Goal: Task Accomplishment & Management: Manage account settings

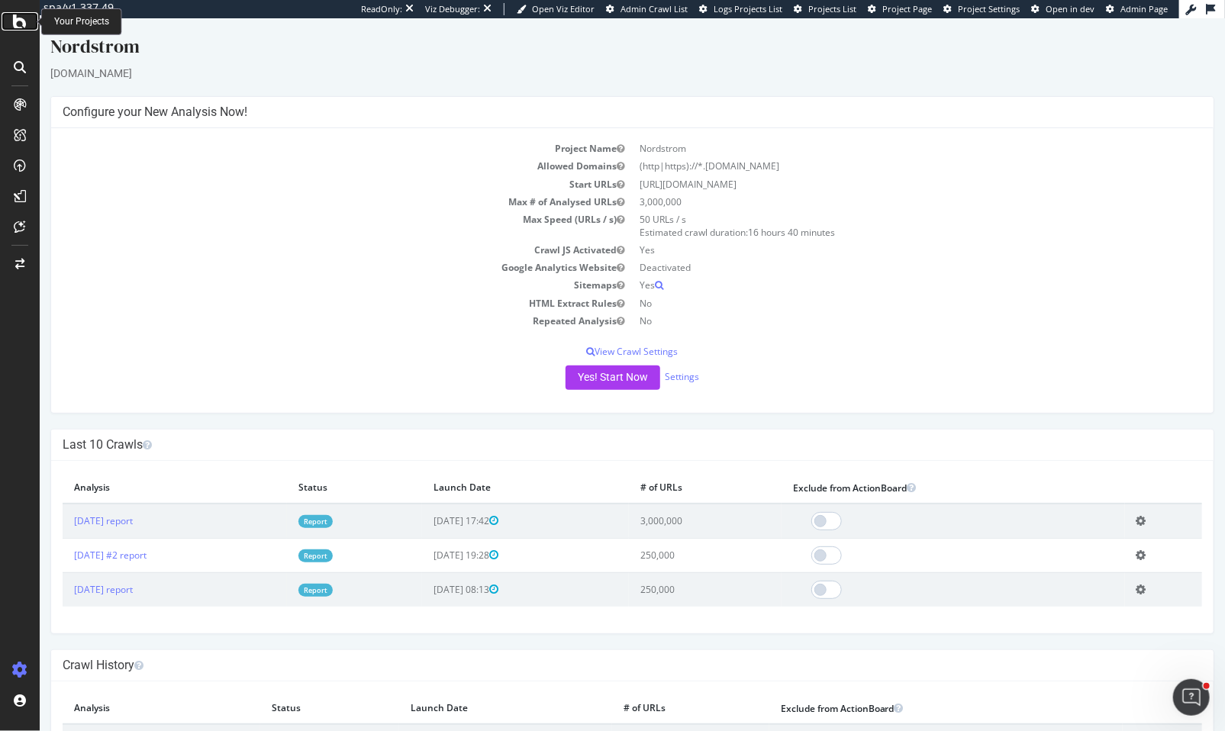
click at [10, 24] on div at bounding box center [20, 21] width 37 height 18
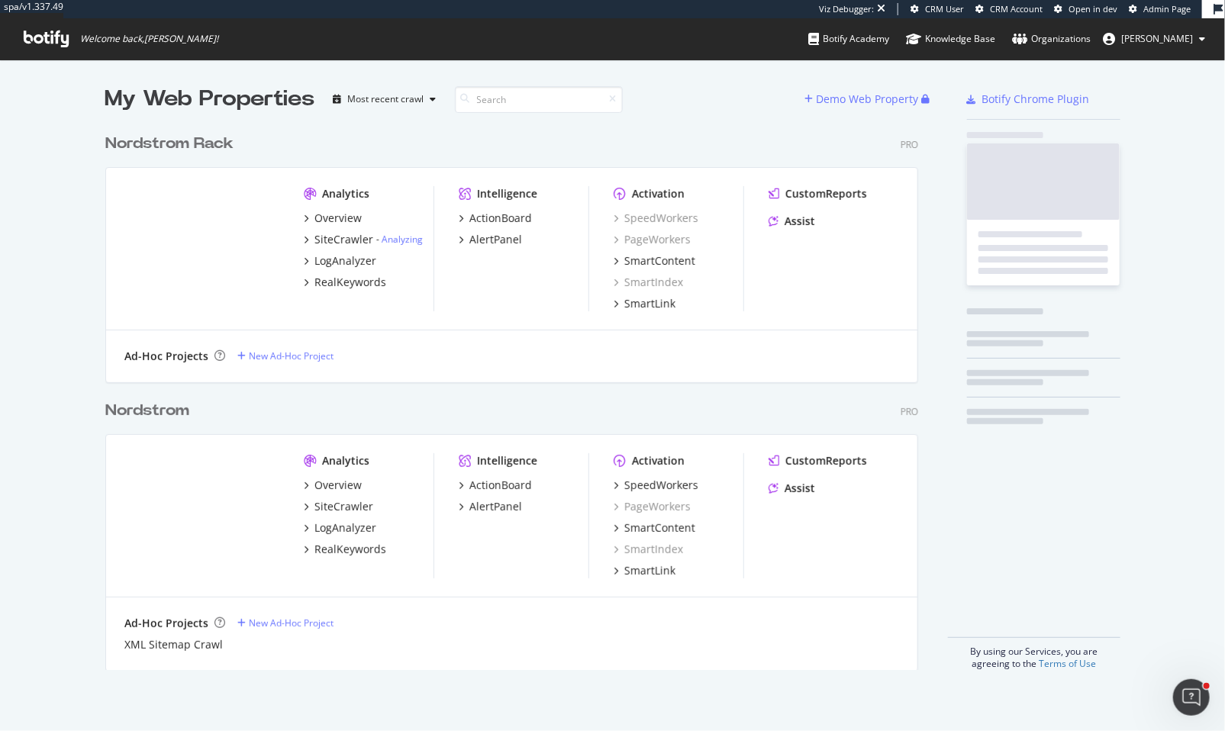
scroll to position [545, 814]
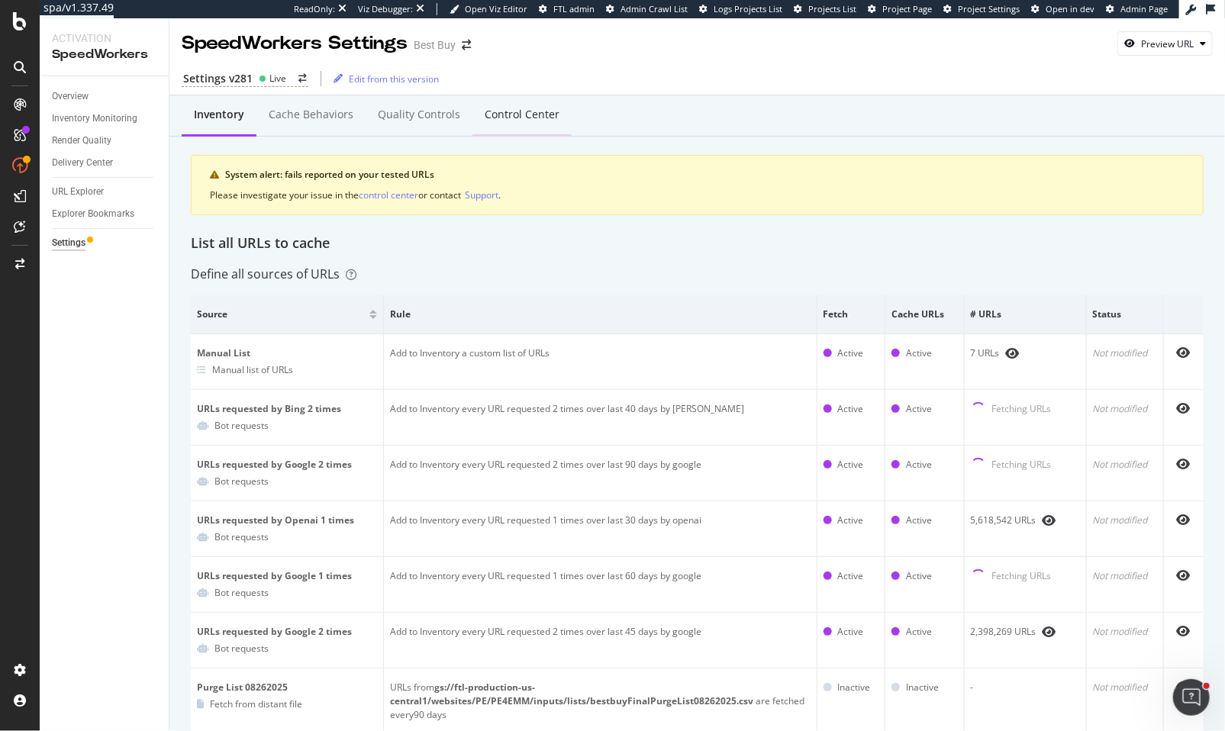
click at [520, 116] on div "Control Center" at bounding box center [522, 114] width 75 height 15
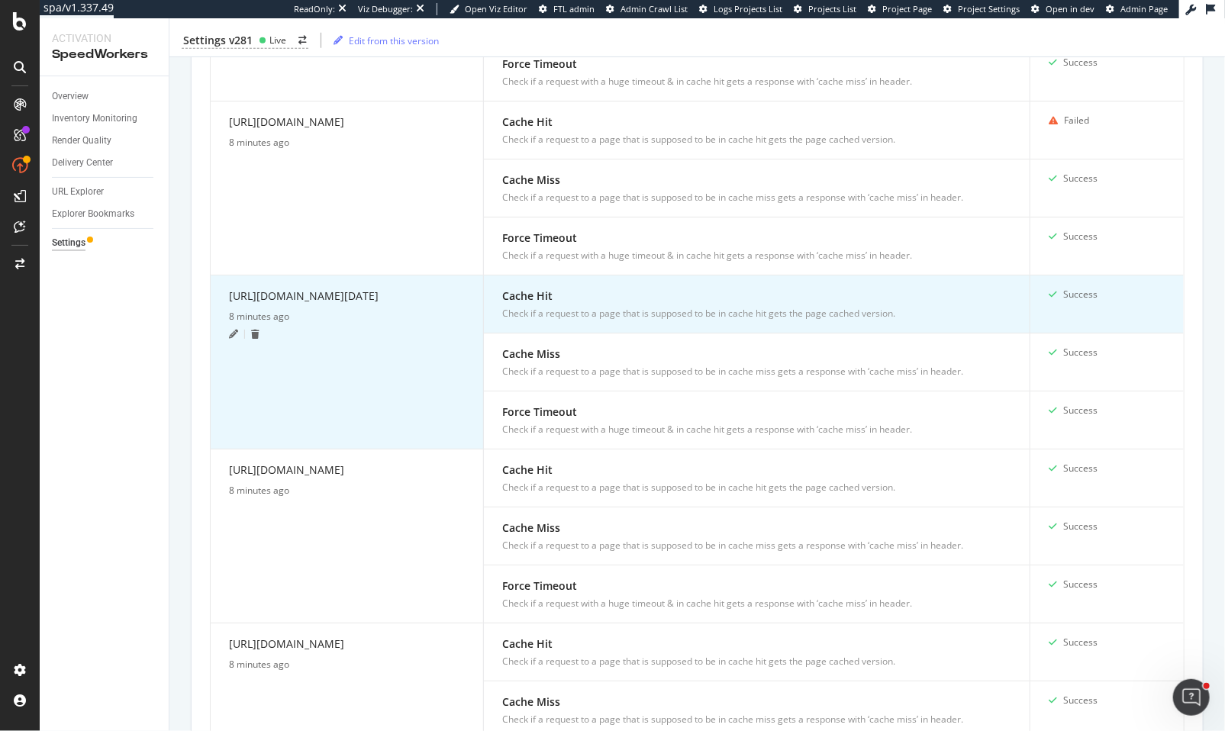
scroll to position [641, 0]
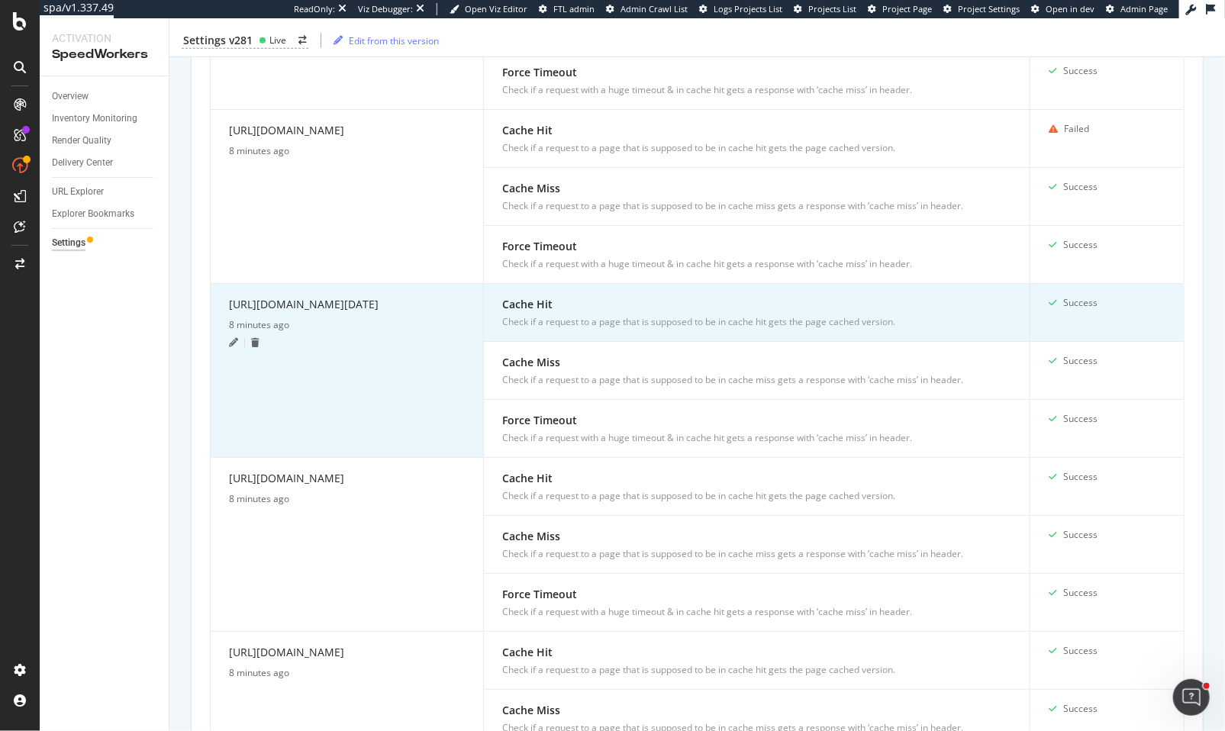
click at [232, 347] on icon at bounding box center [233, 342] width 9 height 9
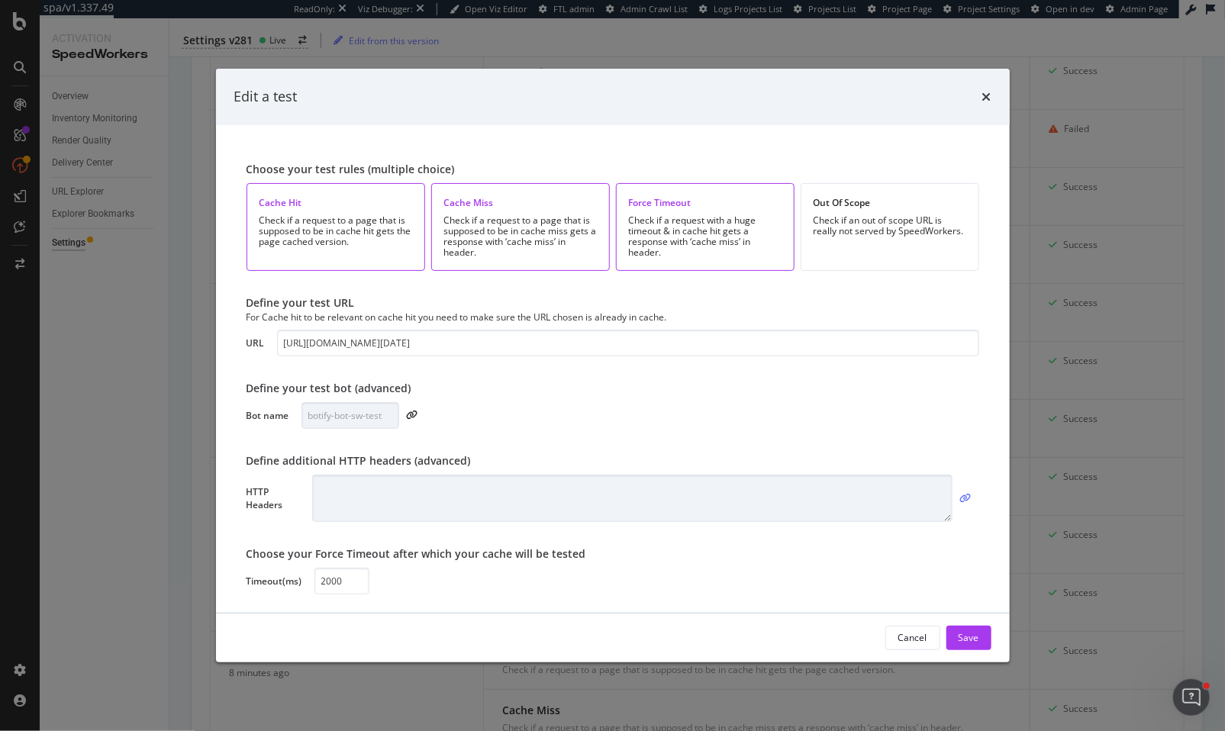
click at [971, 501] on div "modal" at bounding box center [965, 498] width 27 height 9
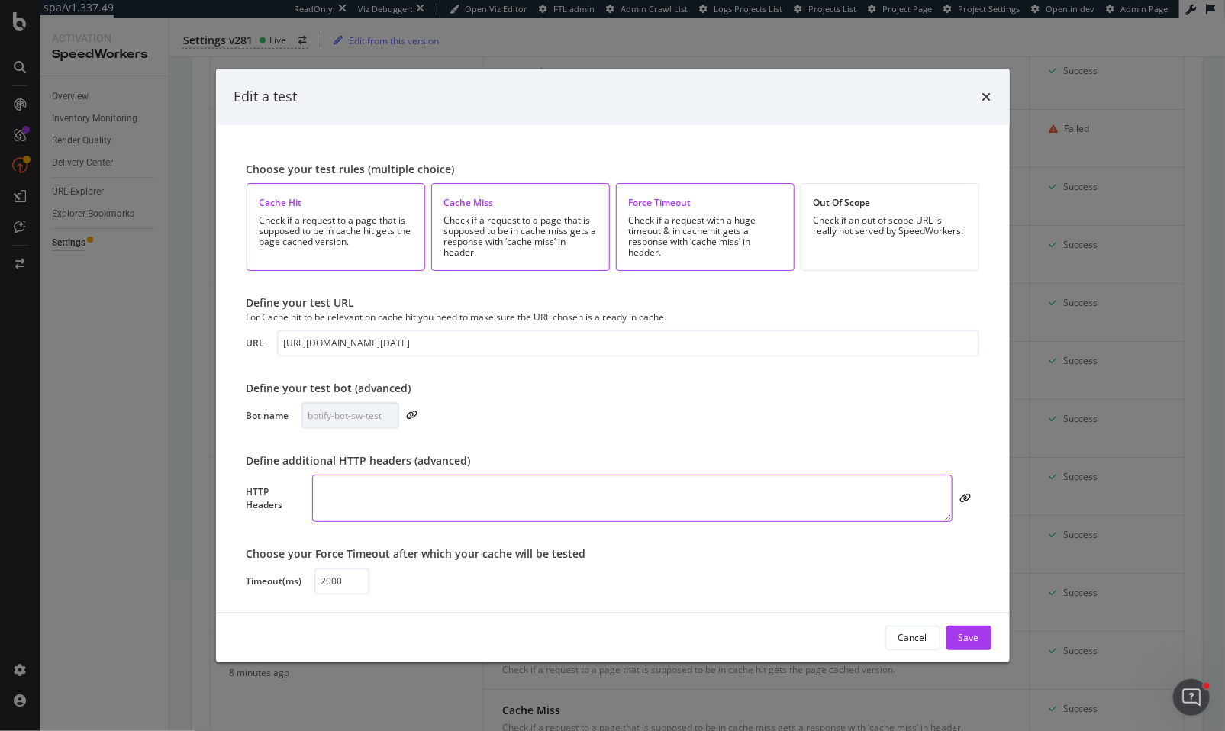
click at [840, 507] on textarea "modal" at bounding box center [631, 498] width 639 height 47
click at [43, 108] on div "Edit a test Choose your test rules (multiple choice) Cache Hit Check if a reque…" at bounding box center [612, 365] width 1225 height 731
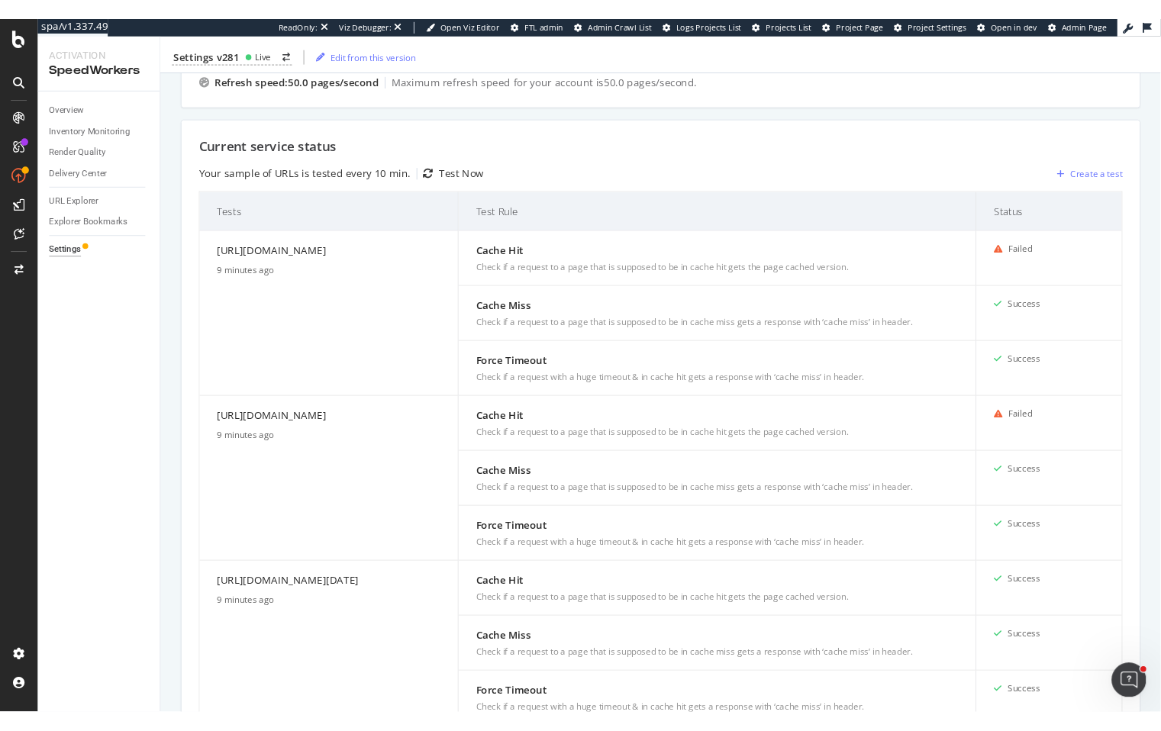
scroll to position [353, 0]
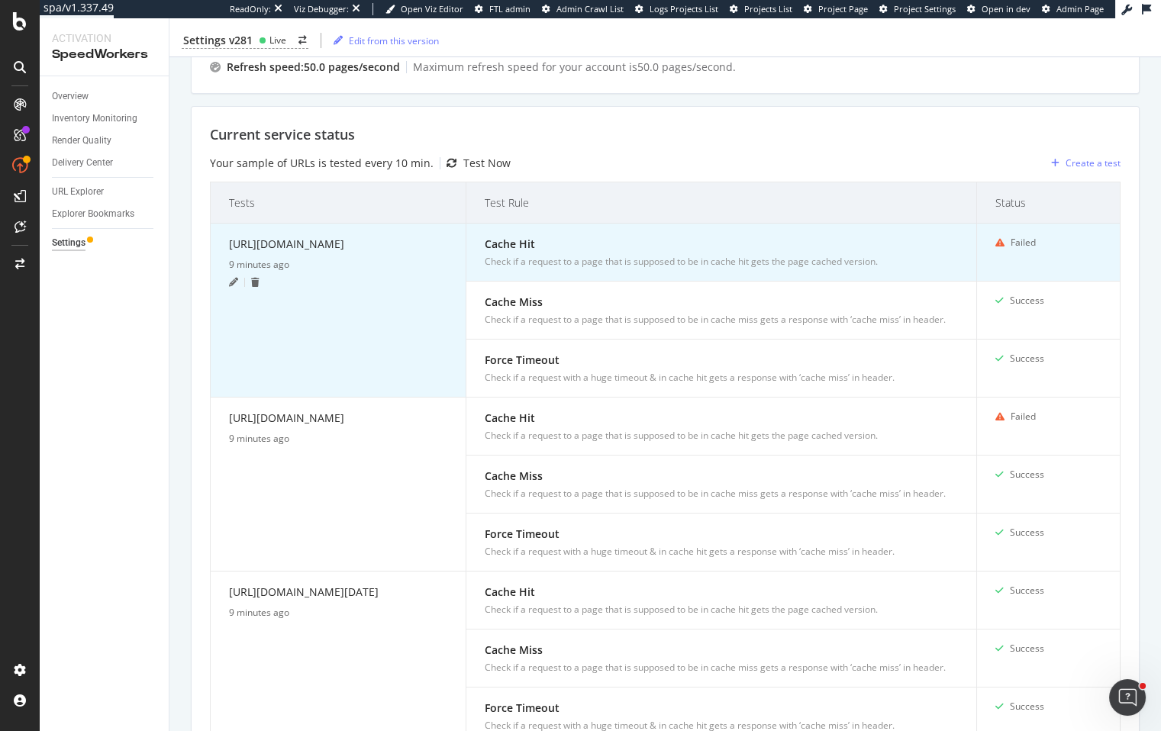
click at [236, 287] on icon at bounding box center [233, 282] width 9 height 9
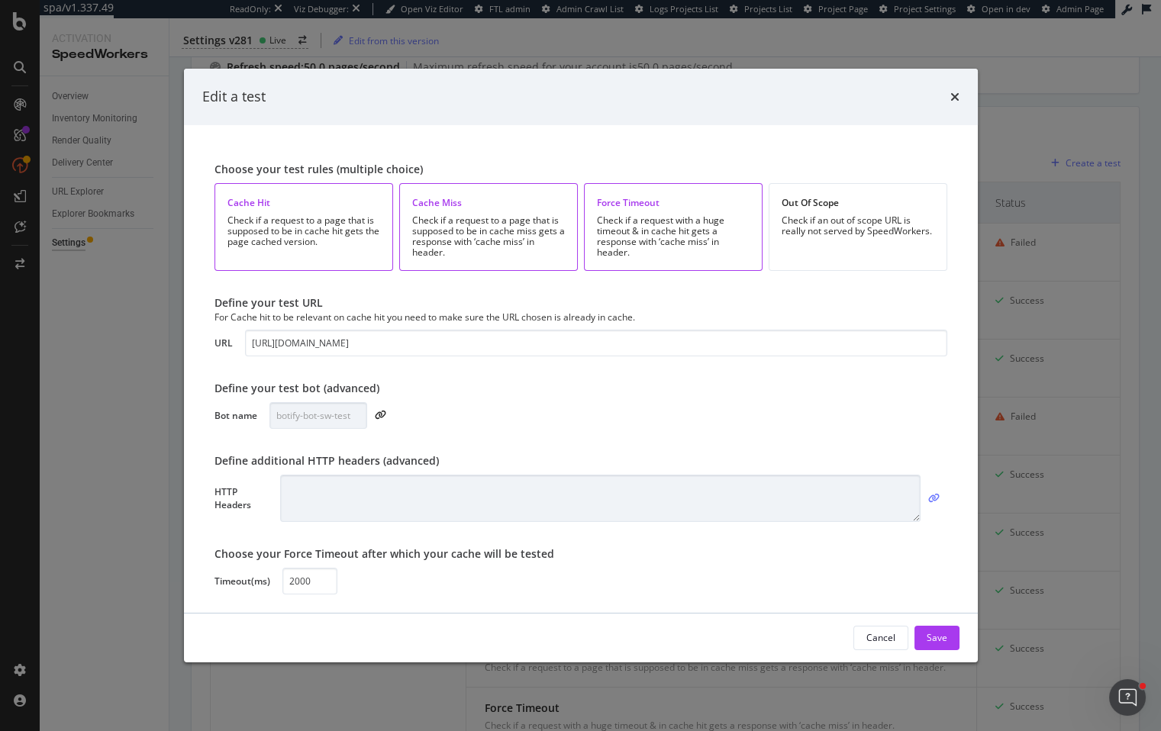
click at [929, 498] on icon "modal" at bounding box center [933, 498] width 11 height 9
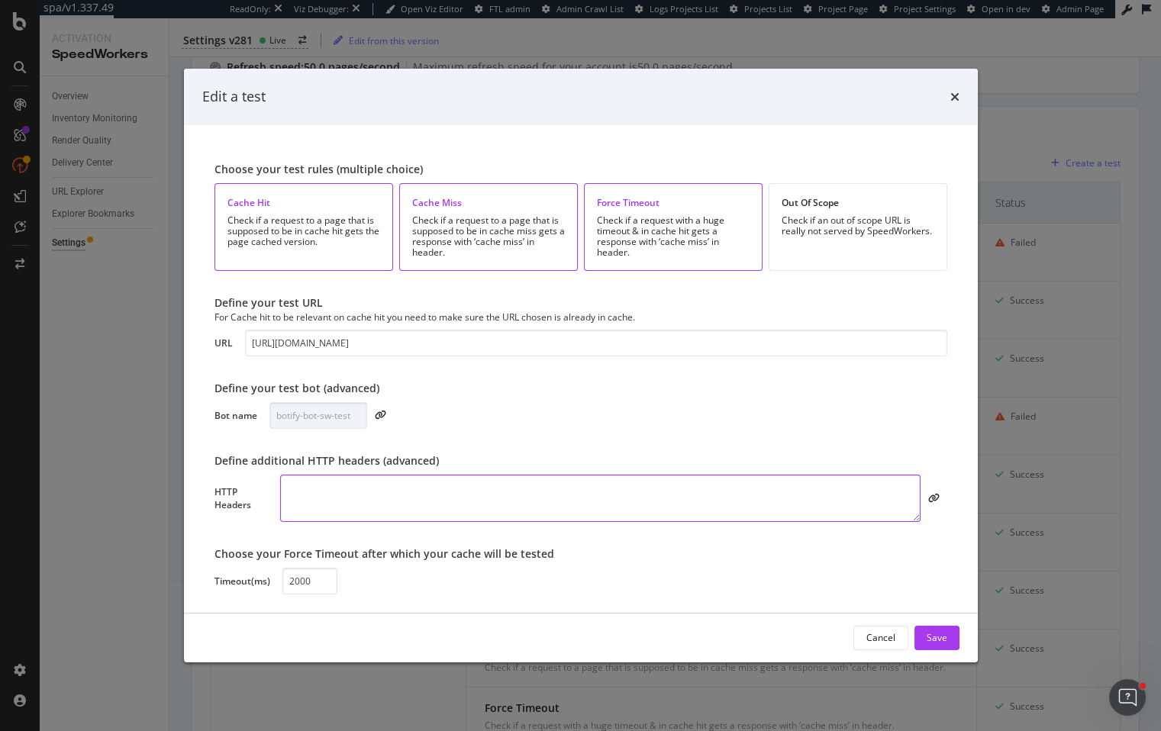
click at [765, 495] on textarea "modal" at bounding box center [599, 498] width 639 height 47
paste textarea "akam_bby_botify:asdpoi567098345 Cookie: intl_splash=false"
type textarea "akam_bby_botify:asdpoi567098345 Cookie: intl_splash=false"
click at [927, 637] on div "Save" at bounding box center [936, 637] width 21 height 13
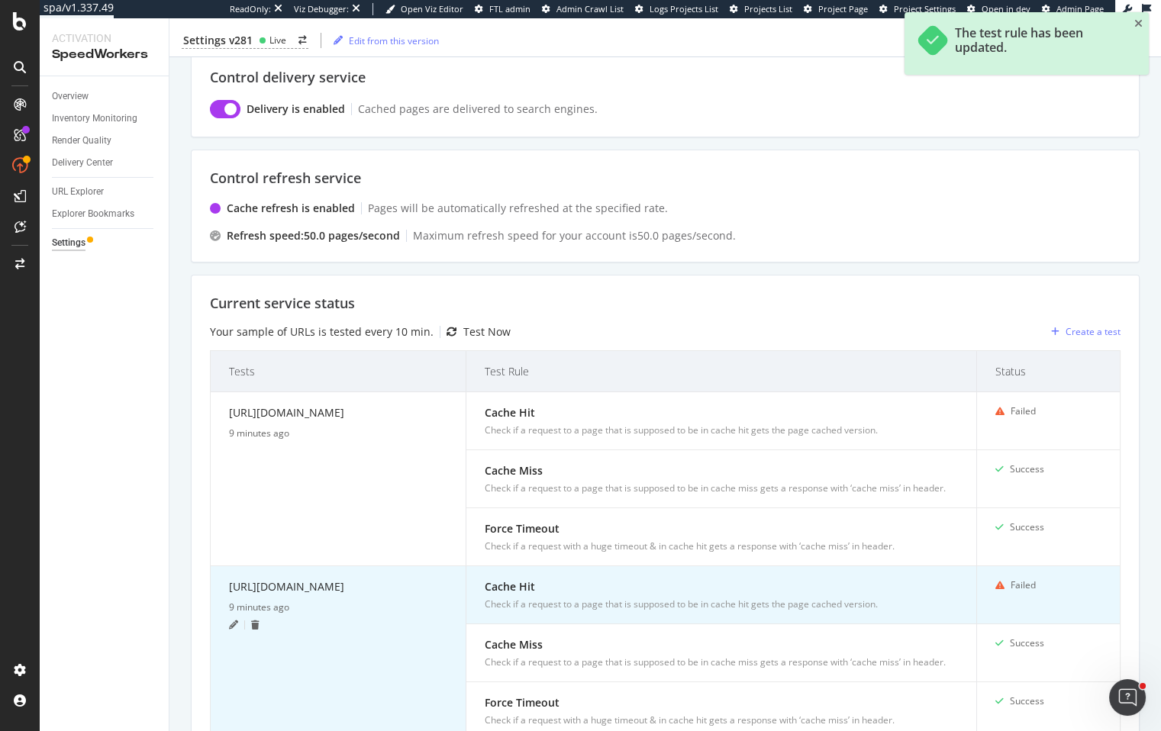
scroll to position [357, 0]
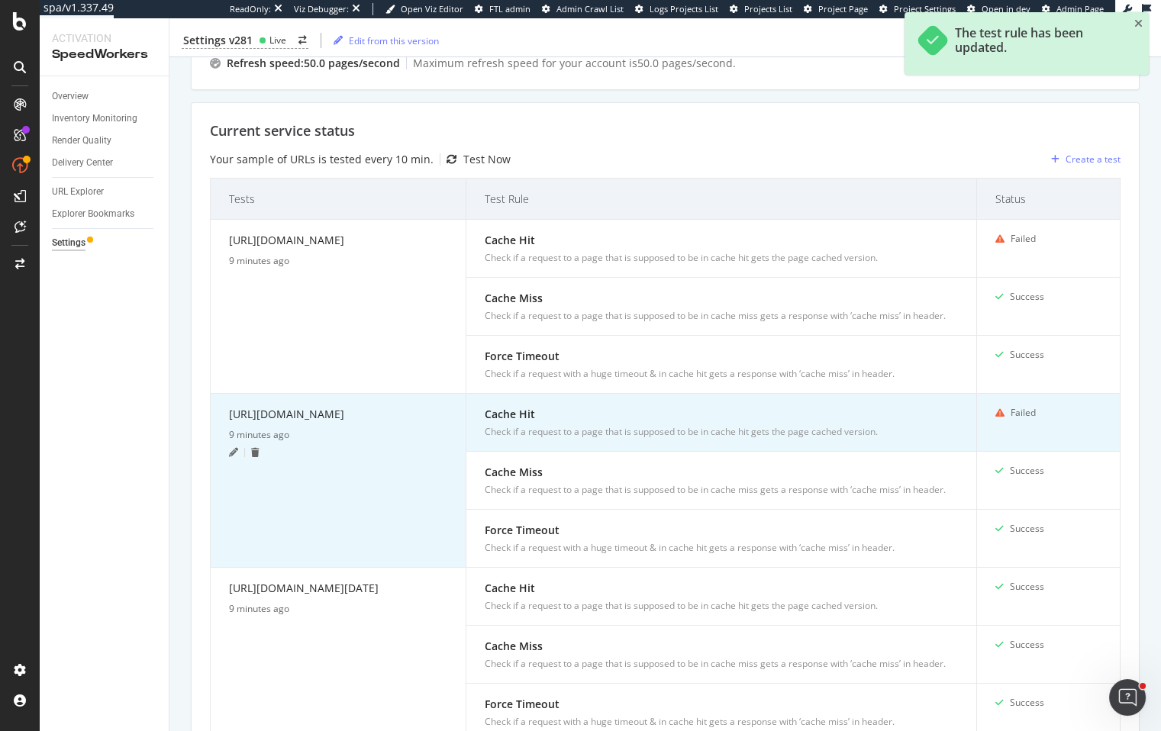
click at [233, 457] on icon at bounding box center [233, 452] width 9 height 9
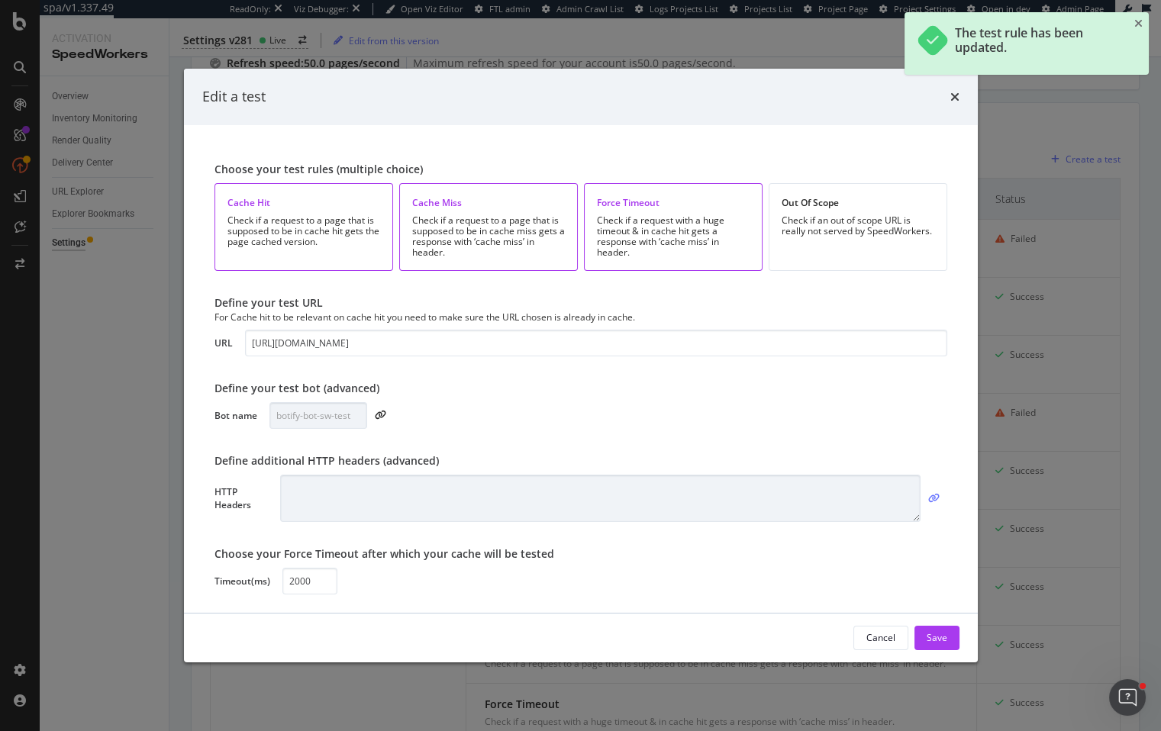
click at [936, 501] on icon "modal" at bounding box center [933, 498] width 11 height 9
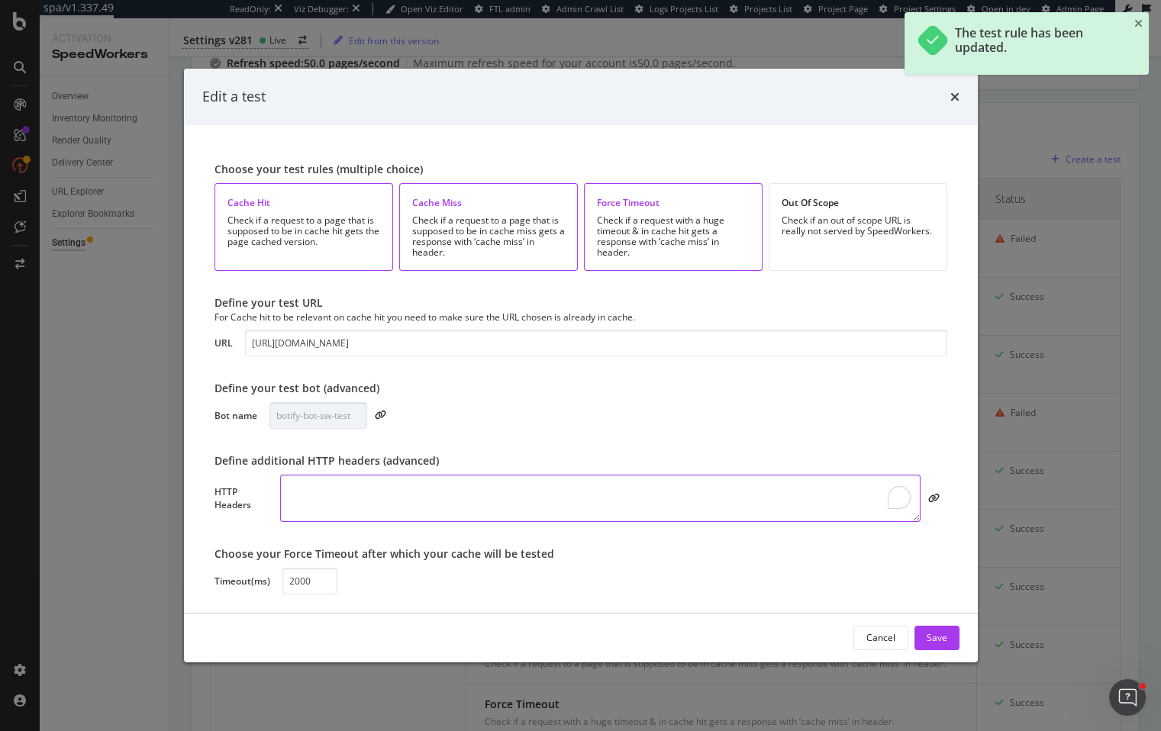
click at [769, 502] on textarea "To enrich screen reader interactions, please activate Accessibility in Grammarl…" at bounding box center [599, 498] width 639 height 47
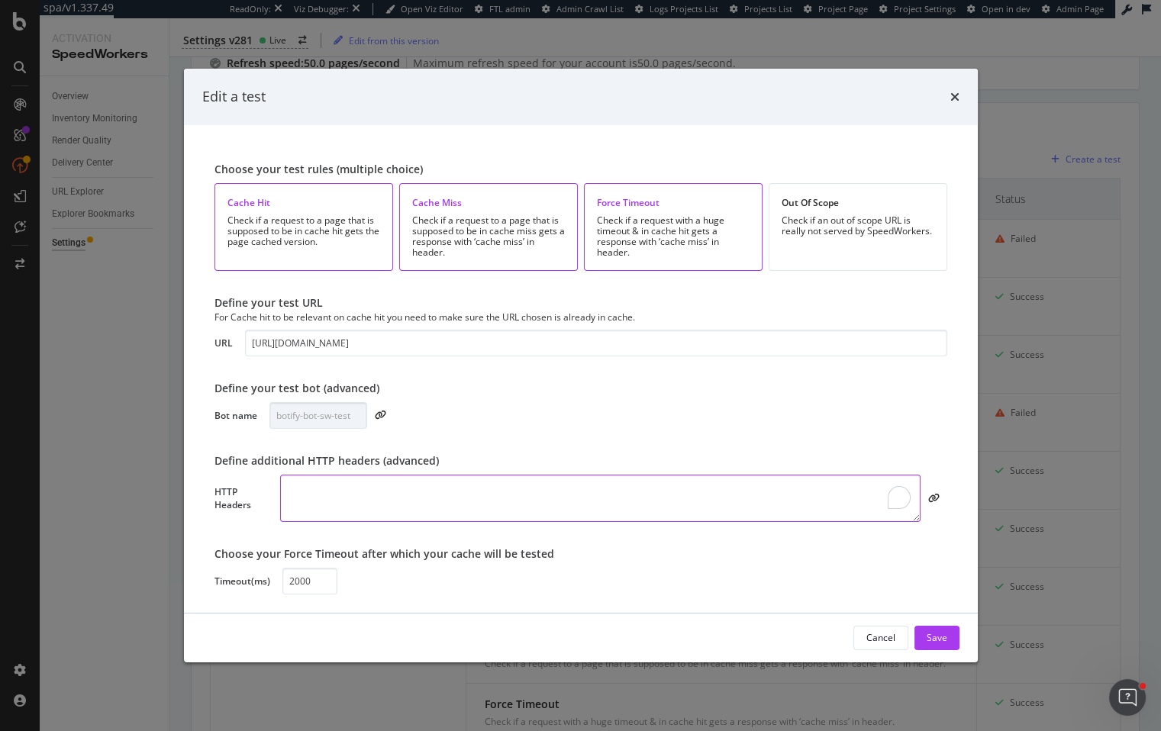
paste textarea "akam_bby_botify:asdpoi567098345 Cookie: intl_splash=false"
type textarea "akam_bby_botify:asdpoi567098345 Cookie: intl_splash=false"
click at [937, 631] on div "Save" at bounding box center [936, 637] width 21 height 13
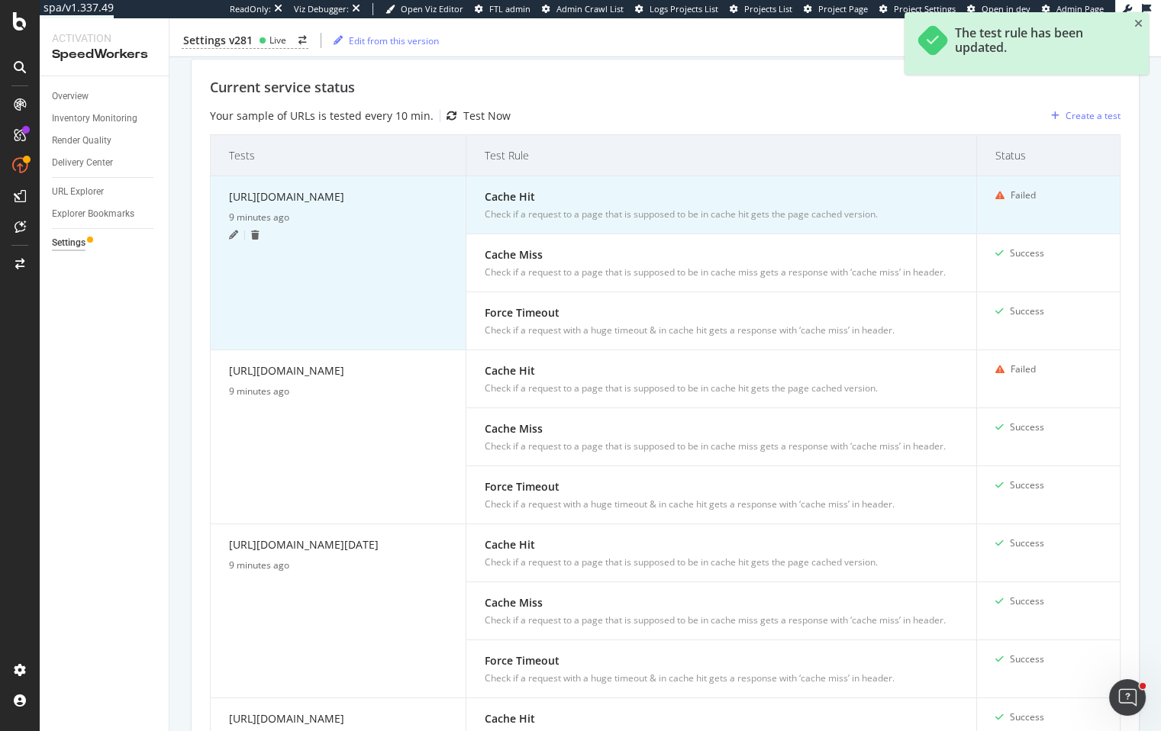
scroll to position [391, 0]
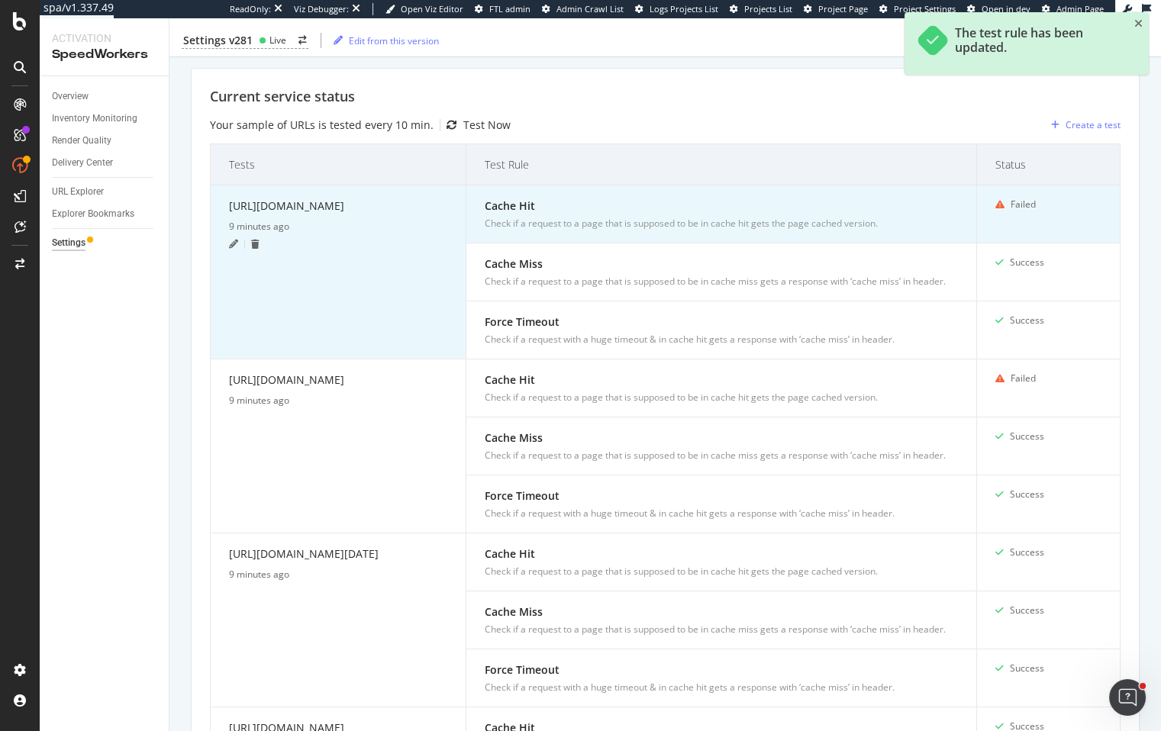
click at [233, 249] on icon at bounding box center [233, 244] width 9 height 9
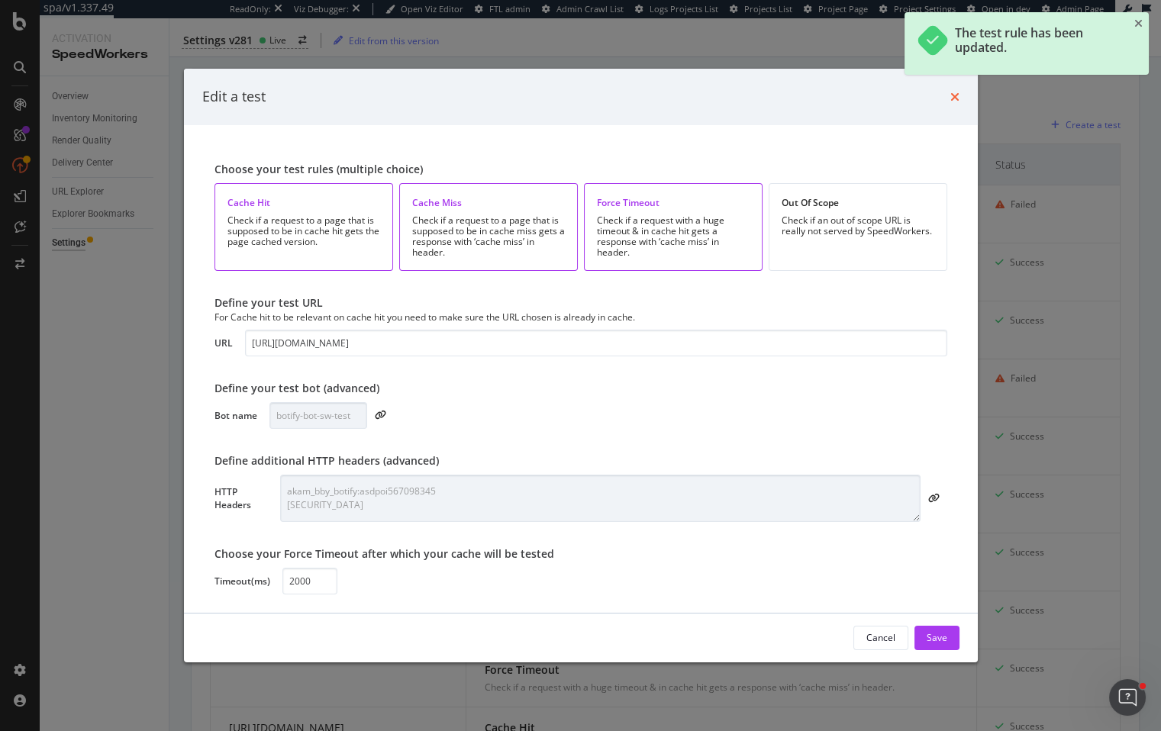
click at [955, 97] on icon "times" at bounding box center [954, 97] width 9 height 12
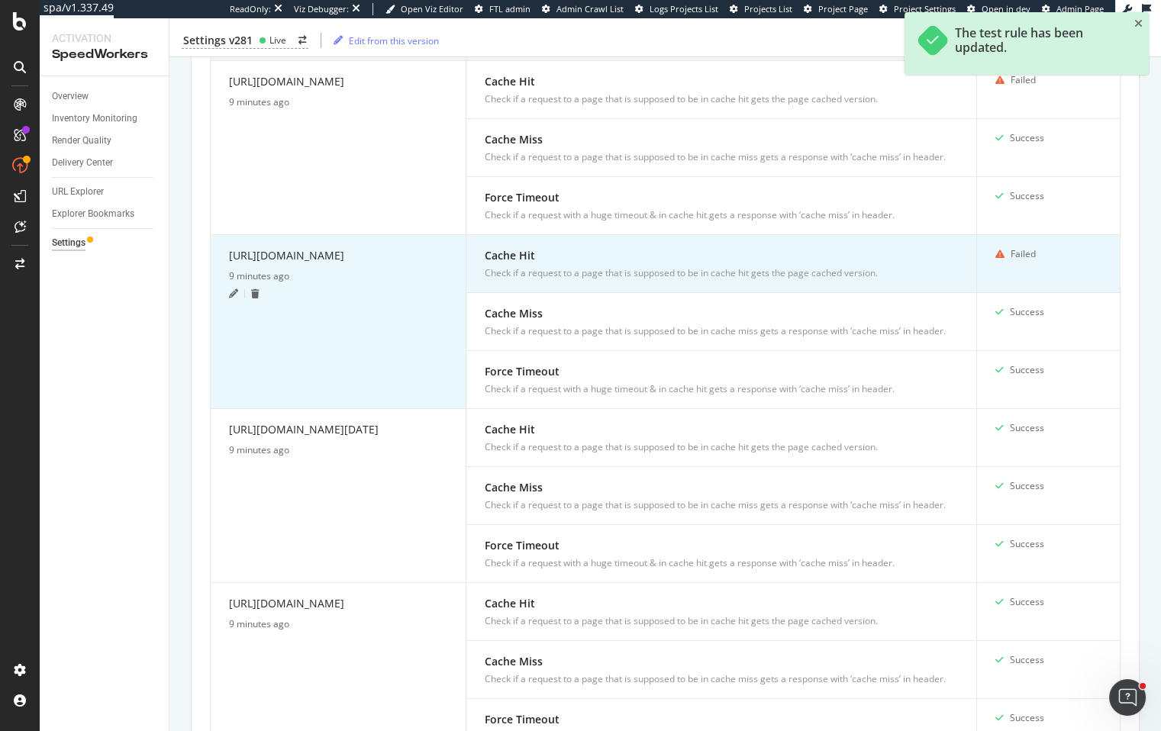
click at [237, 298] on div at bounding box center [237, 293] width 16 height 9
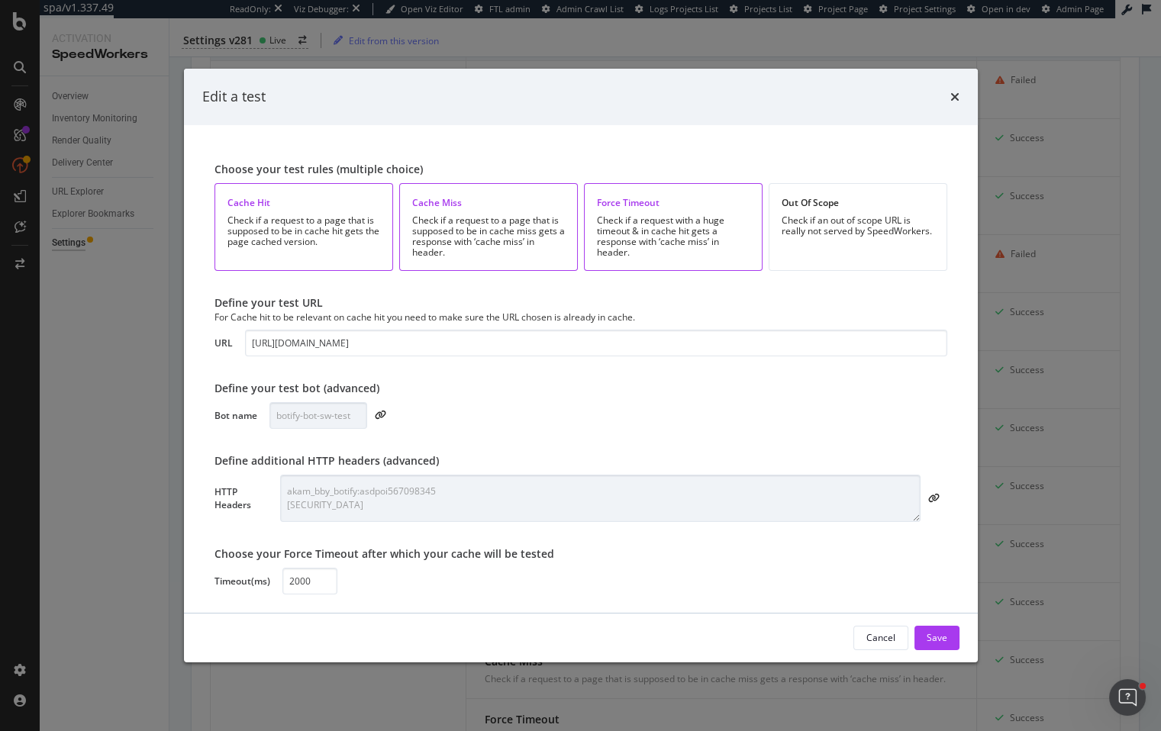
drag, startPoint x: 958, startPoint y: 96, endPoint x: 934, endPoint y: 116, distance: 31.5
click at [958, 96] on div "Edit a test" at bounding box center [581, 97] width 794 height 56
click at [958, 92] on icon "times" at bounding box center [954, 97] width 9 height 12
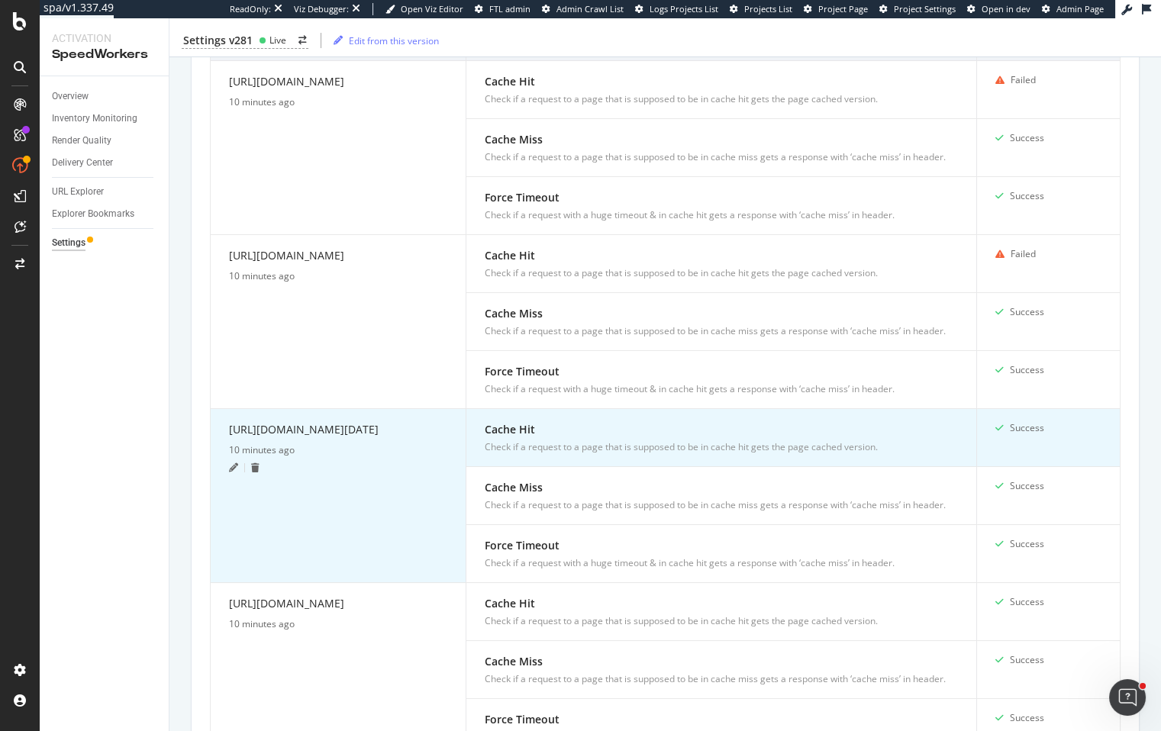
click at [230, 472] on icon at bounding box center [233, 467] width 9 height 9
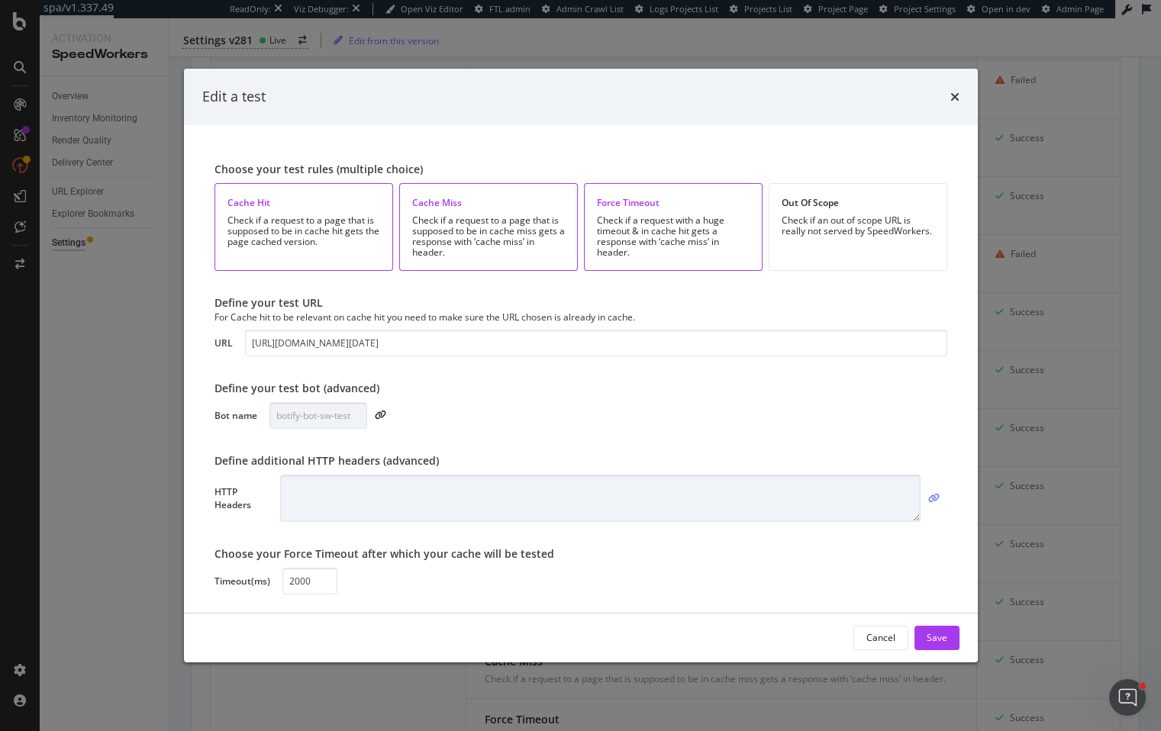
click at [937, 496] on icon "modal" at bounding box center [933, 498] width 11 height 9
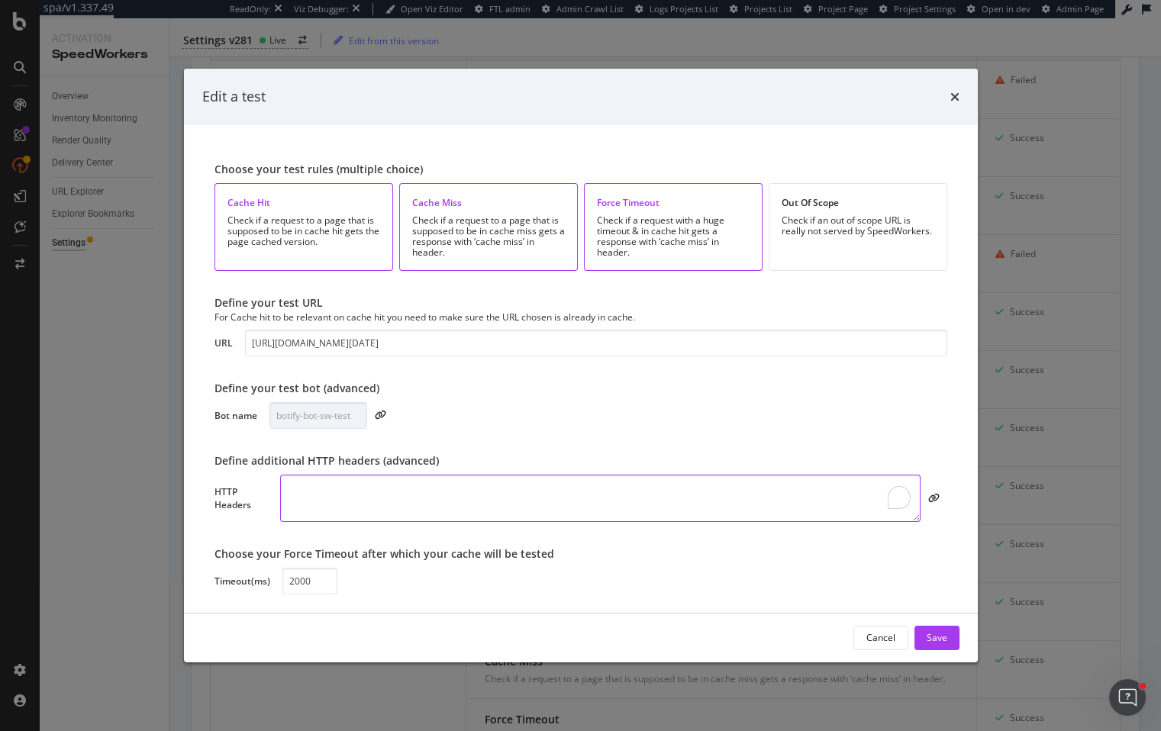
click at [717, 501] on textarea "To enrich screen reader interactions, please activate Accessibility in Grammarl…" at bounding box center [599, 498] width 639 height 47
paste textarea "akam_bby_botify:asdpoi567098345 Cookie: intl_splash=false"
type textarea "akam_bby_botify:asdpoi567098345 Cookie: intl_splash=false"
click at [925, 632] on button "Save" at bounding box center [936, 638] width 45 height 24
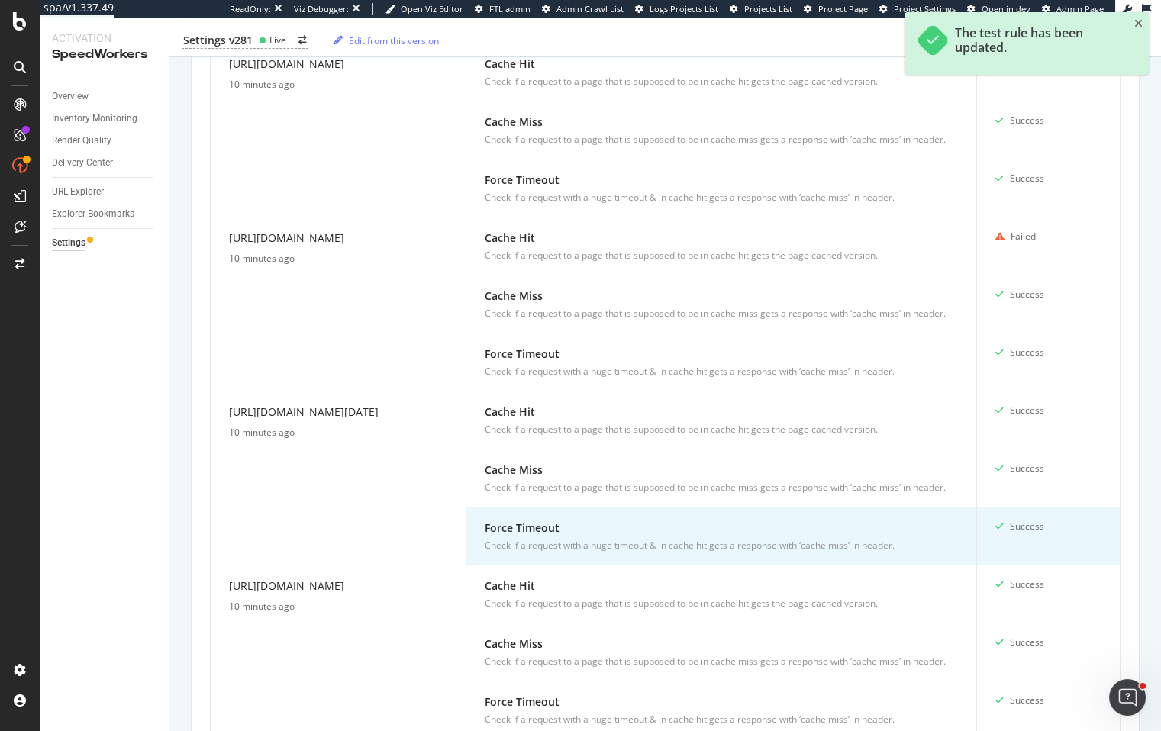
scroll to position [551, 0]
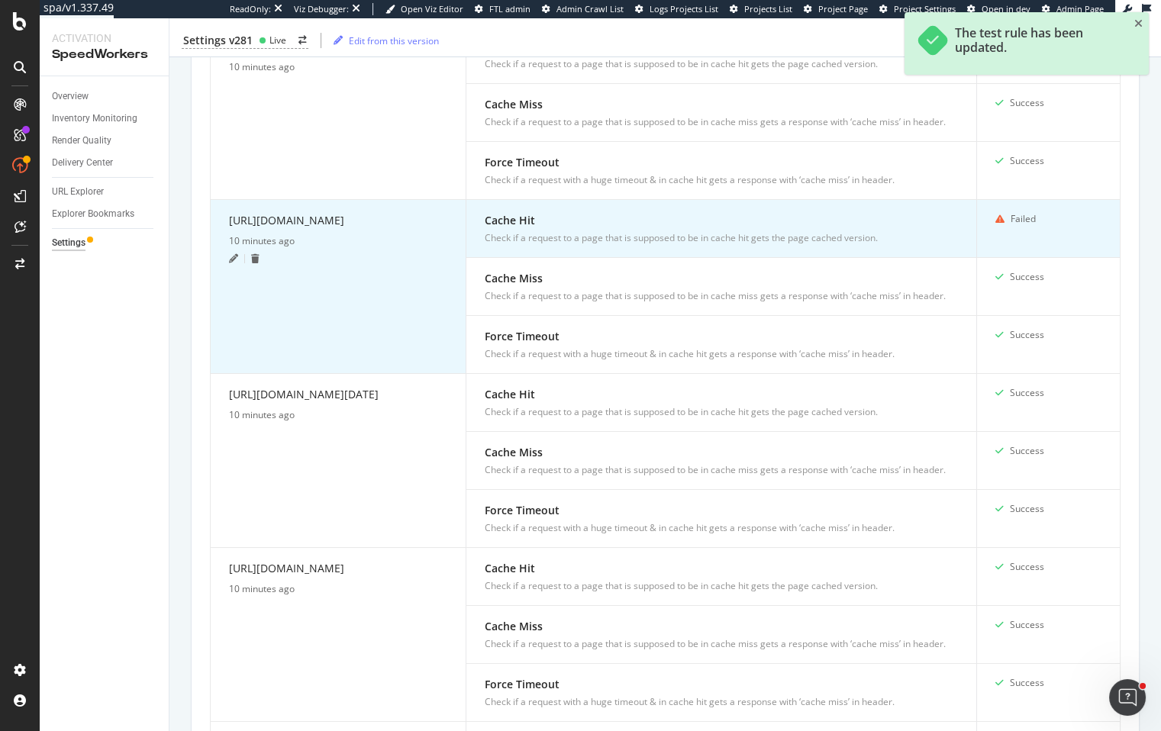
click at [230, 263] on icon at bounding box center [233, 258] width 9 height 9
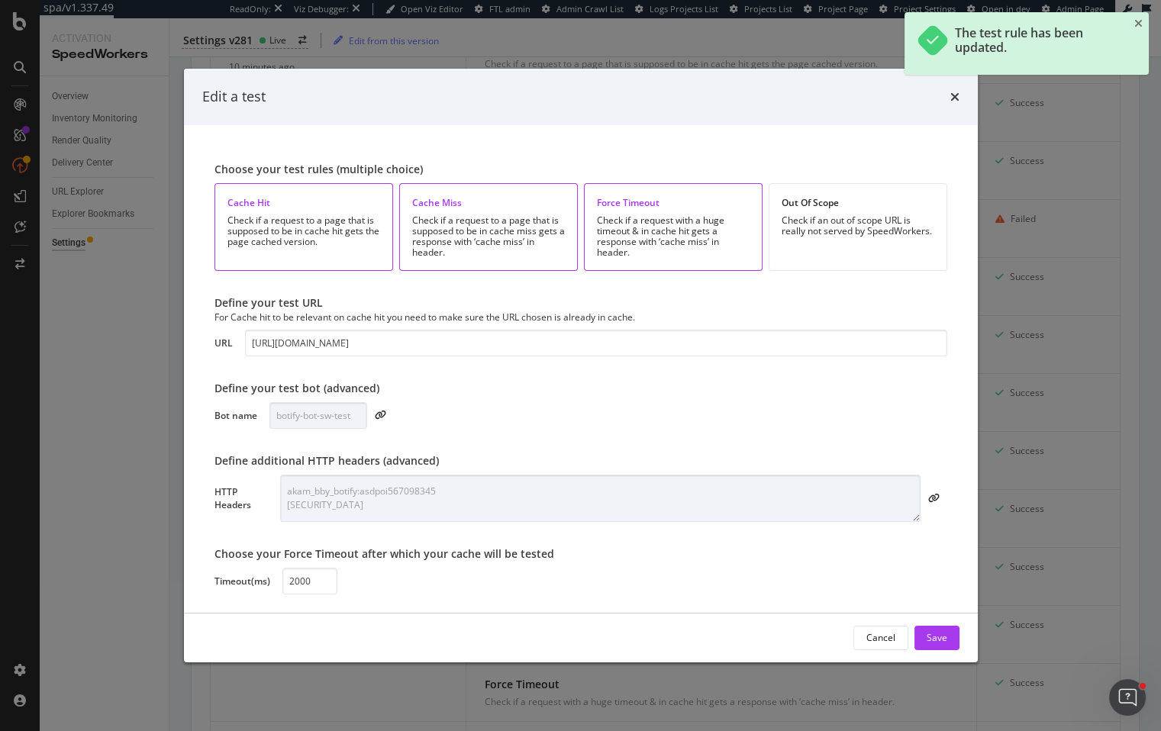
click at [961, 96] on div "Edit a test" at bounding box center [581, 97] width 794 height 56
click at [953, 97] on icon "times" at bounding box center [954, 97] width 9 height 12
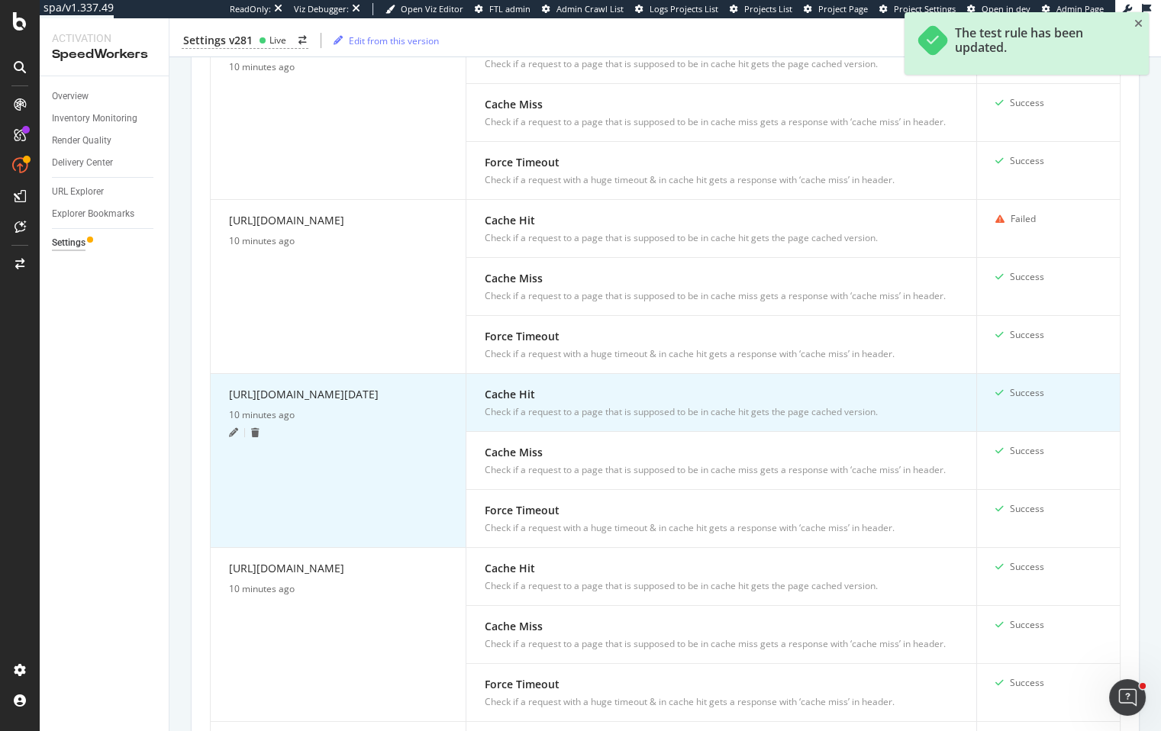
click at [236, 437] on icon at bounding box center [233, 432] width 9 height 9
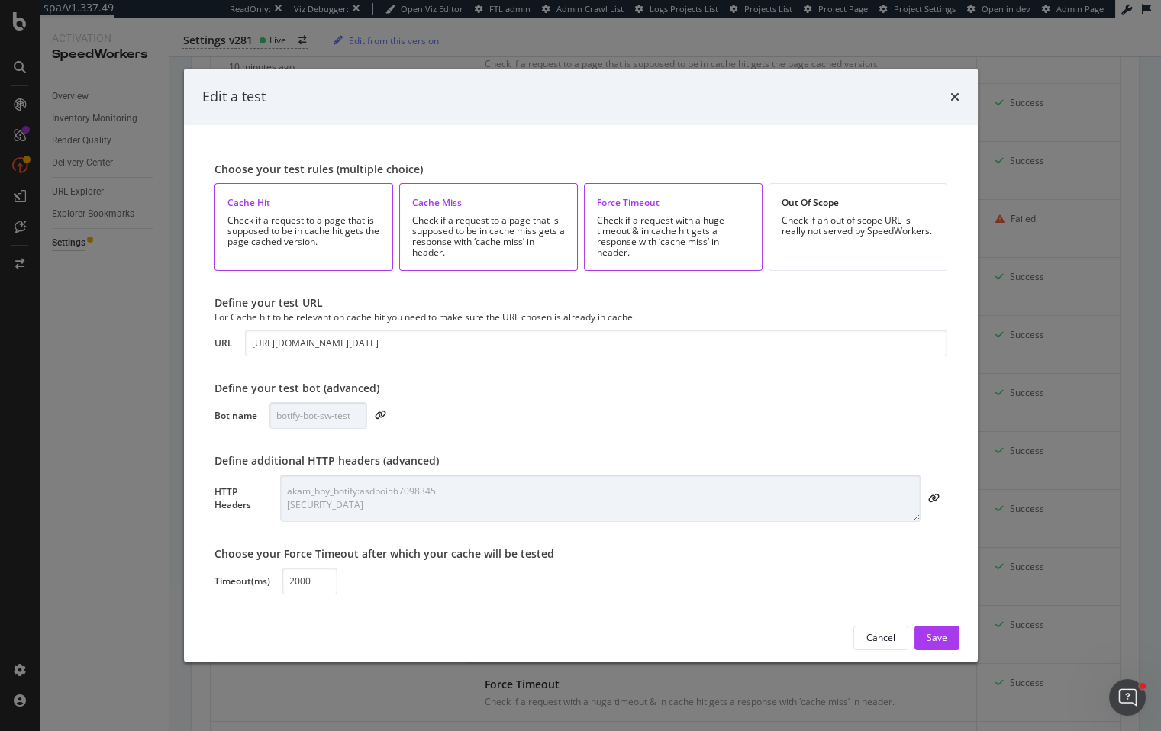
click at [952, 89] on div "times" at bounding box center [954, 97] width 9 height 20
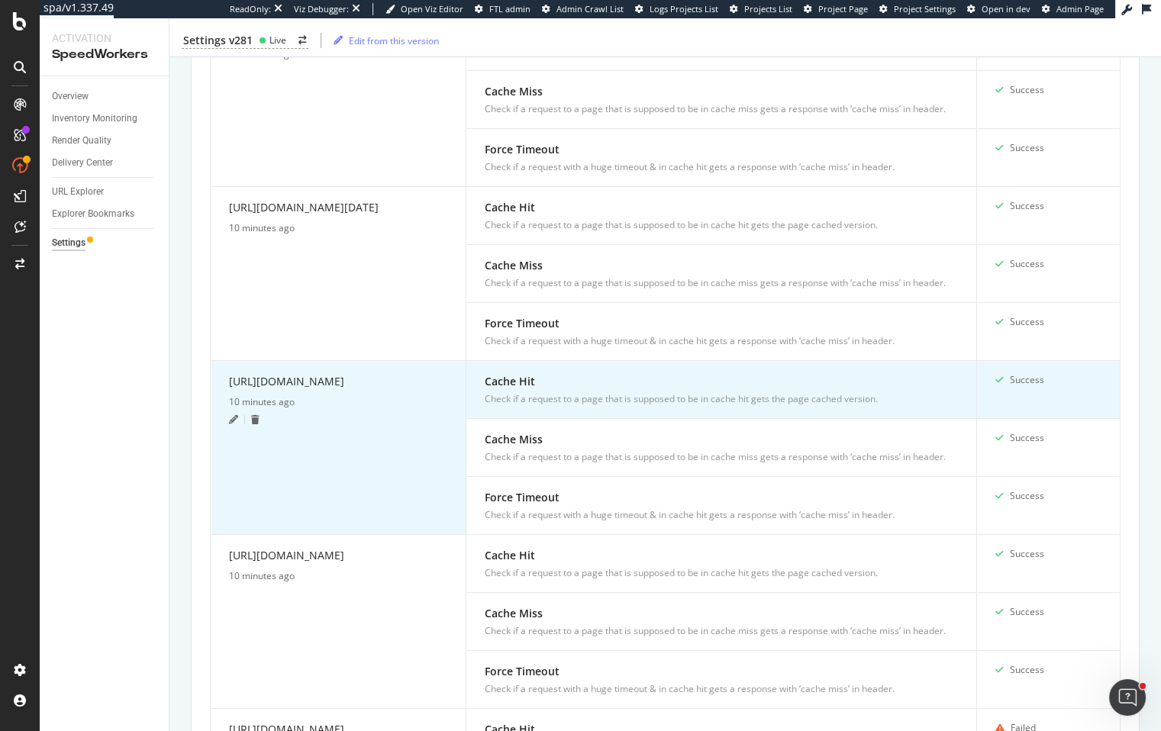
scroll to position [747, 0]
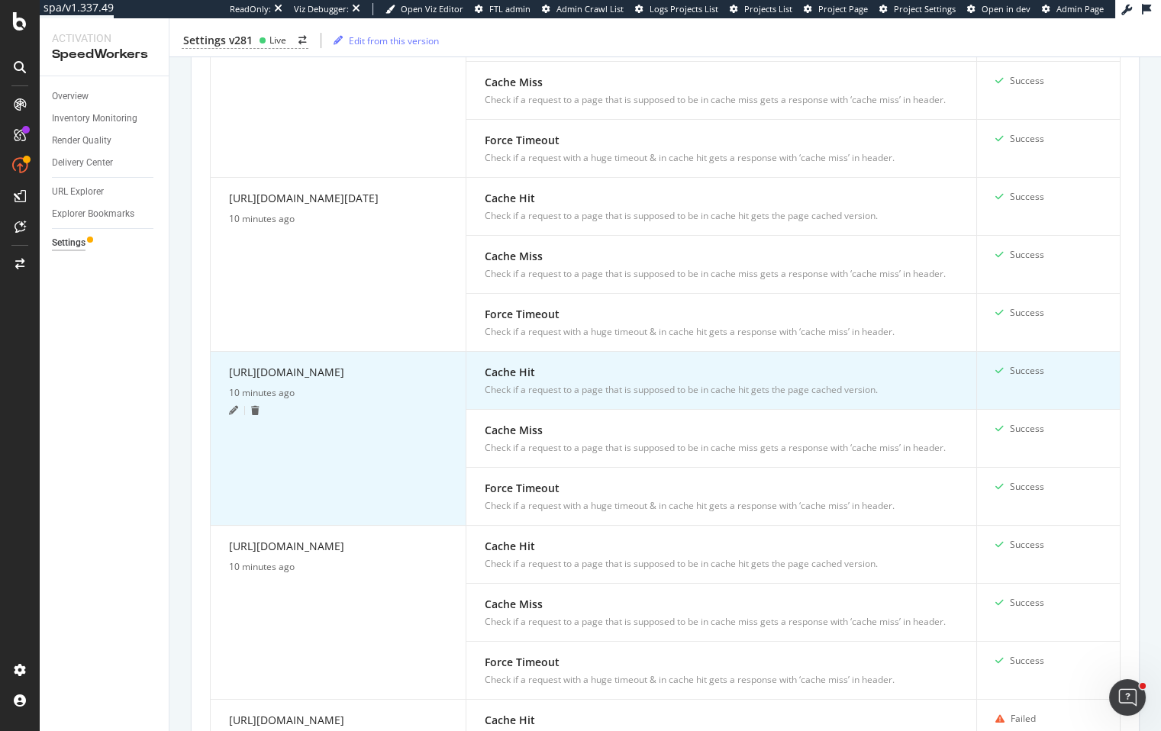
click at [230, 411] on icon at bounding box center [233, 410] width 9 height 9
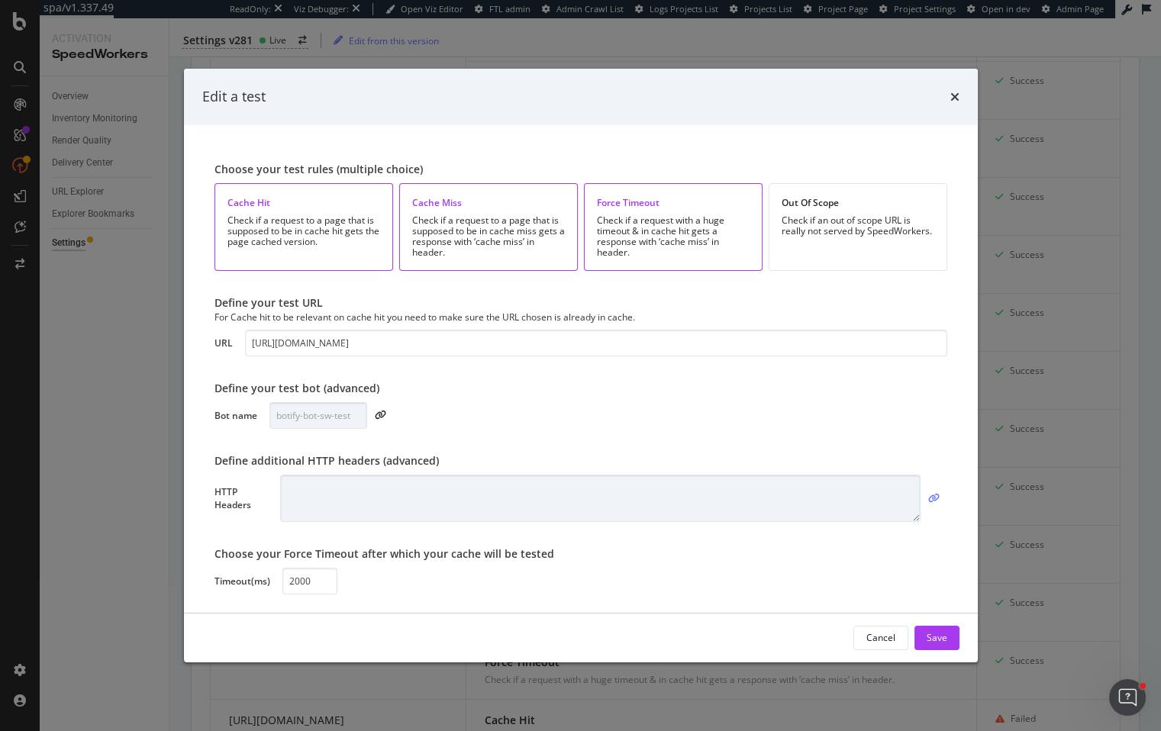
drag, startPoint x: 934, startPoint y: 498, endPoint x: 926, endPoint y: 498, distance: 8.4
click at [934, 498] on icon "modal" at bounding box center [933, 498] width 11 height 9
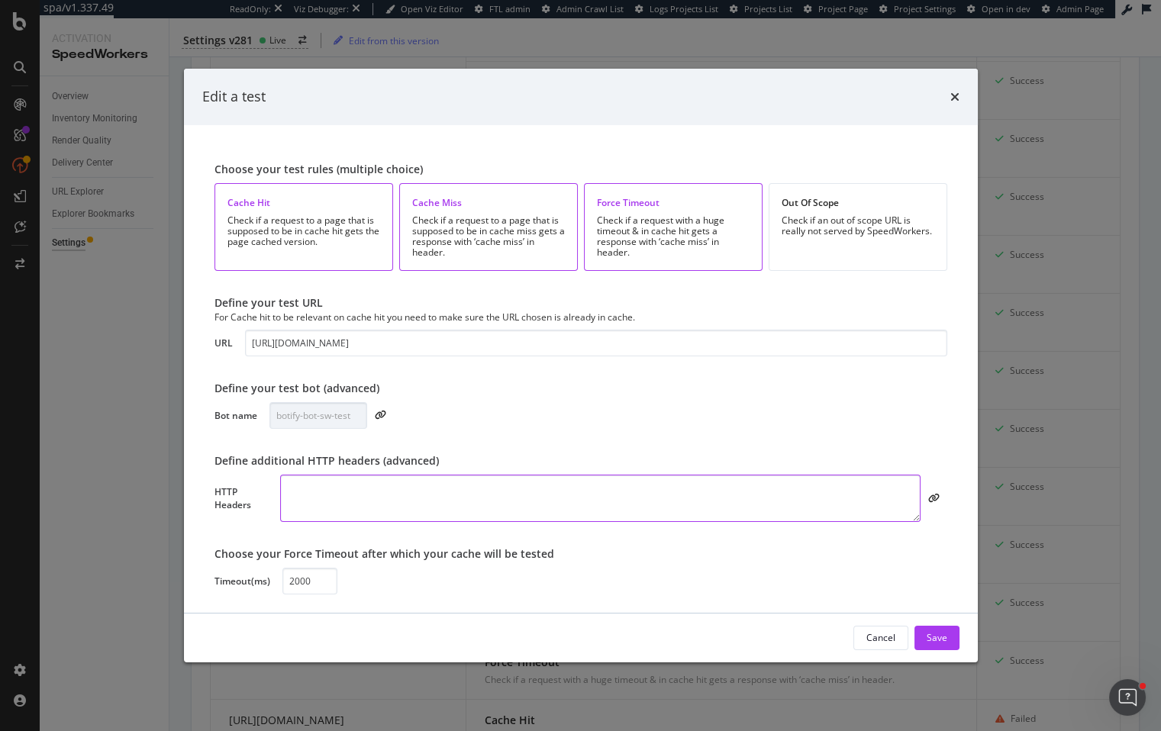
click at [811, 498] on textarea "modal" at bounding box center [599, 498] width 639 height 47
paste textarea "akam_bby_botify:asdpoi567098345 Cookie: intl_splash=false"
type textarea "akam_bby_botify:asdpoi567098345 Cookie: intl_splash=false"
click at [929, 635] on div "Save" at bounding box center [936, 637] width 21 height 13
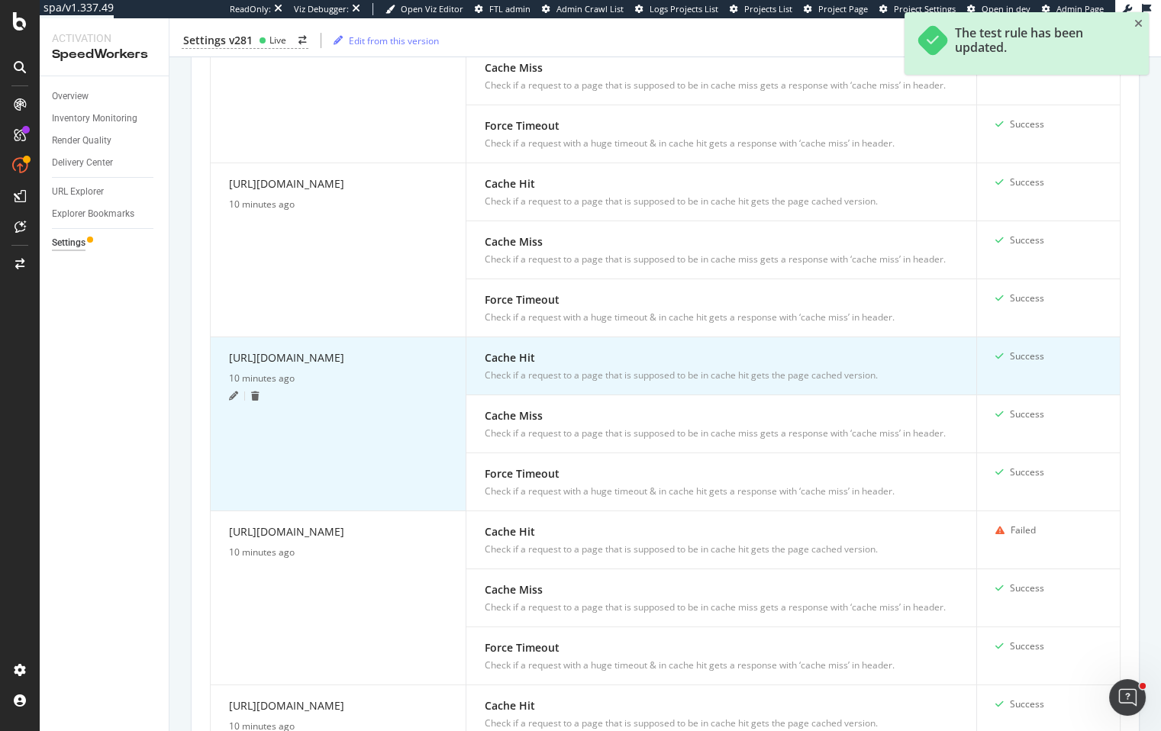
scroll to position [1001, 0]
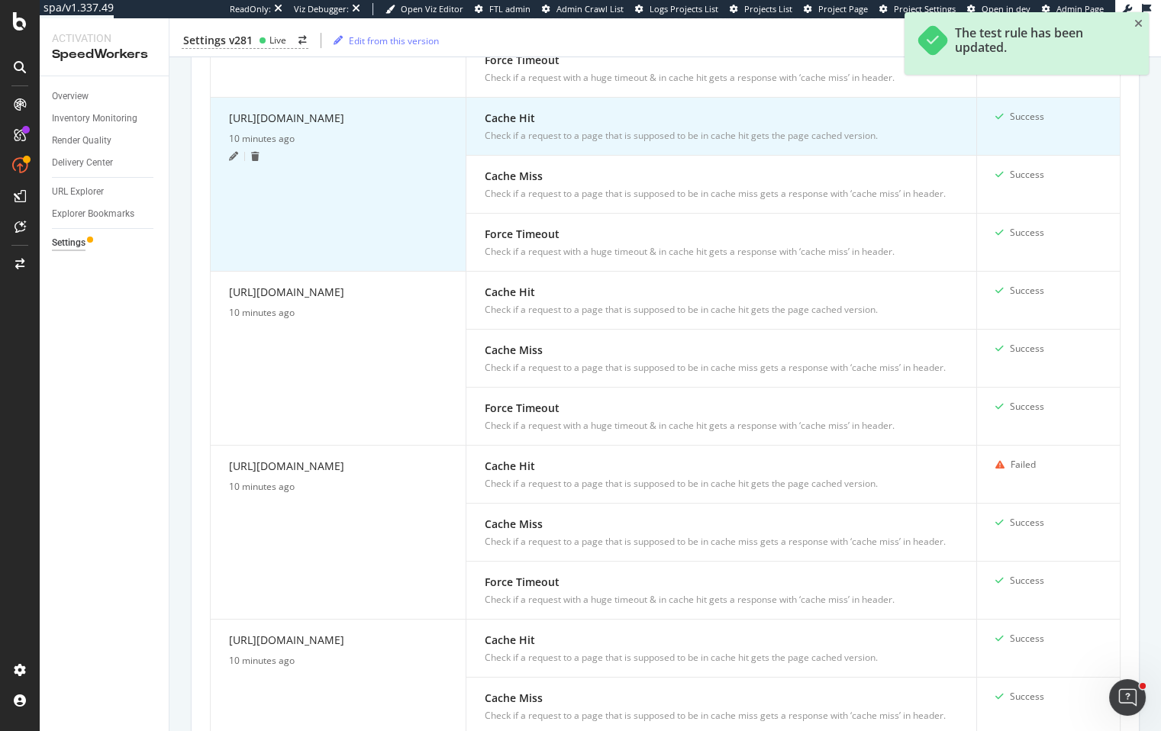
click at [232, 152] on icon at bounding box center [233, 156] width 9 height 9
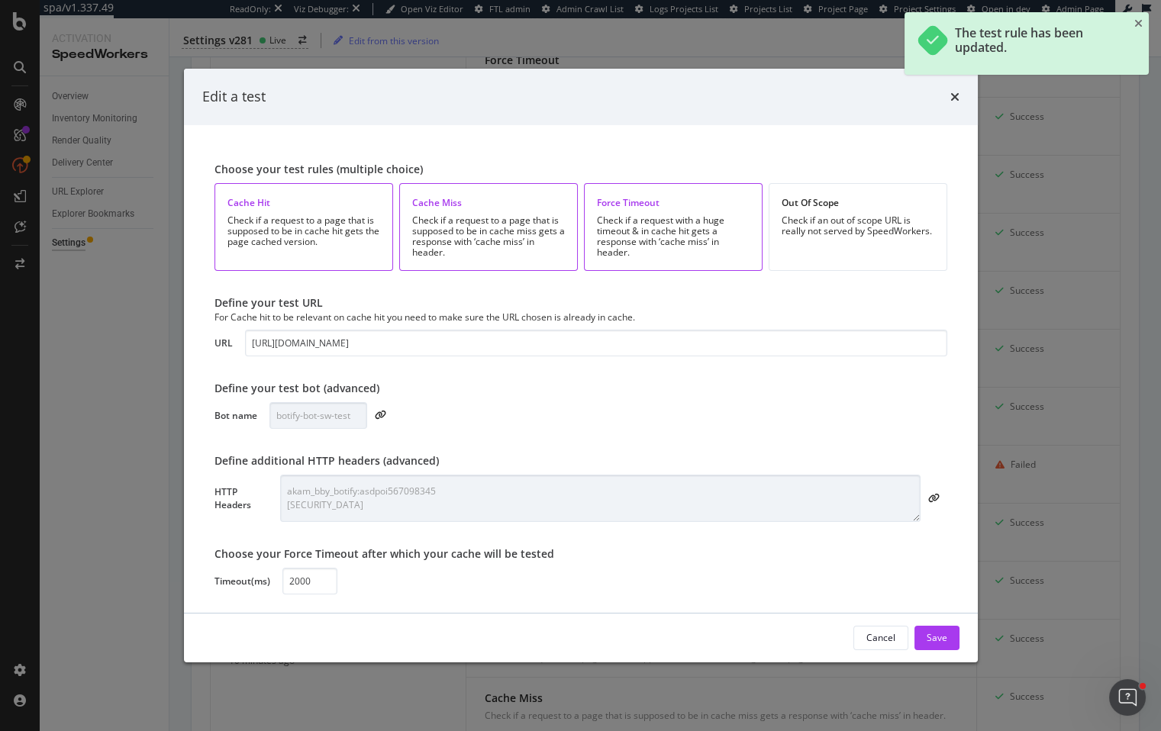
click at [955, 88] on div "times" at bounding box center [954, 97] width 9 height 20
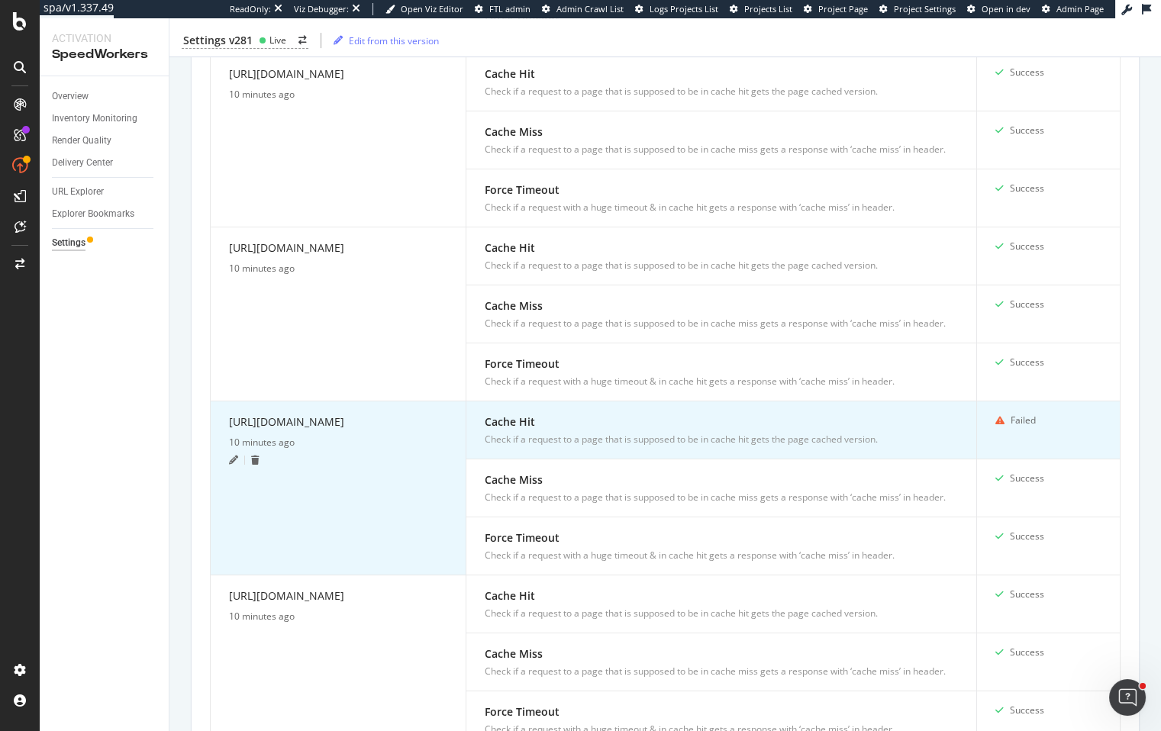
scroll to position [1085, 0]
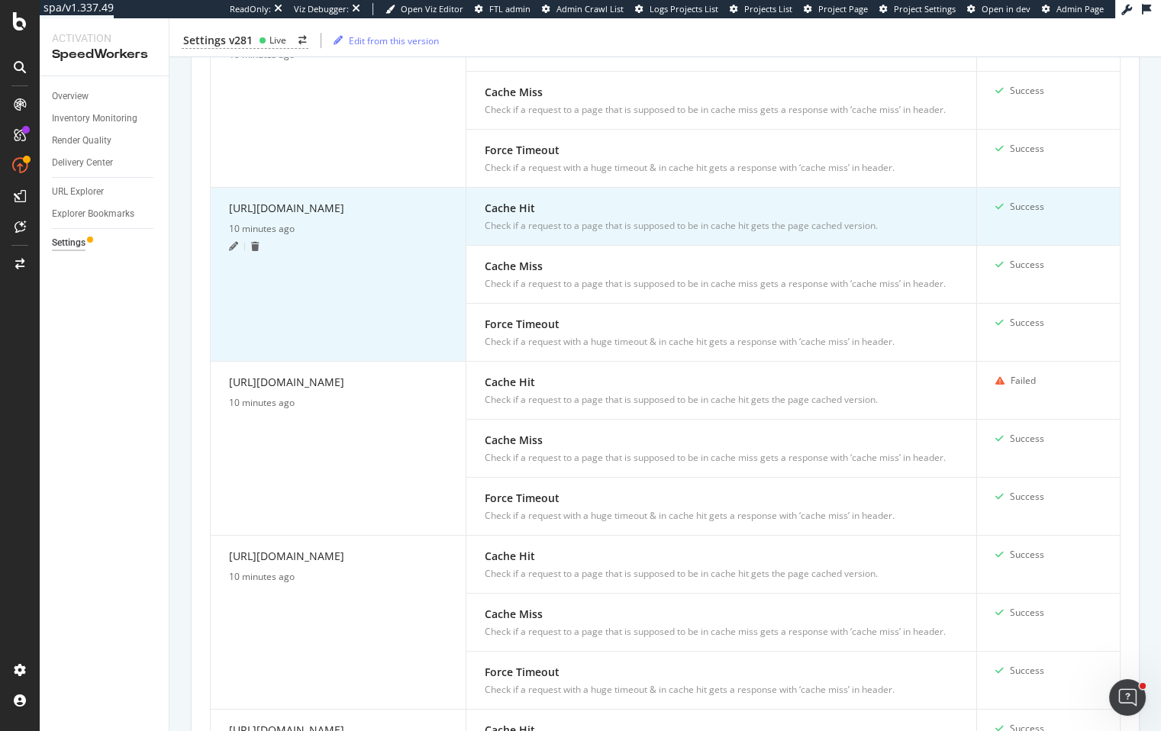
click at [233, 251] on icon at bounding box center [233, 246] width 9 height 9
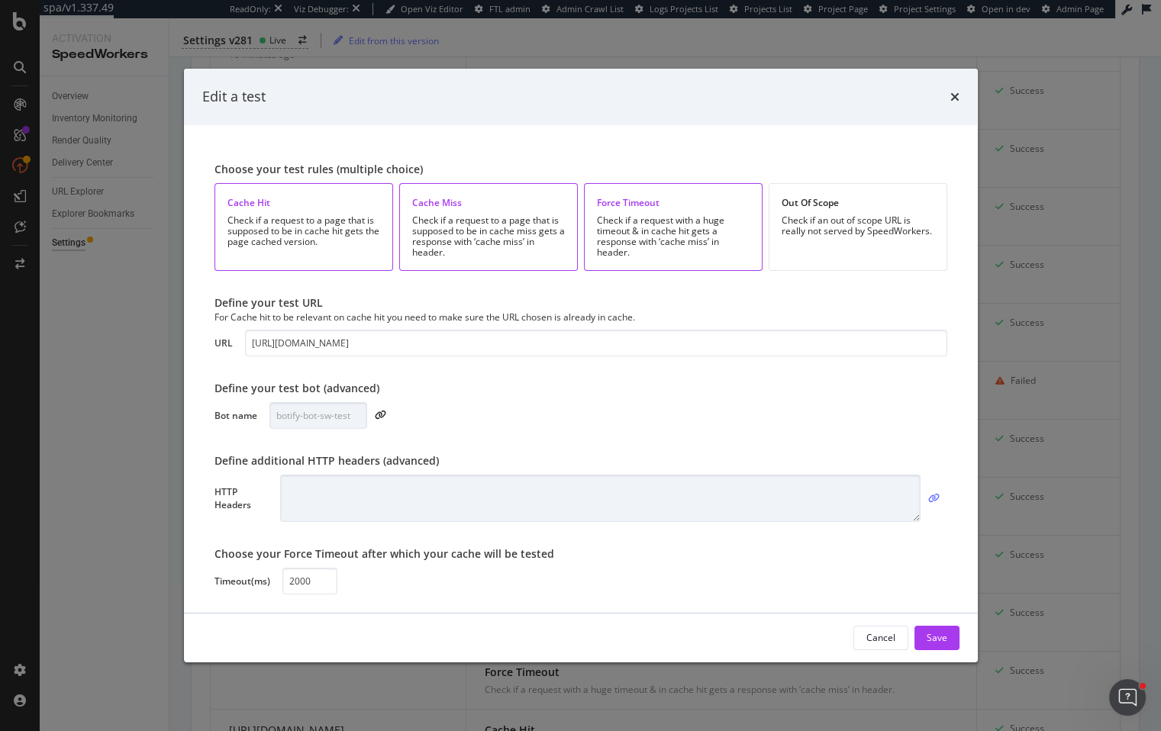
click at [932, 495] on icon "modal" at bounding box center [933, 498] width 11 height 9
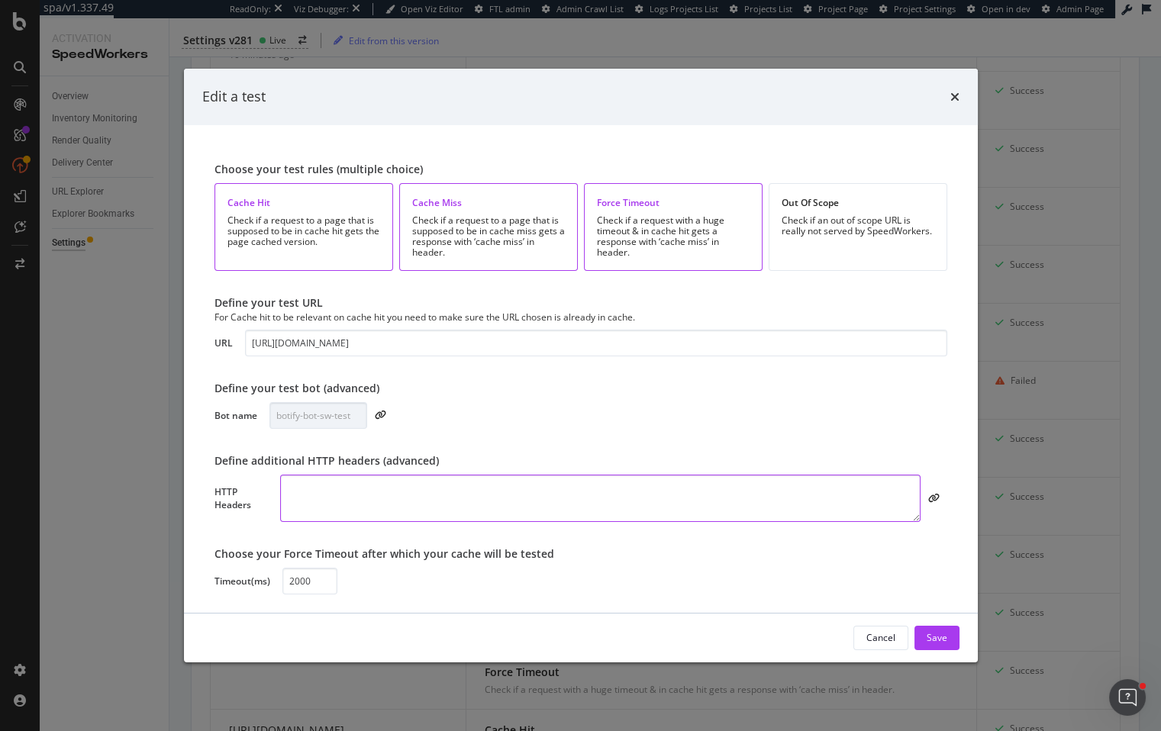
click at [778, 506] on textarea "modal" at bounding box center [599, 498] width 639 height 47
paste textarea "akam_bby_botify:asdpoi567098345 Cookie: intl_splash=false"
type textarea "akam_bby_botify:asdpoi567098345 Cookie: intl_splash=false"
click at [942, 640] on div "Save" at bounding box center [936, 637] width 21 height 13
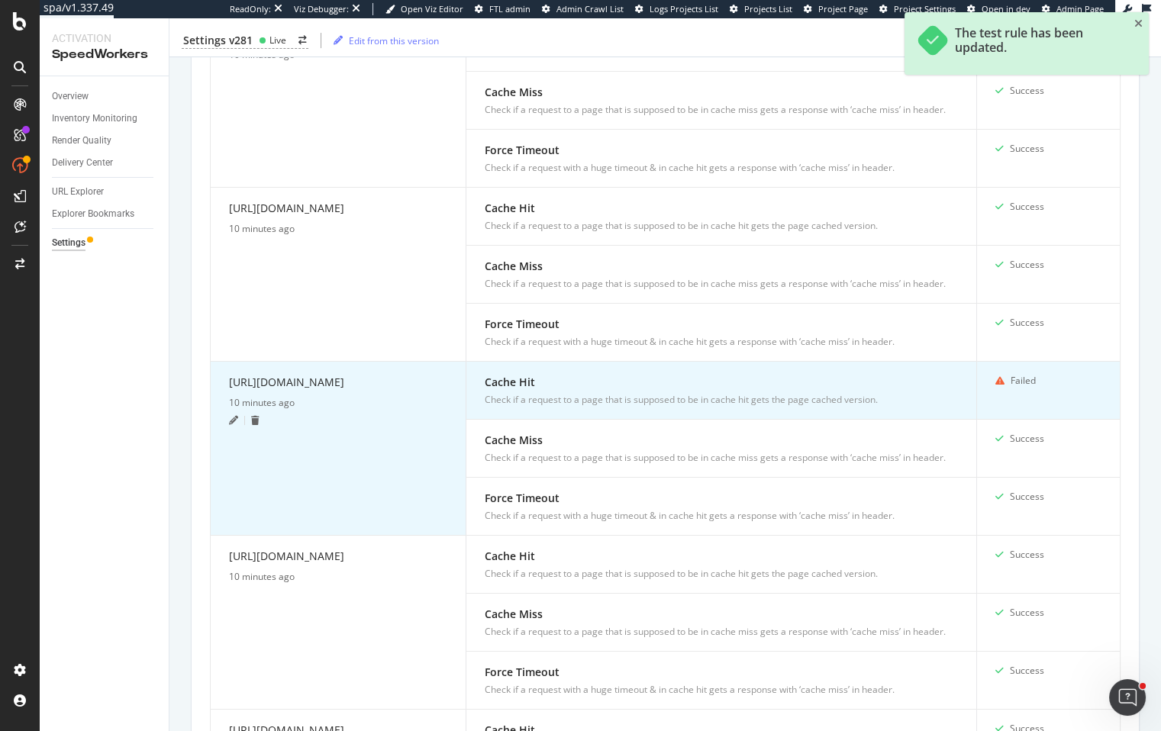
click at [230, 425] on icon at bounding box center [233, 420] width 9 height 9
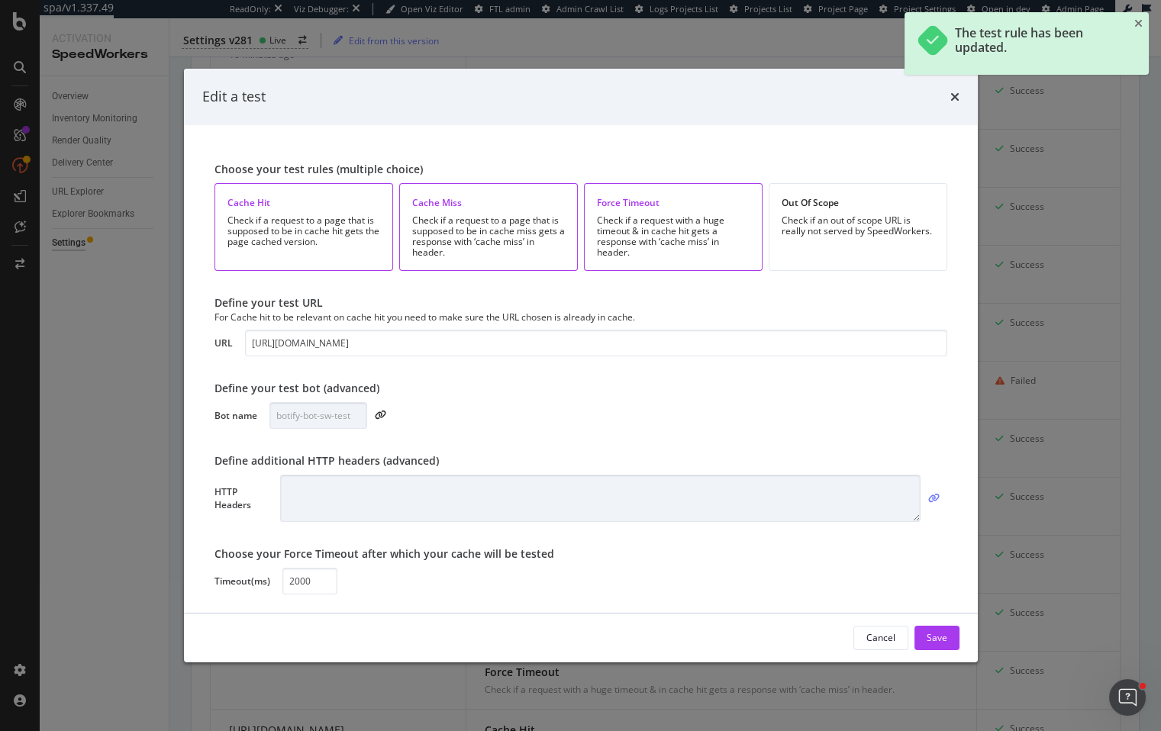
click at [937, 500] on icon "modal" at bounding box center [933, 498] width 11 height 9
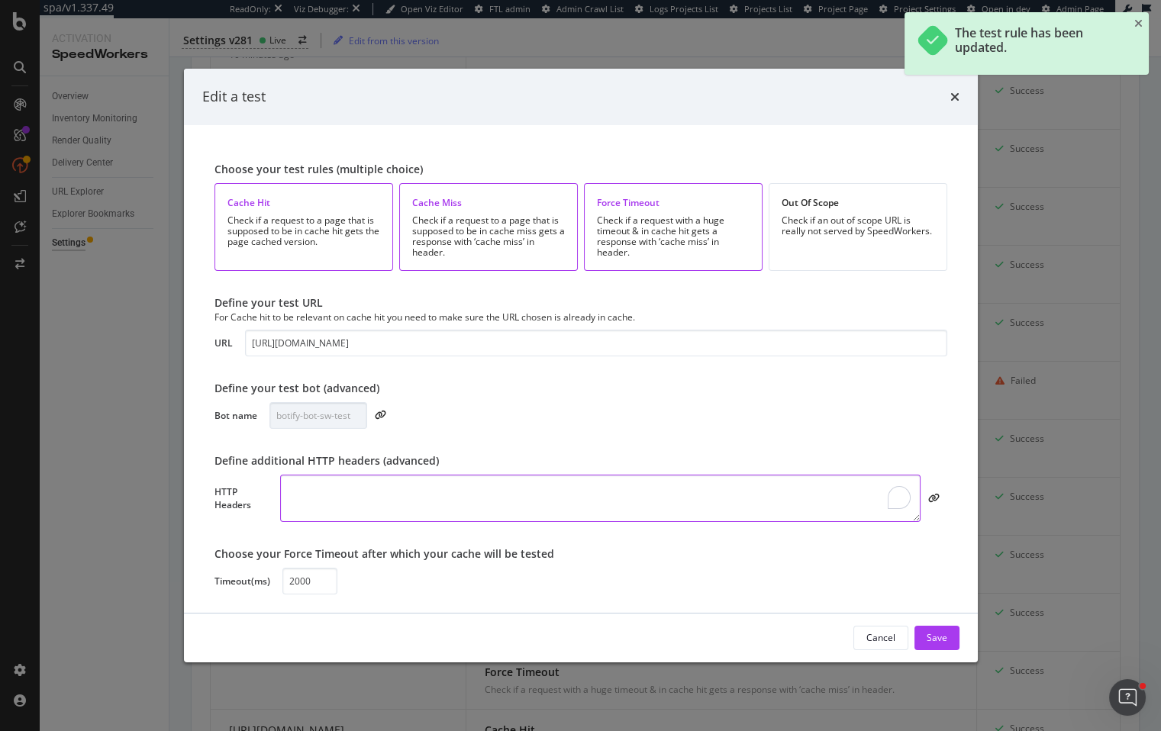
click at [807, 490] on textarea "To enrich screen reader interactions, please activate Accessibility in Grammarl…" at bounding box center [599, 498] width 639 height 47
paste textarea "akam_bby_botify:asdpoi567098345 Cookie: intl_splash=false"
type textarea "akam_bby_botify:asdpoi567098345 Cookie: intl_splash=false"
click at [946, 639] on button "Save" at bounding box center [936, 638] width 45 height 24
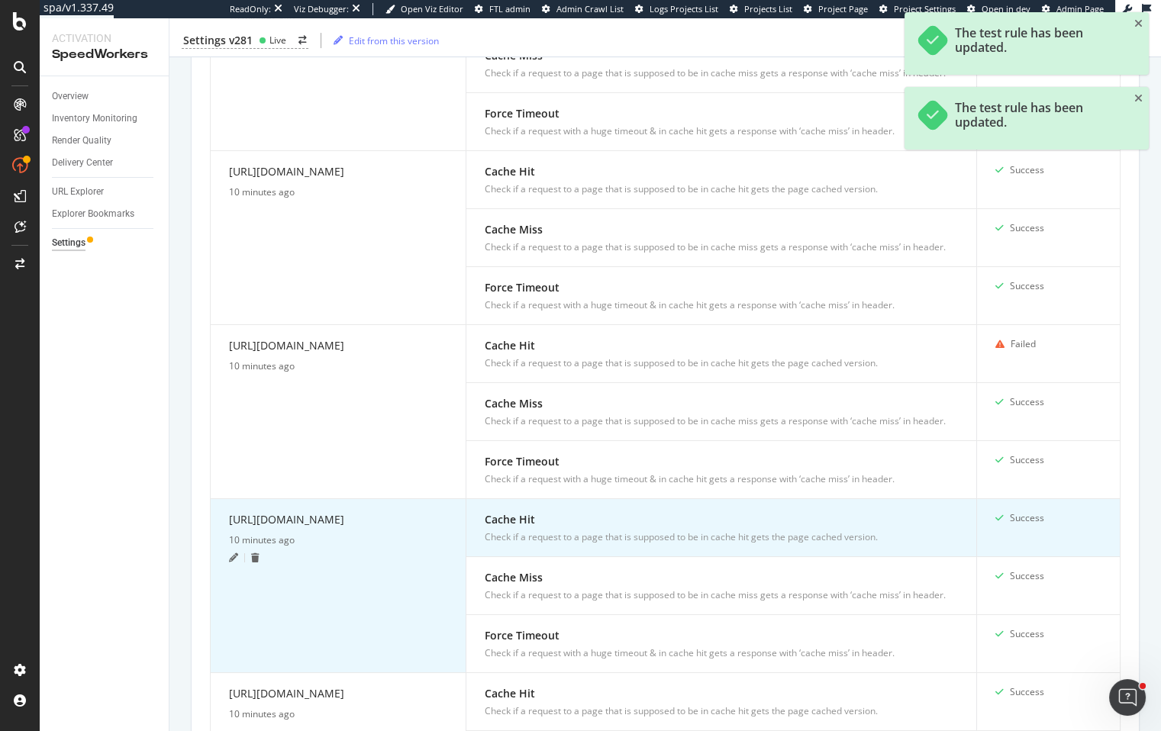
scroll to position [1244, 0]
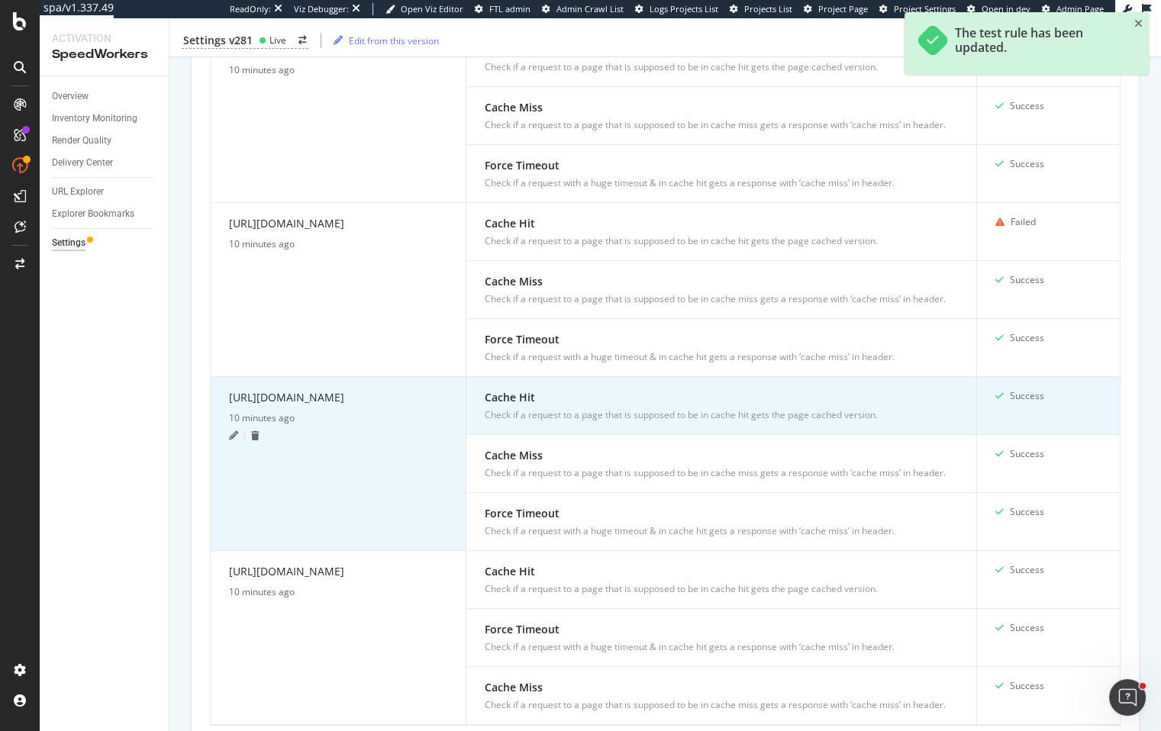
click at [236, 440] on icon at bounding box center [233, 435] width 9 height 9
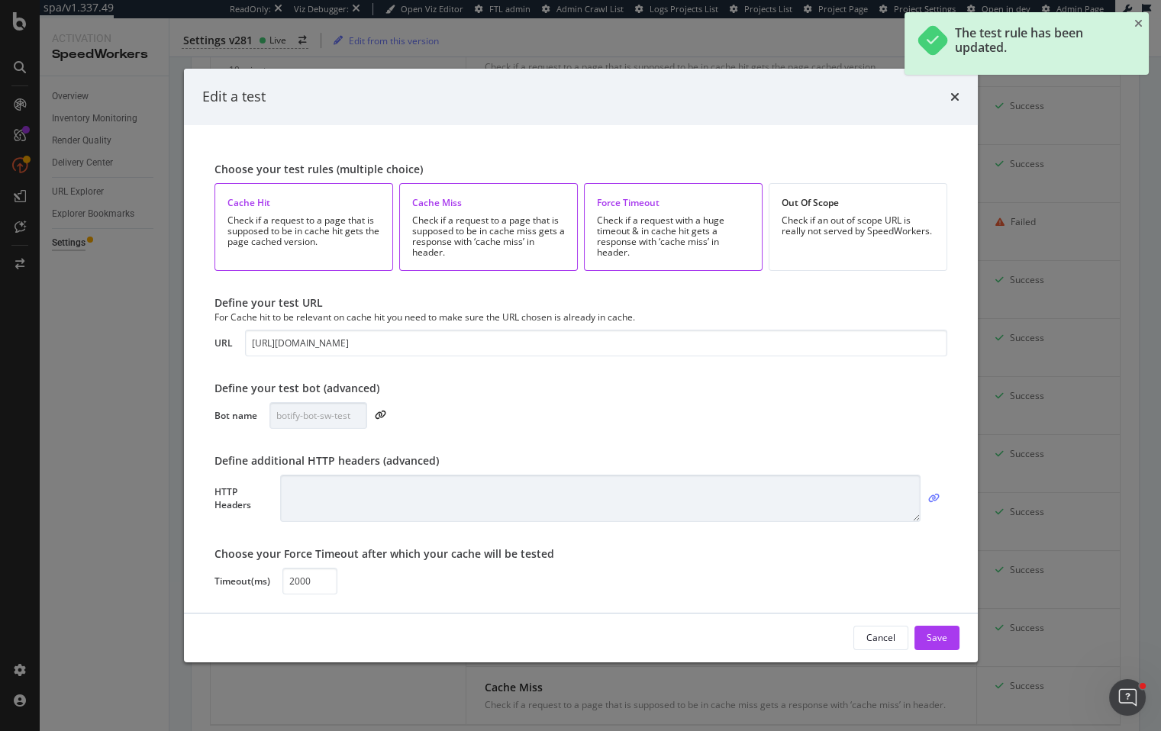
click at [942, 498] on div "modal" at bounding box center [933, 498] width 27 height 9
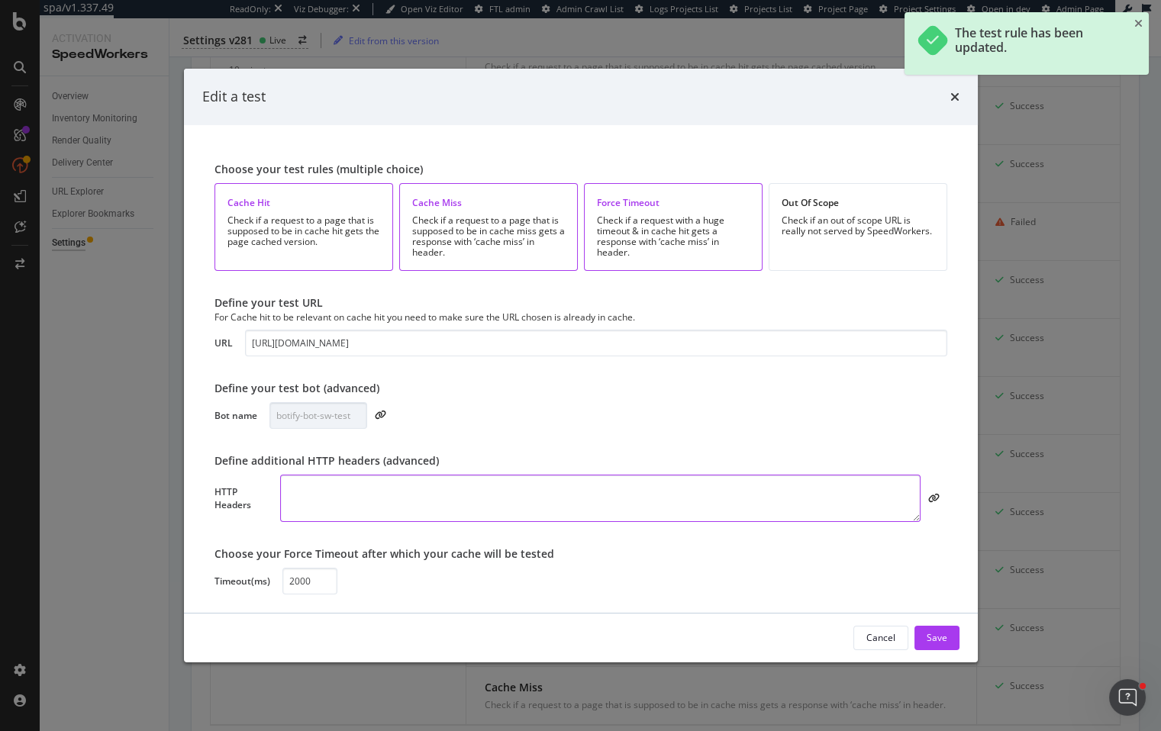
click at [837, 499] on textarea "modal" at bounding box center [599, 498] width 639 height 47
paste textarea "akam_bby_botify:asdpoi567098345 Cookie: intl_splash=false"
type textarea "akam_bby_botify:asdpoi567098345 Cookie: intl_splash=false"
click at [939, 630] on div "Save" at bounding box center [936, 637] width 21 height 23
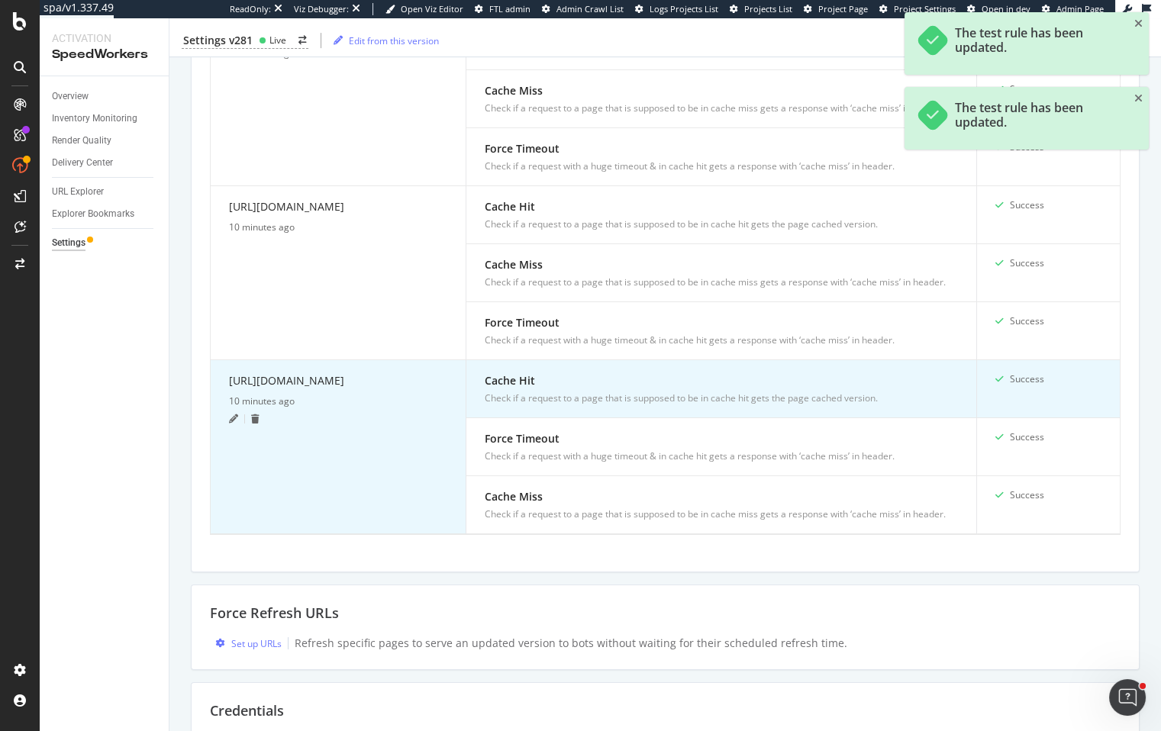
scroll to position [1452, 0]
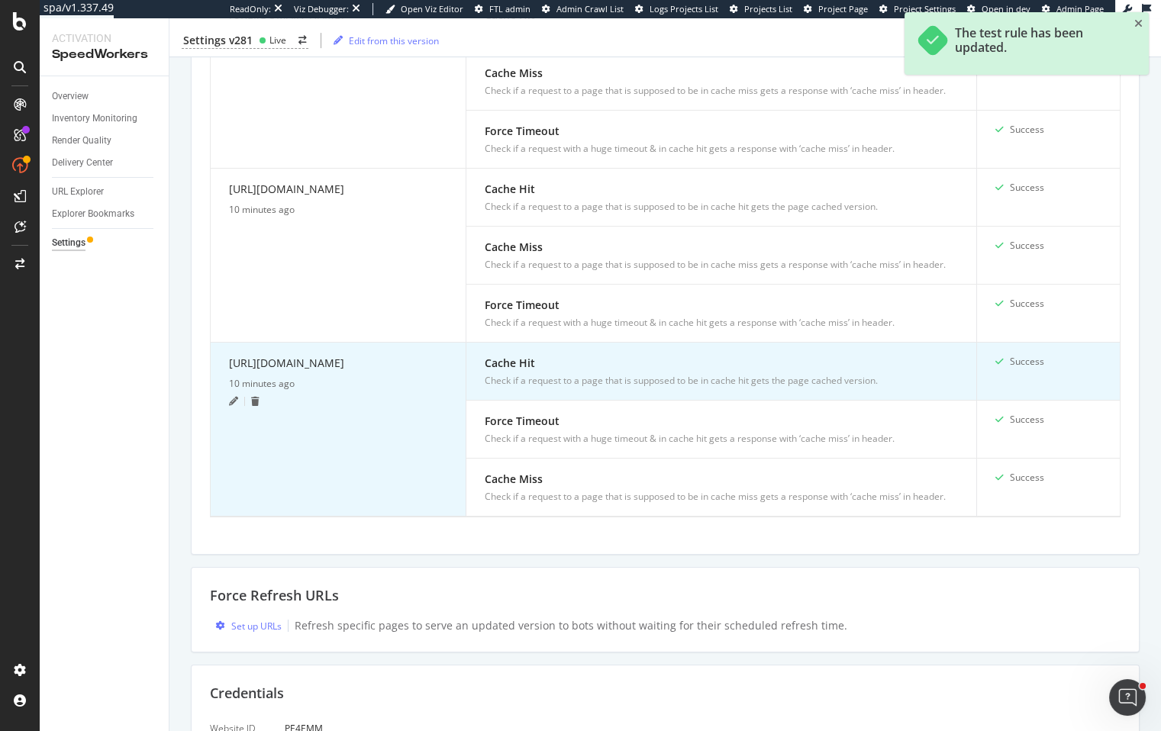
click at [234, 397] on icon at bounding box center [233, 401] width 9 height 9
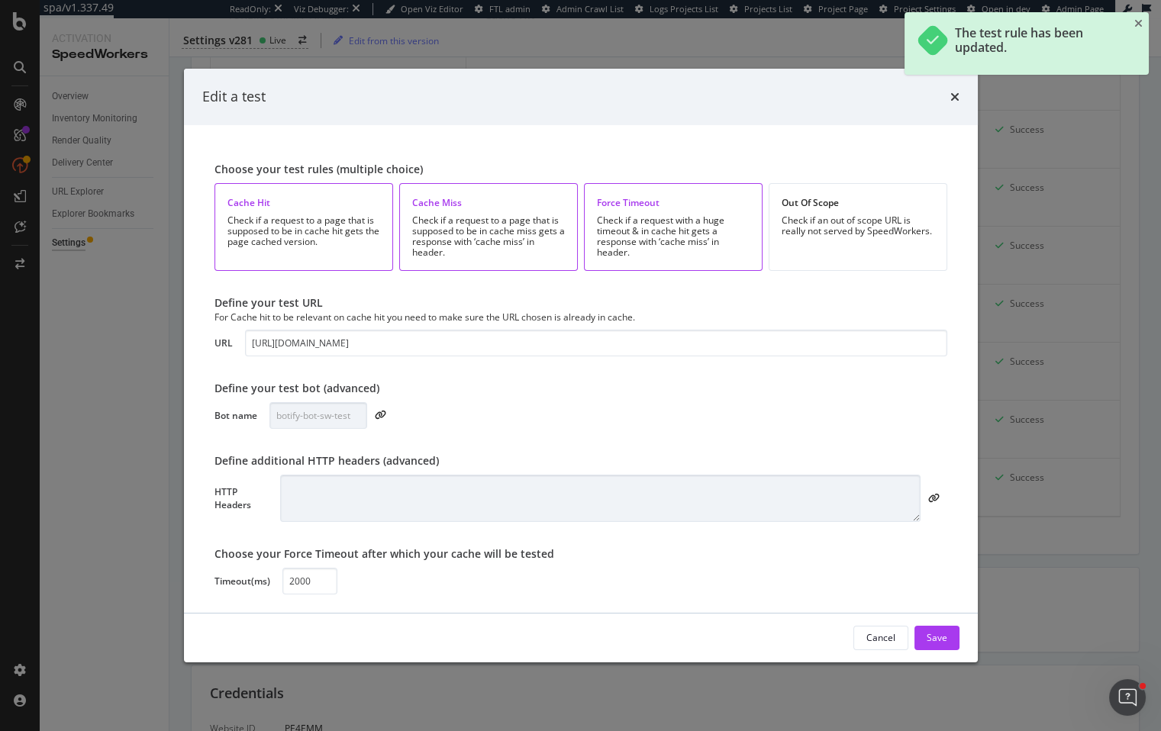
click at [948, 500] on div "Choose your test rules (multiple choice) Cache Hit Check if a request to a page…" at bounding box center [580, 368] width 757 height 451
click at [936, 495] on icon "modal" at bounding box center [933, 498] width 11 height 9
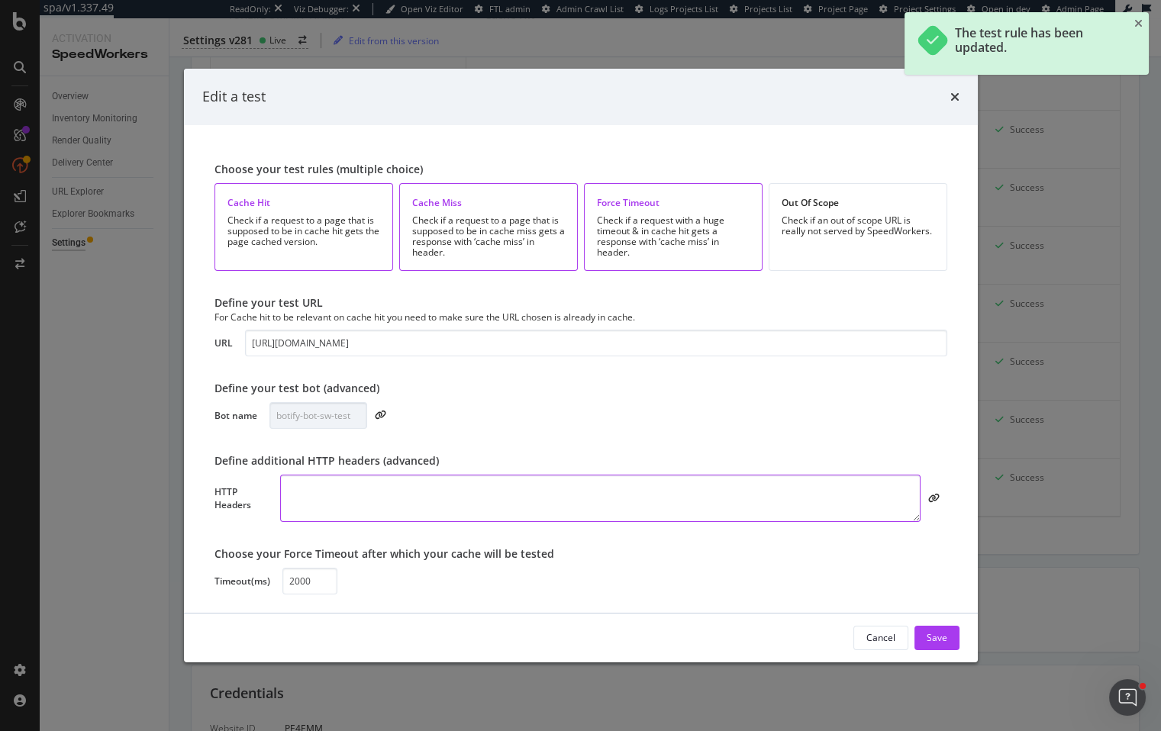
click at [793, 498] on textarea "modal" at bounding box center [599, 498] width 639 height 47
paste textarea "akam_bby_botify:asdpoi567098345 Cookie: intl_splash=false"
type textarea "akam_bby_botify:asdpoi567098345 Cookie: intl_splash=false"
click at [928, 635] on div "Save" at bounding box center [936, 637] width 21 height 13
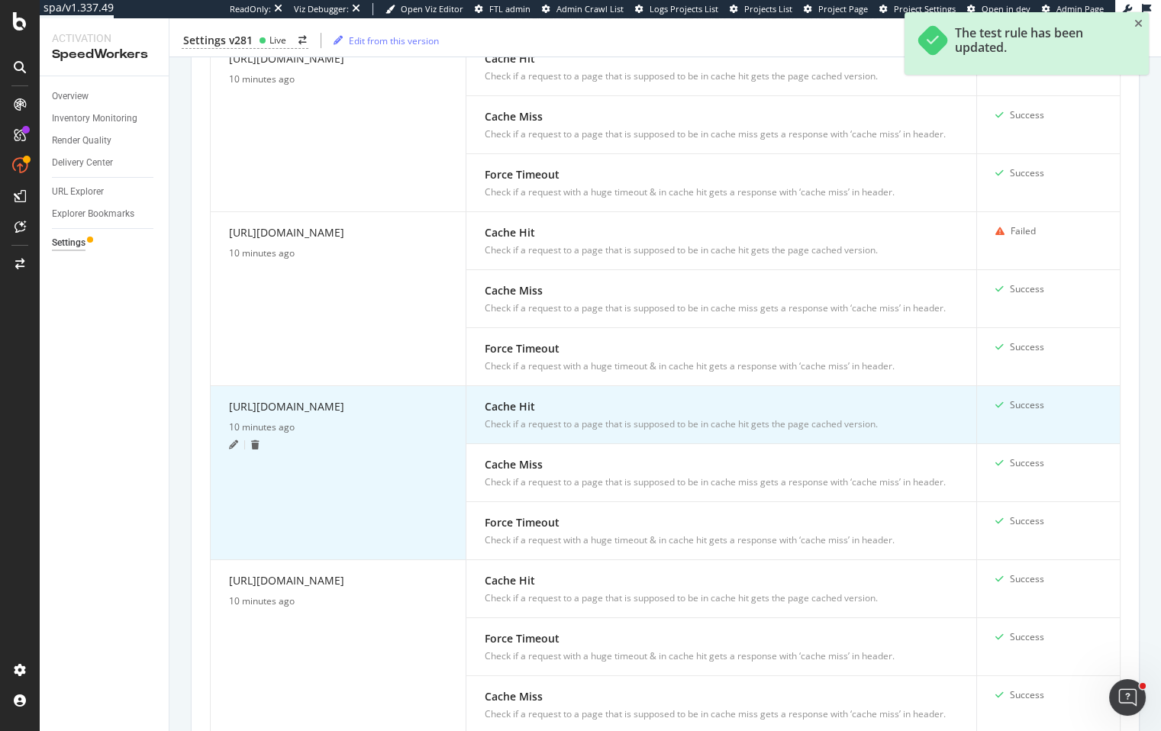
scroll to position [1431, 0]
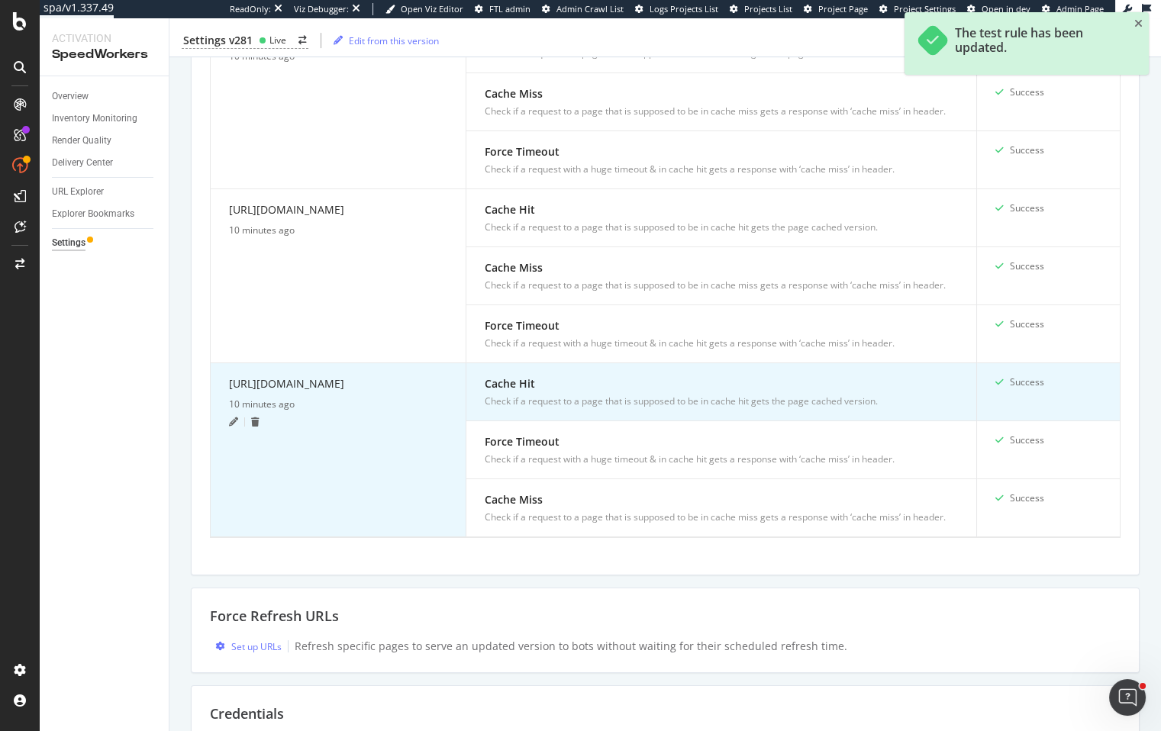
click at [234, 417] on icon at bounding box center [233, 421] width 9 height 9
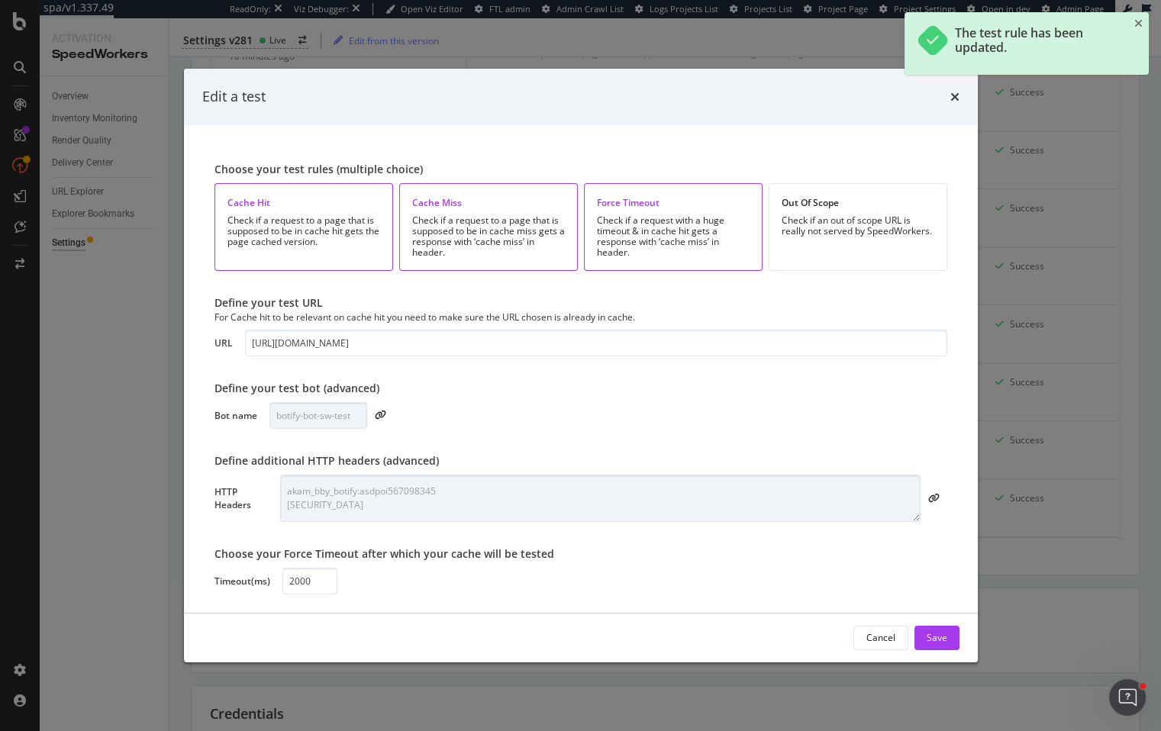
click at [160, 414] on div "Edit a test Choose your test rules (multiple choice) Cache Hit Check if a reque…" at bounding box center [580, 365] width 1161 height 731
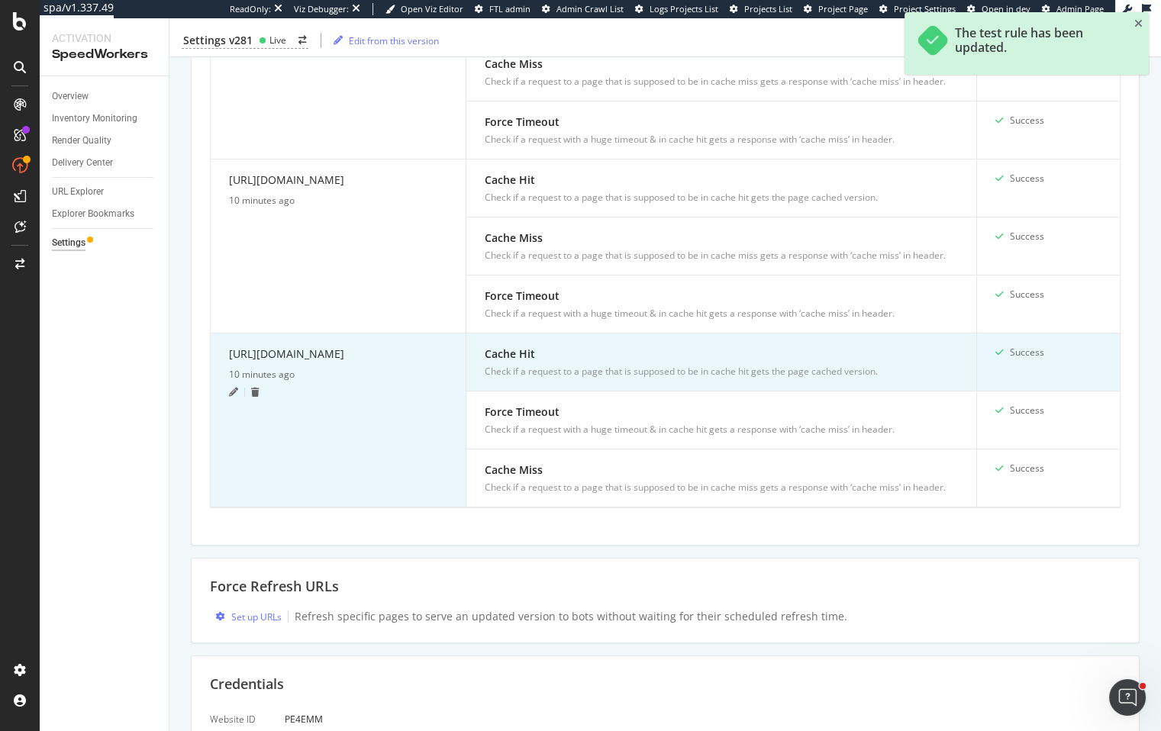
scroll to position [1444, 0]
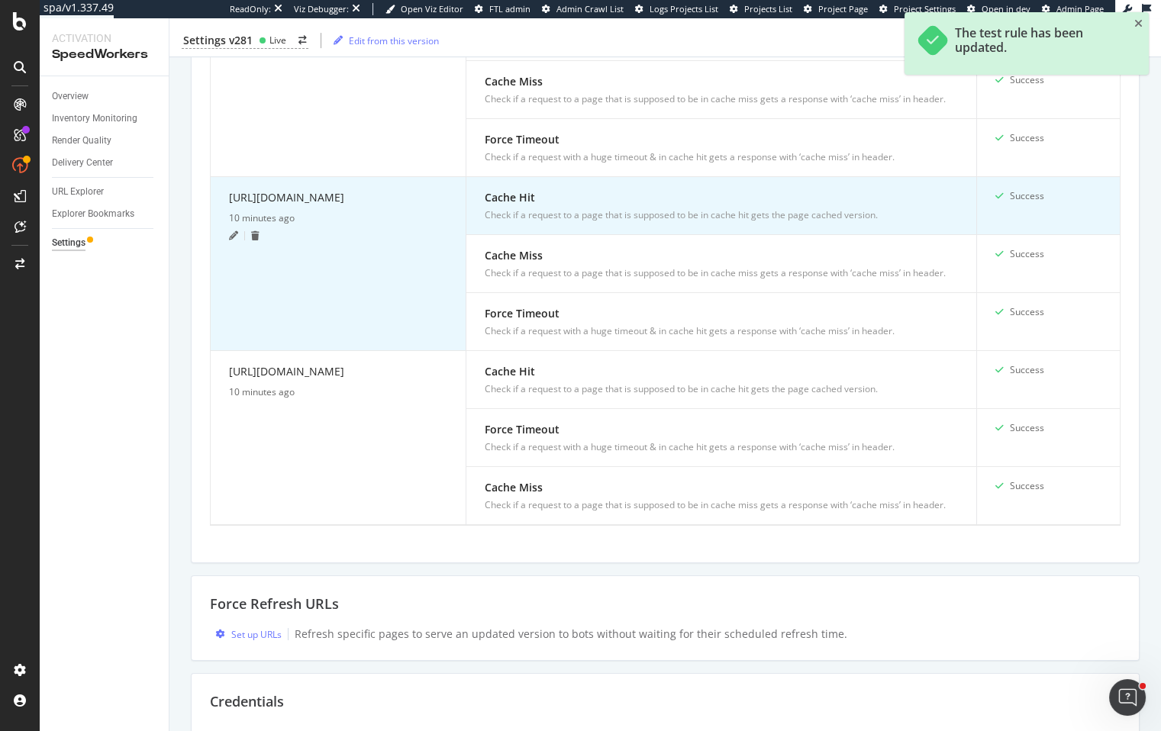
click at [233, 240] on icon at bounding box center [233, 235] width 9 height 9
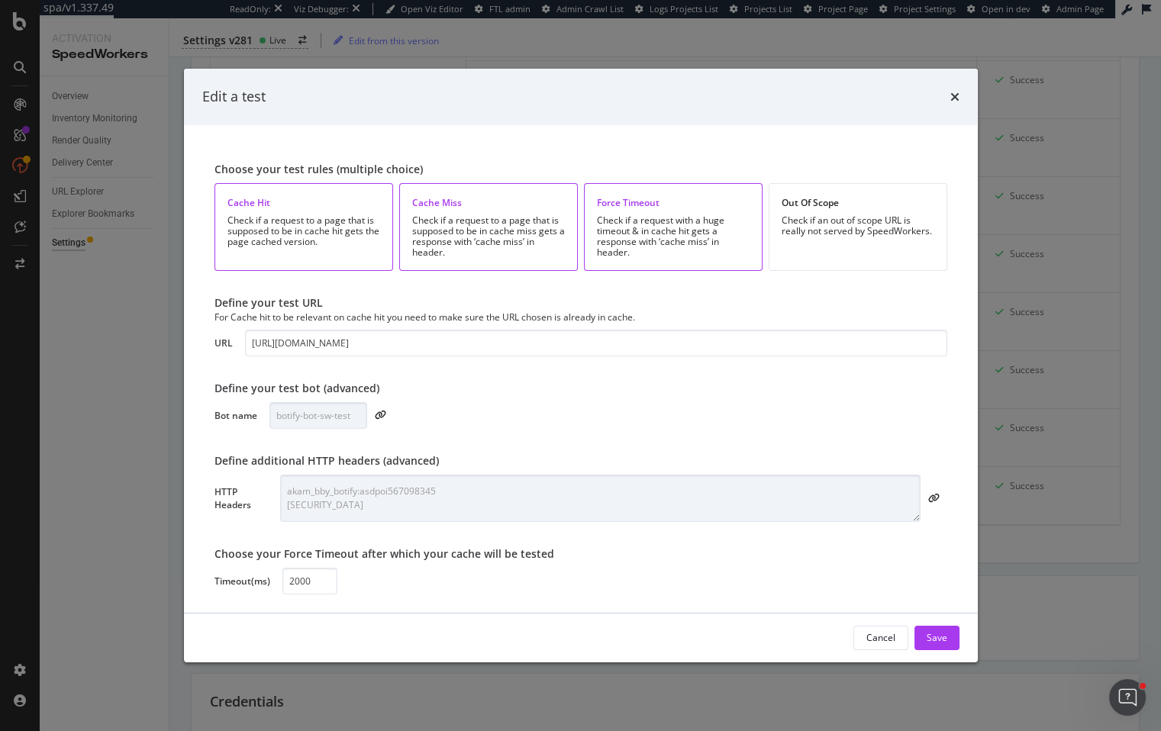
click at [130, 285] on div "Edit a test Choose your test rules (multiple choice) Cache Hit Check if a reque…" at bounding box center [580, 365] width 1161 height 731
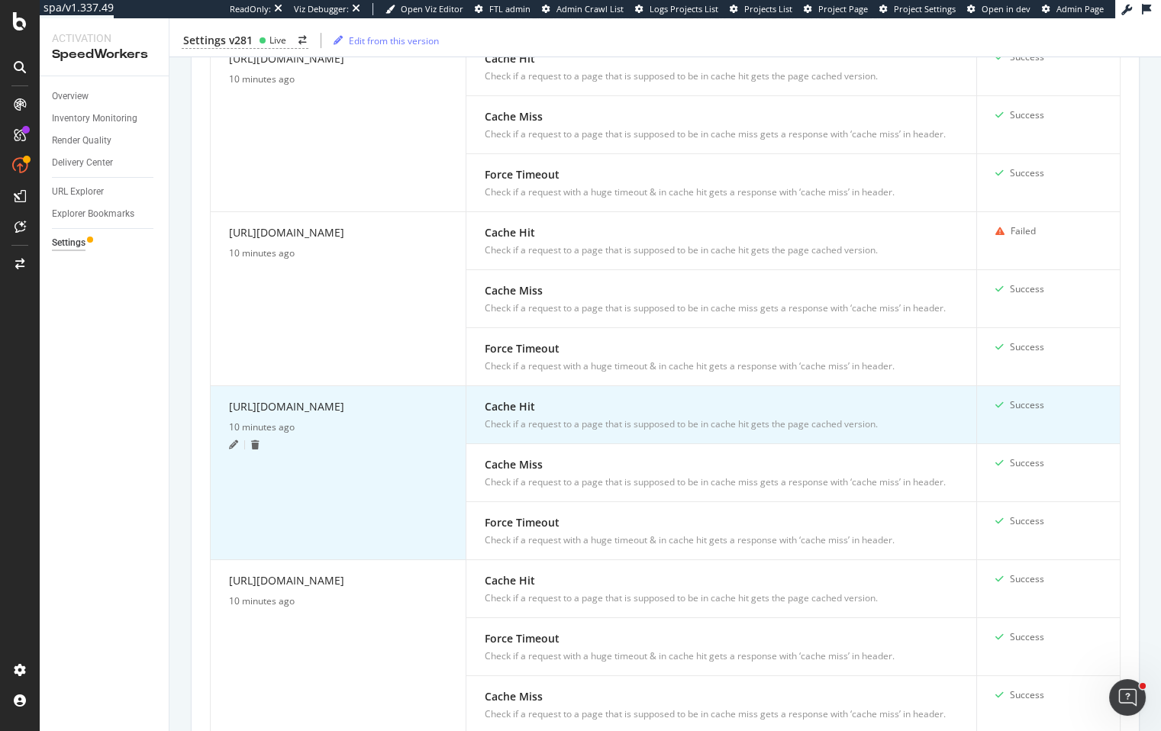
scroll to position [1505, 0]
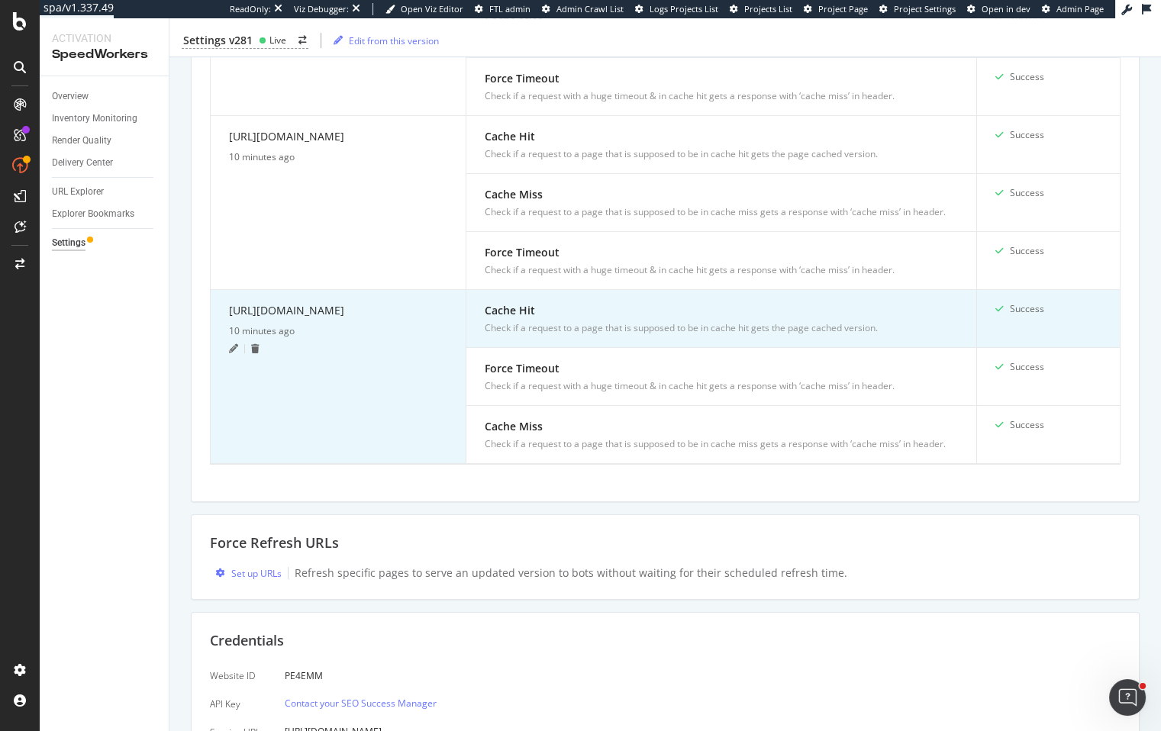
click at [233, 344] on icon at bounding box center [233, 348] width 9 height 9
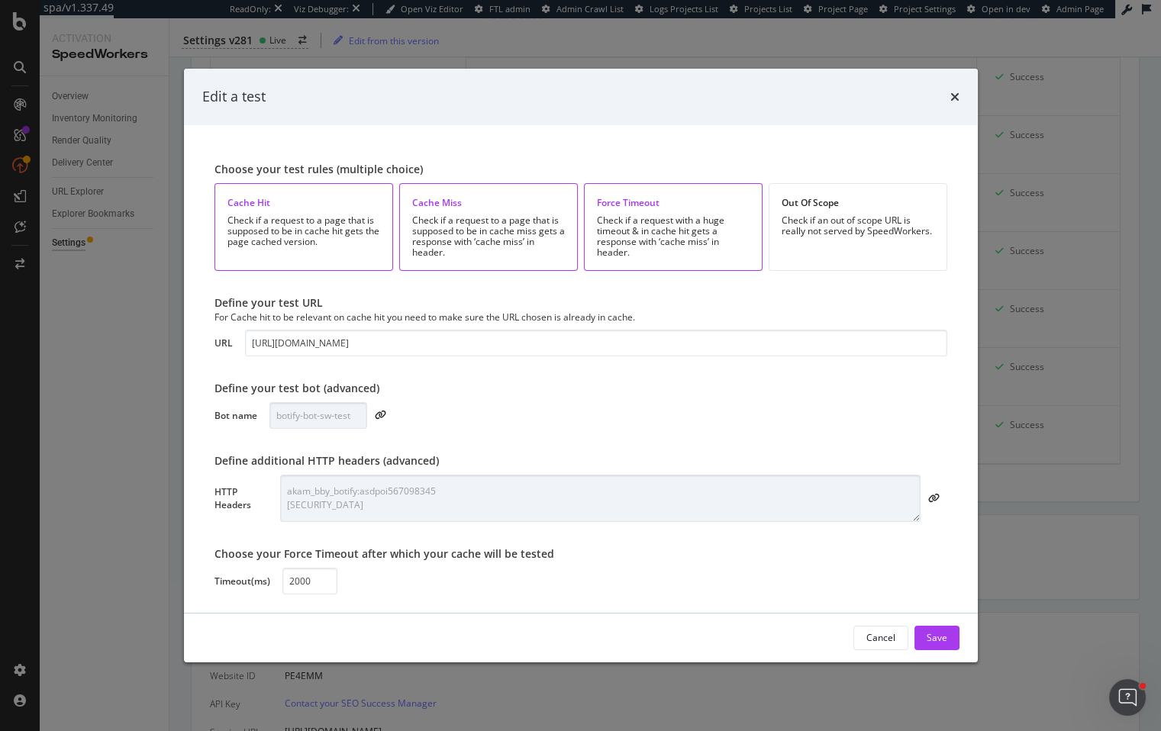
click at [116, 365] on div "Edit a test Choose your test rules (multiple choice) Cache Hit Check if a reque…" at bounding box center [580, 365] width 1161 height 731
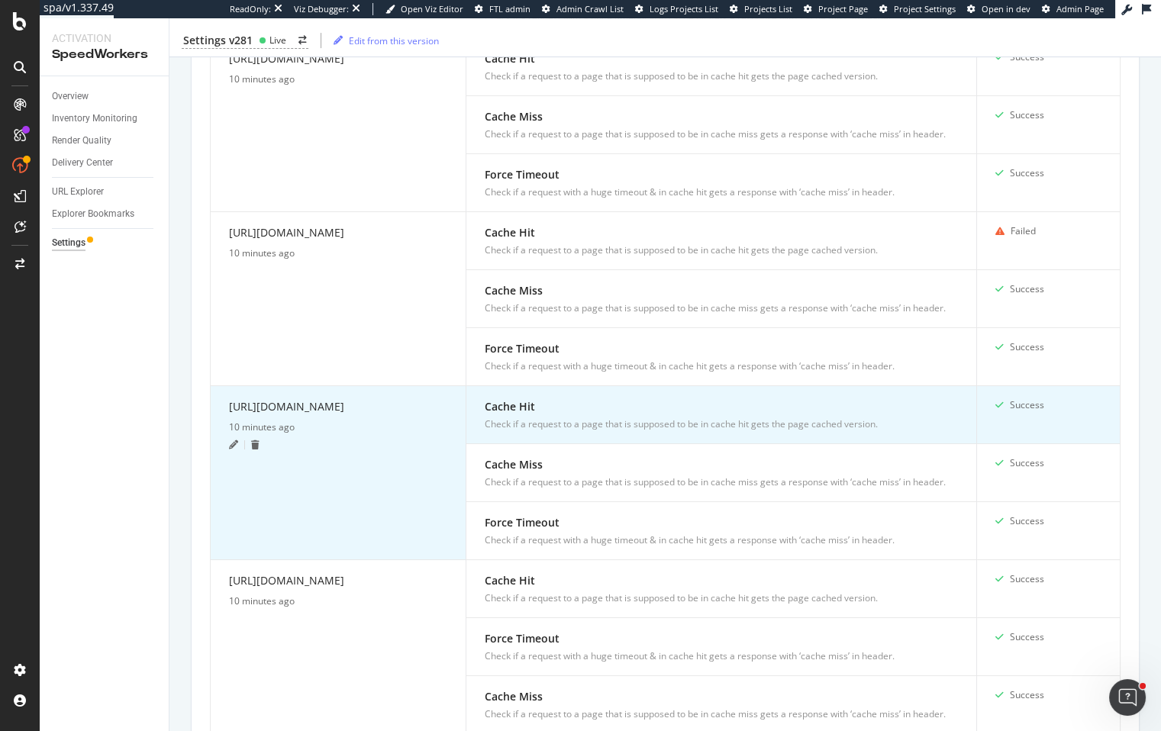
scroll to position [1290, 0]
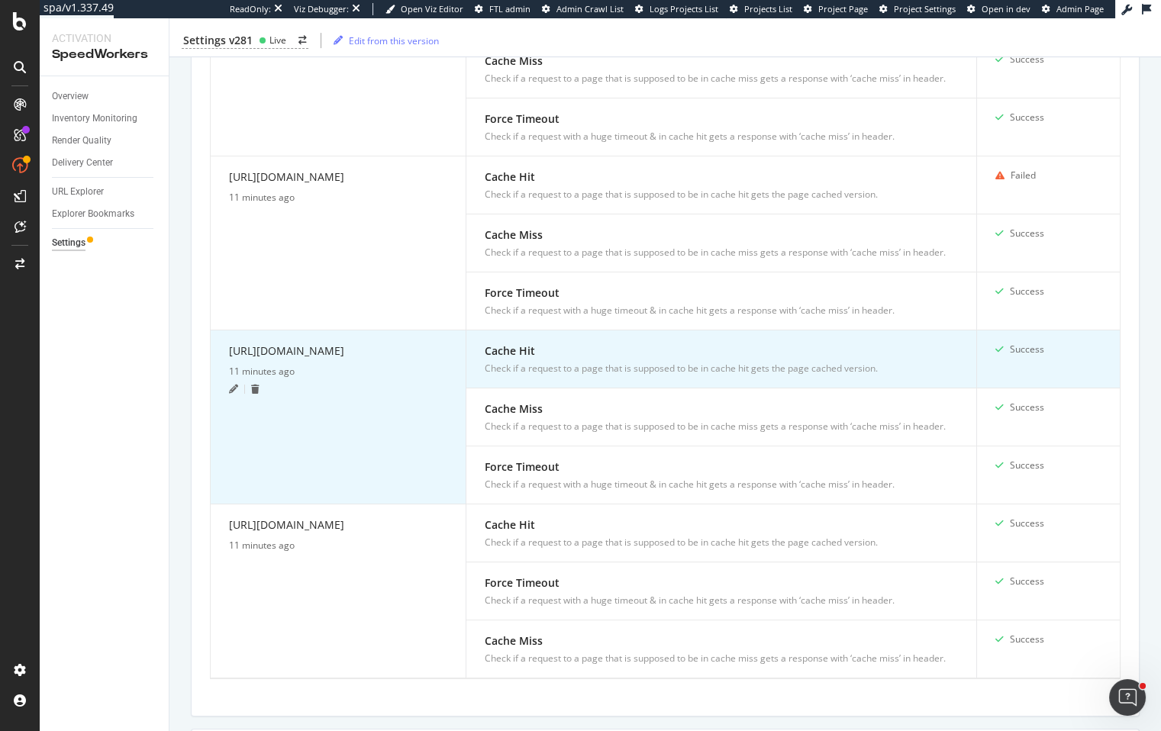
click at [231, 394] on icon at bounding box center [233, 389] width 9 height 9
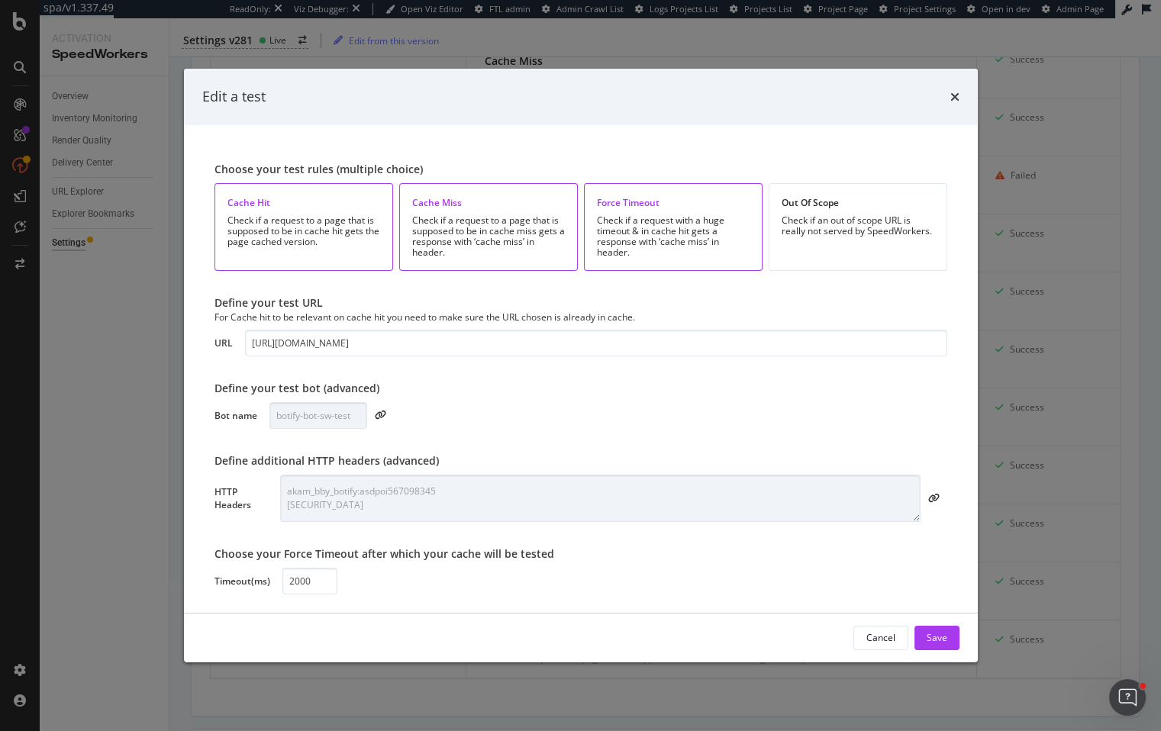
click at [125, 436] on div "Edit a test Choose your test rules (multiple choice) Cache Hit Check if a reque…" at bounding box center [580, 365] width 1161 height 731
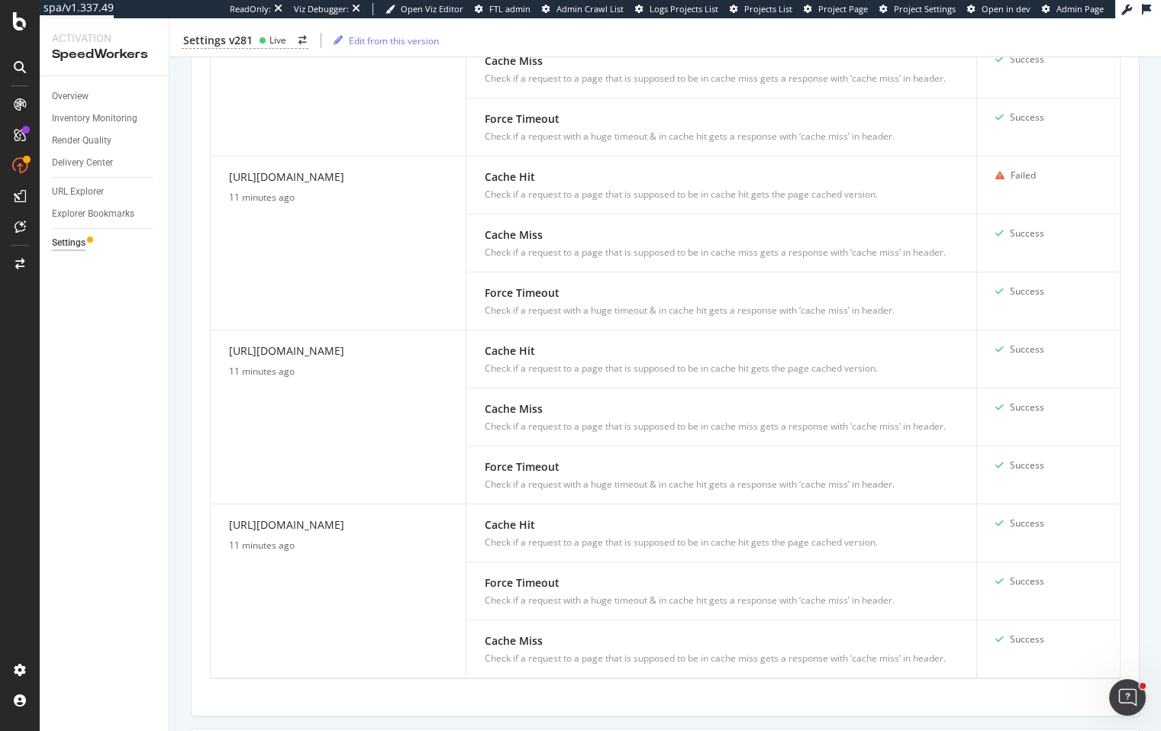
scroll to position [1235, 0]
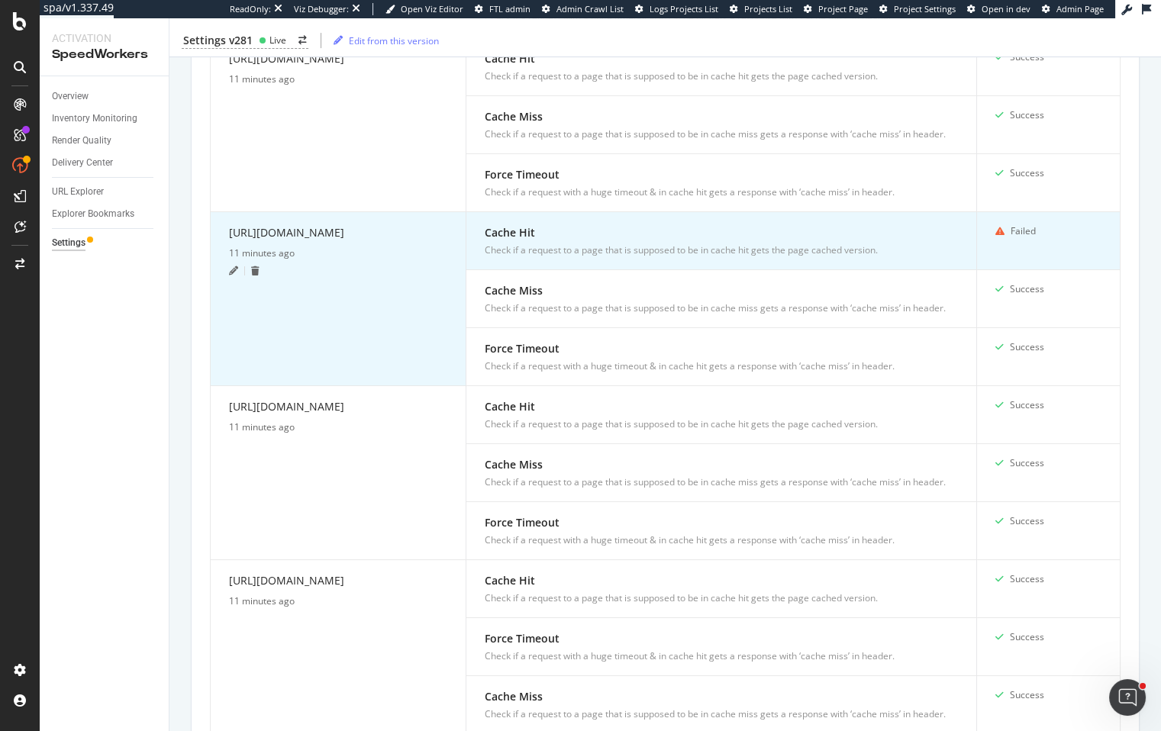
click at [233, 275] on icon at bounding box center [233, 270] width 9 height 9
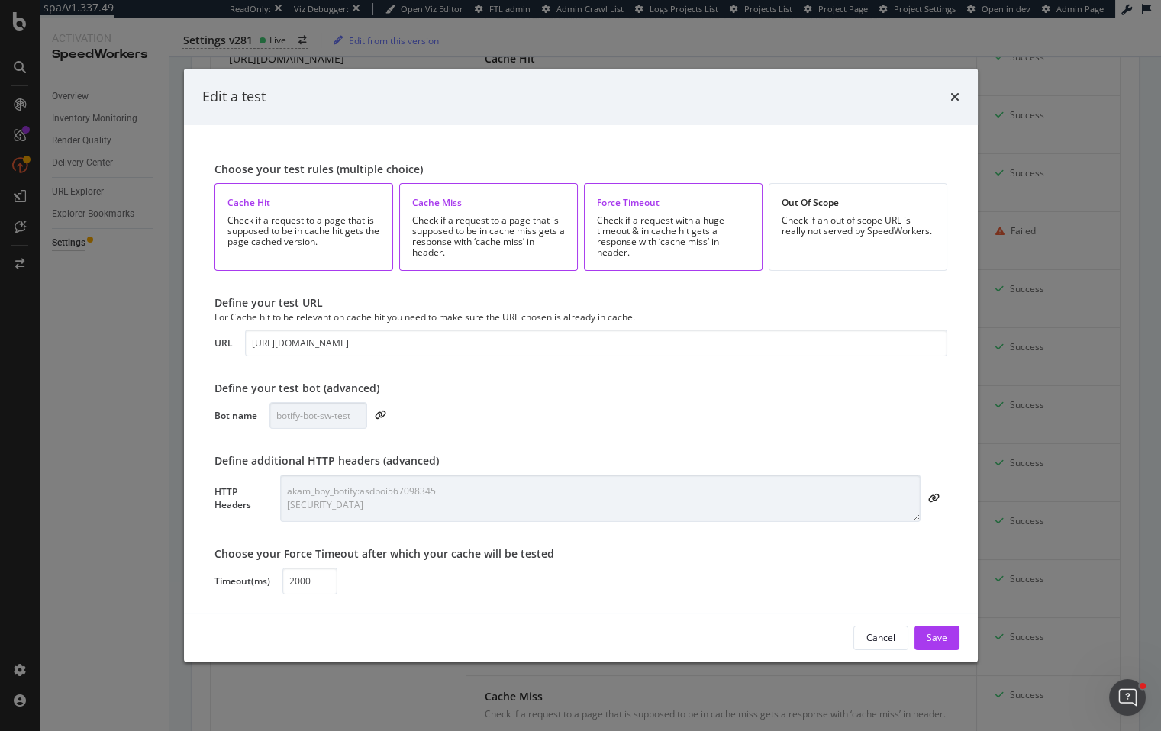
click at [93, 346] on div "Edit a test Choose your test rules (multiple choice) Cache Hit Check if a reque…" at bounding box center [580, 365] width 1161 height 731
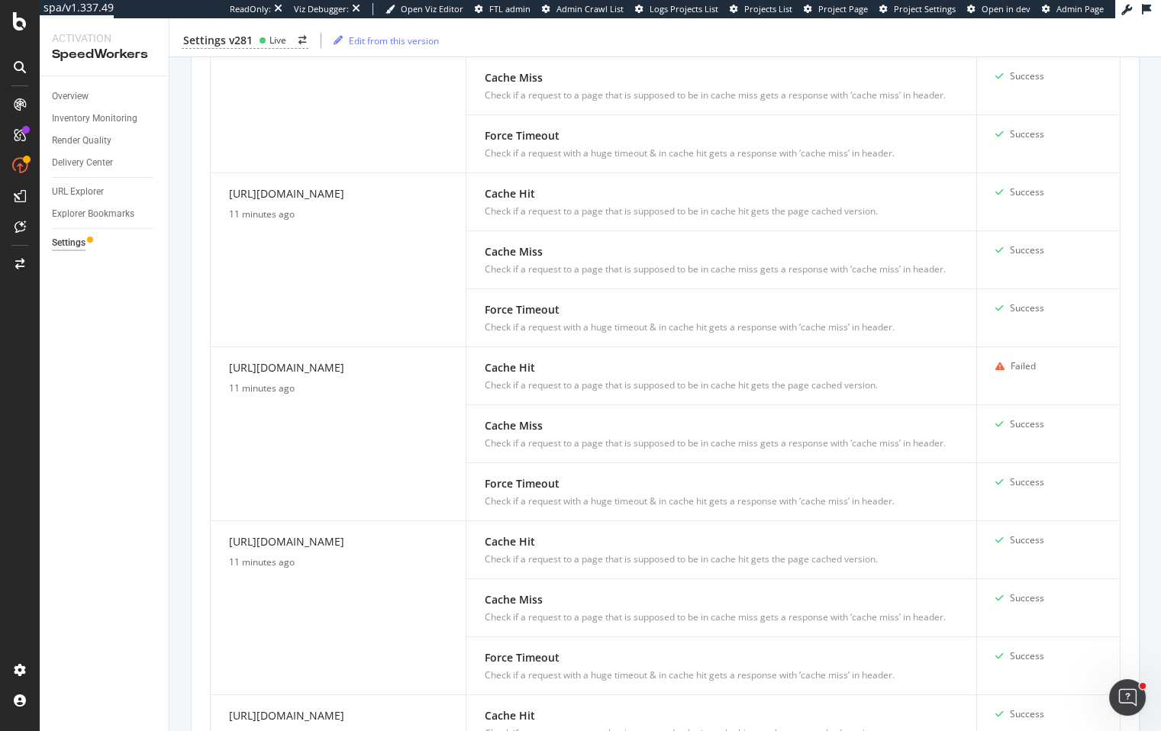
scroll to position [1091, 0]
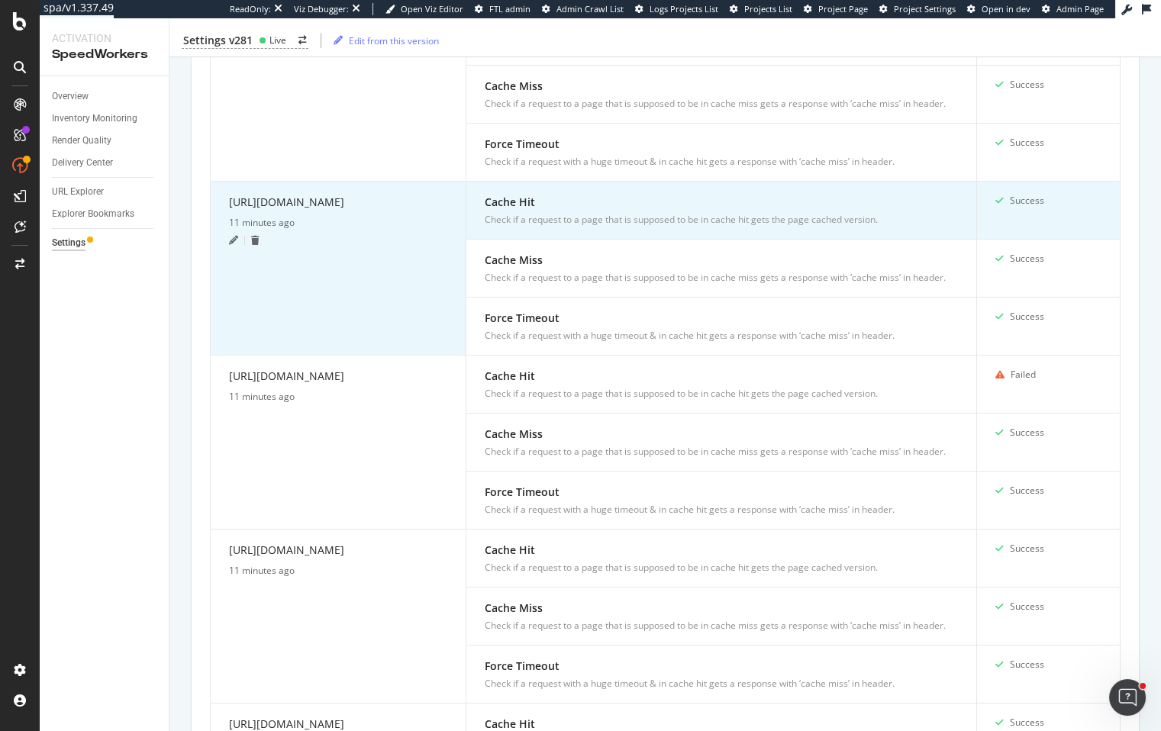
click at [233, 245] on icon at bounding box center [233, 240] width 9 height 9
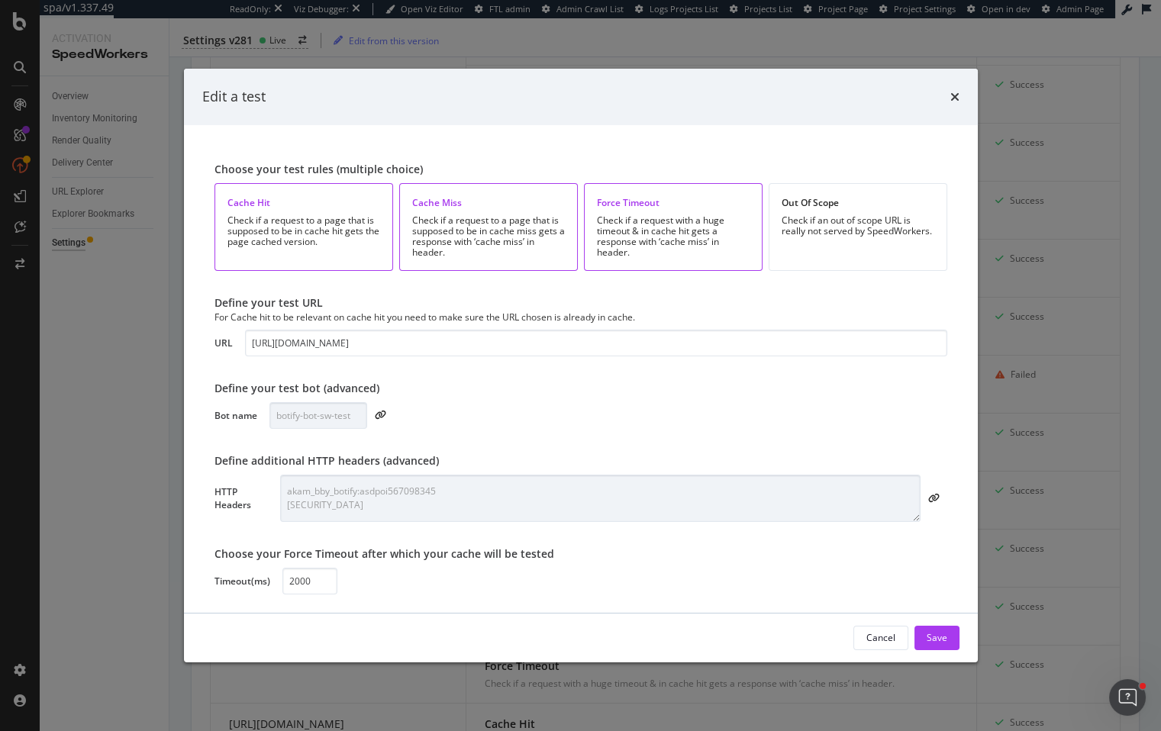
click at [119, 330] on div "Edit a test Choose your test rules (multiple choice) Cache Hit Check if a reque…" at bounding box center [580, 365] width 1161 height 731
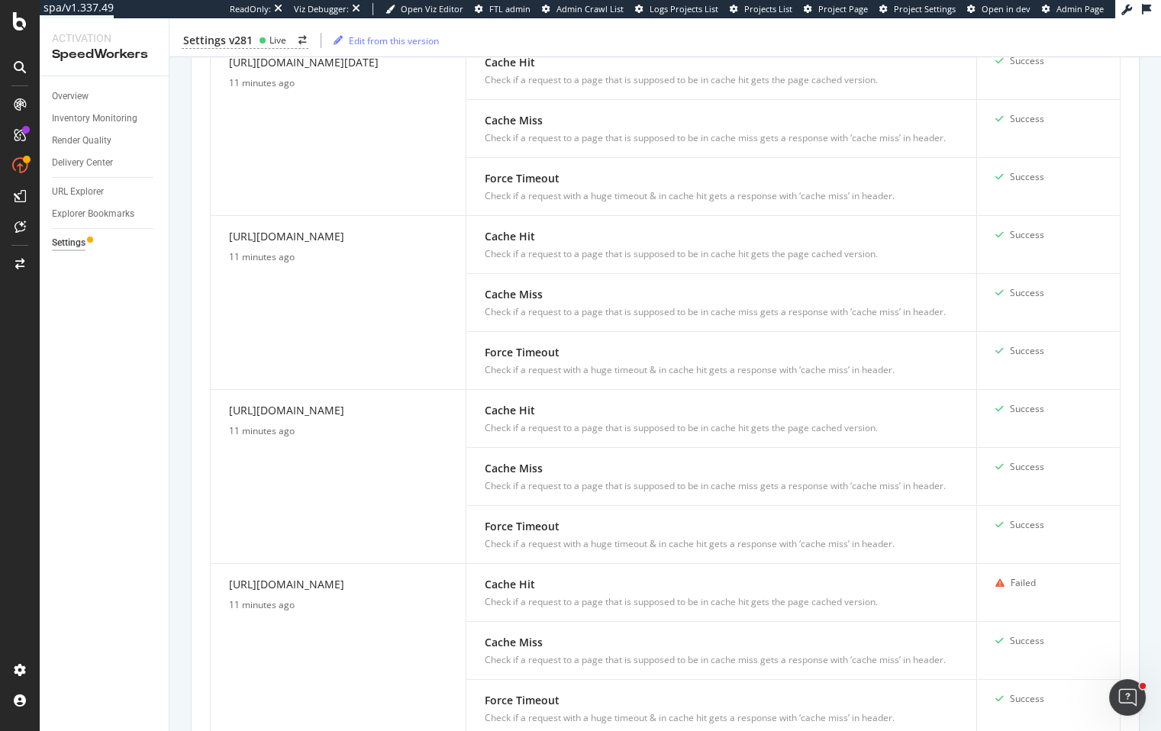
scroll to position [874, 0]
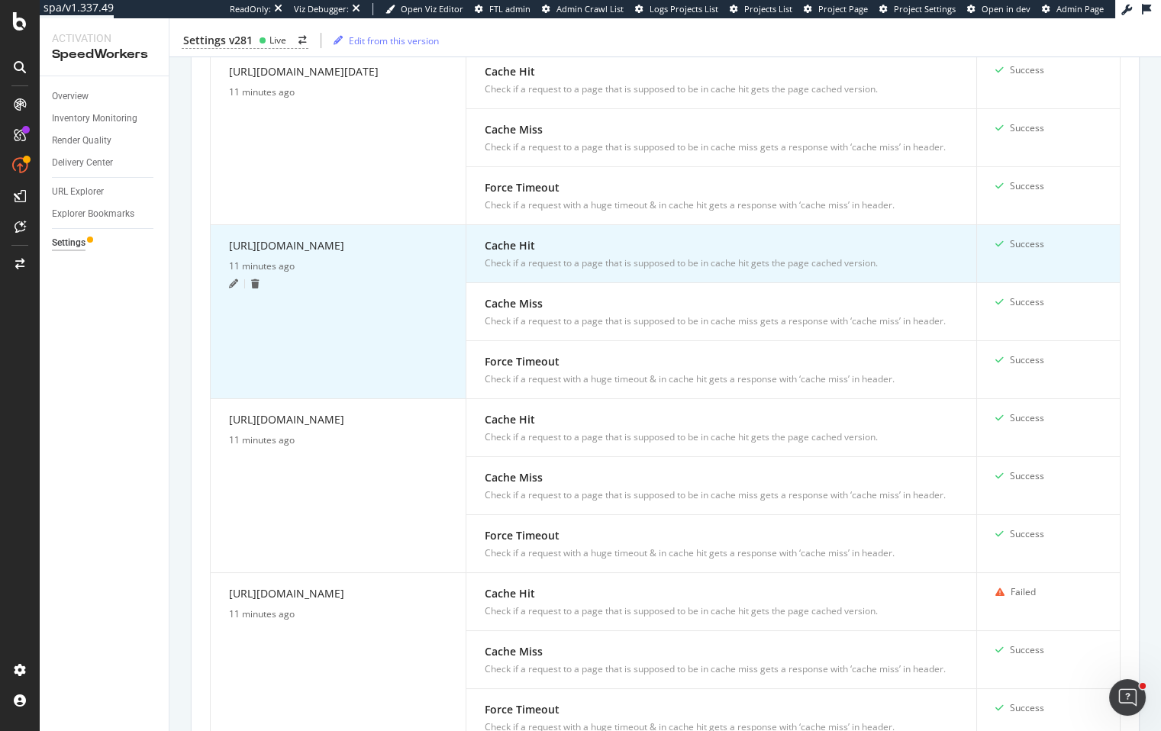
click at [233, 279] on icon at bounding box center [233, 283] width 9 height 9
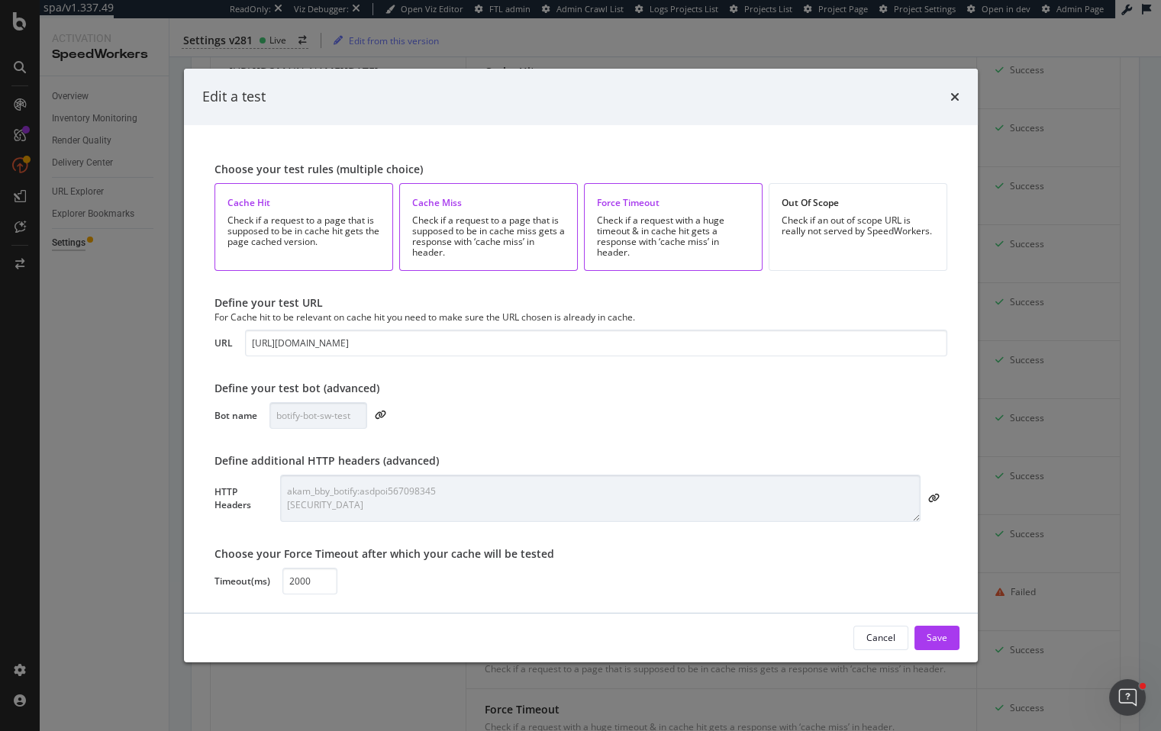
click at [162, 334] on div "Edit a test Choose your test rules (multiple choice) Cache Hit Check if a reque…" at bounding box center [580, 365] width 1161 height 731
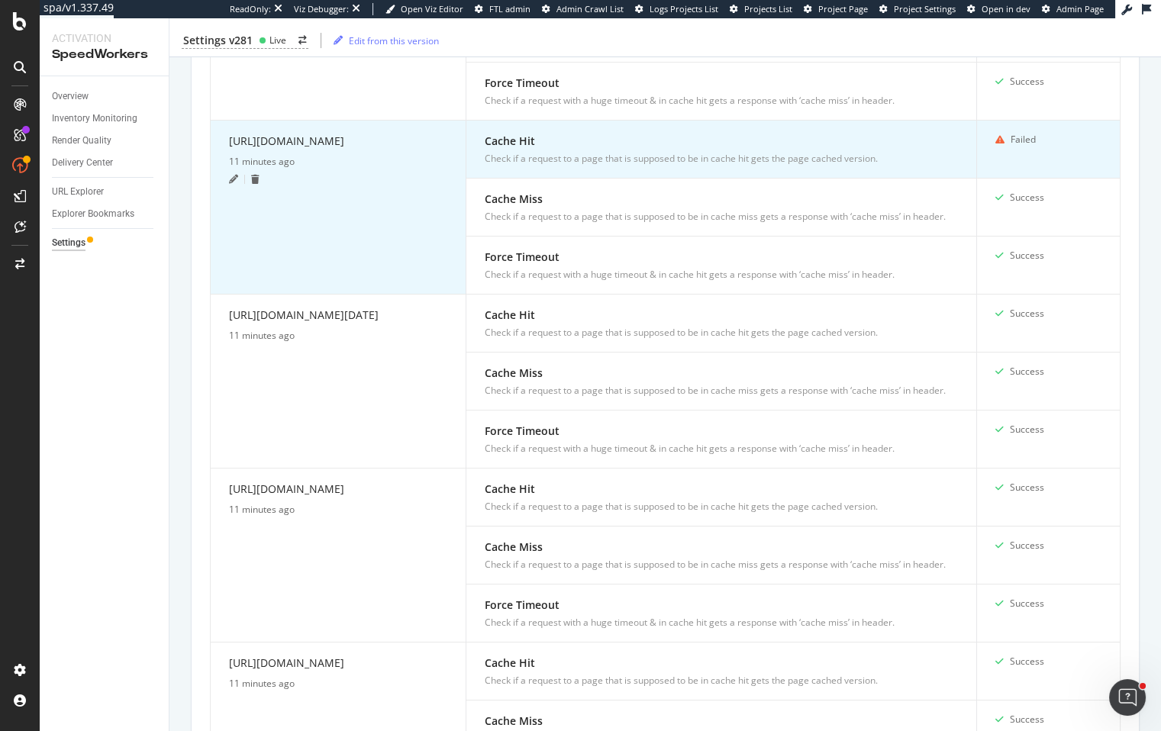
scroll to position [552, 0]
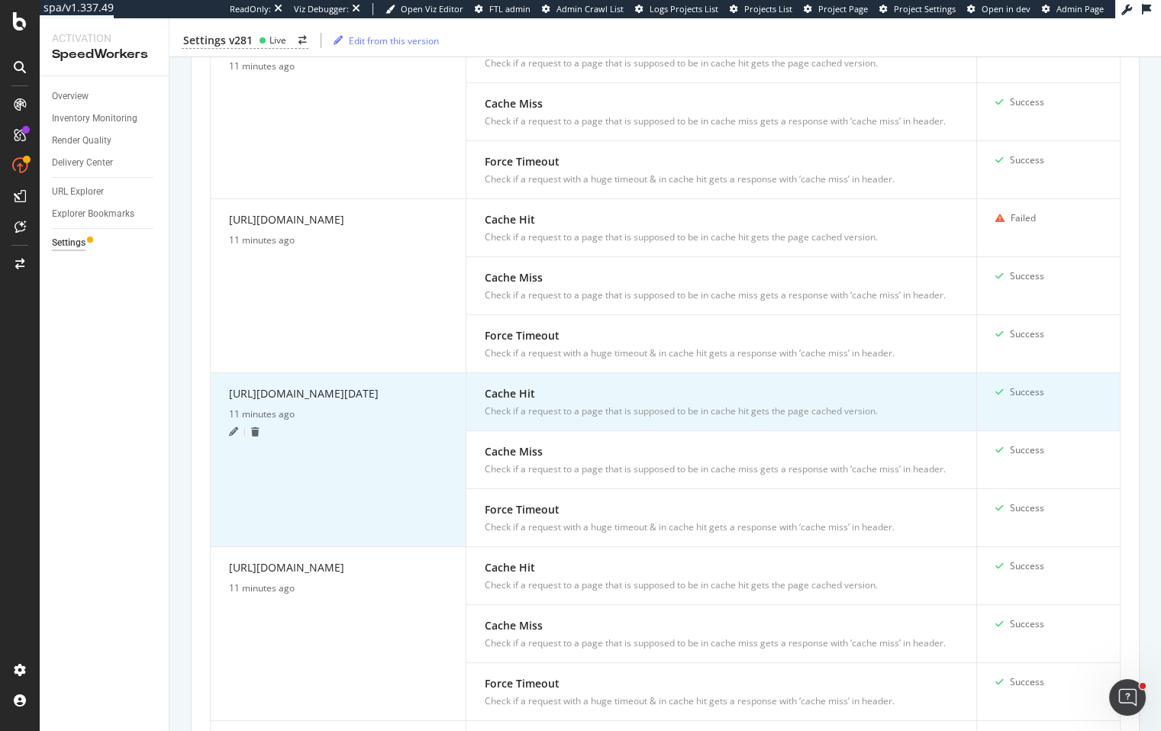
click at [233, 436] on icon at bounding box center [233, 431] width 9 height 9
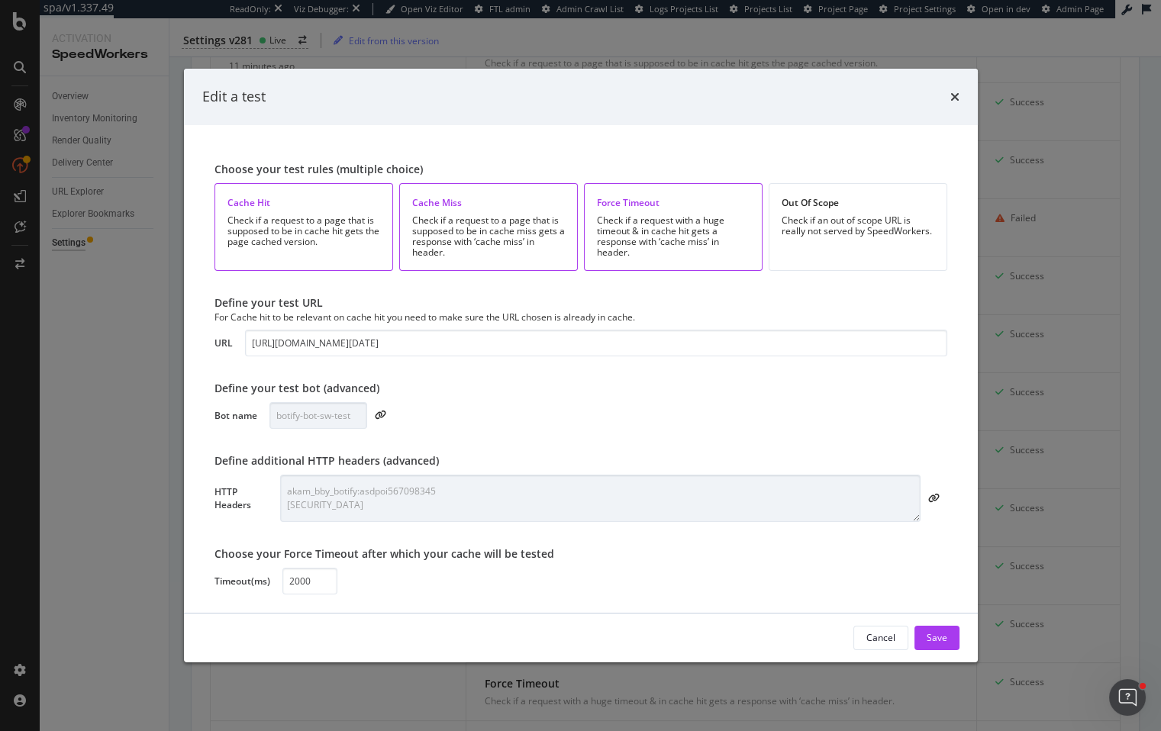
click at [163, 466] on div "Edit a test Choose your test rules (multiple choice) Cache Hit Check if a reque…" at bounding box center [580, 365] width 1161 height 731
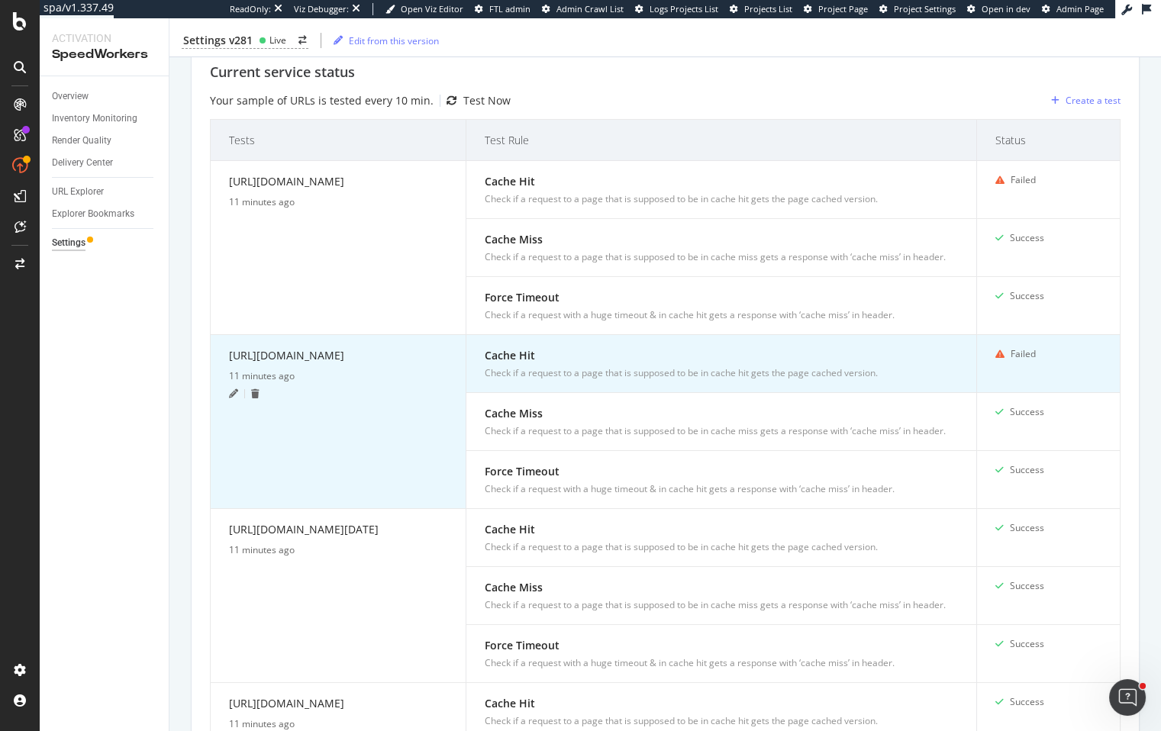
scroll to position [351, 0]
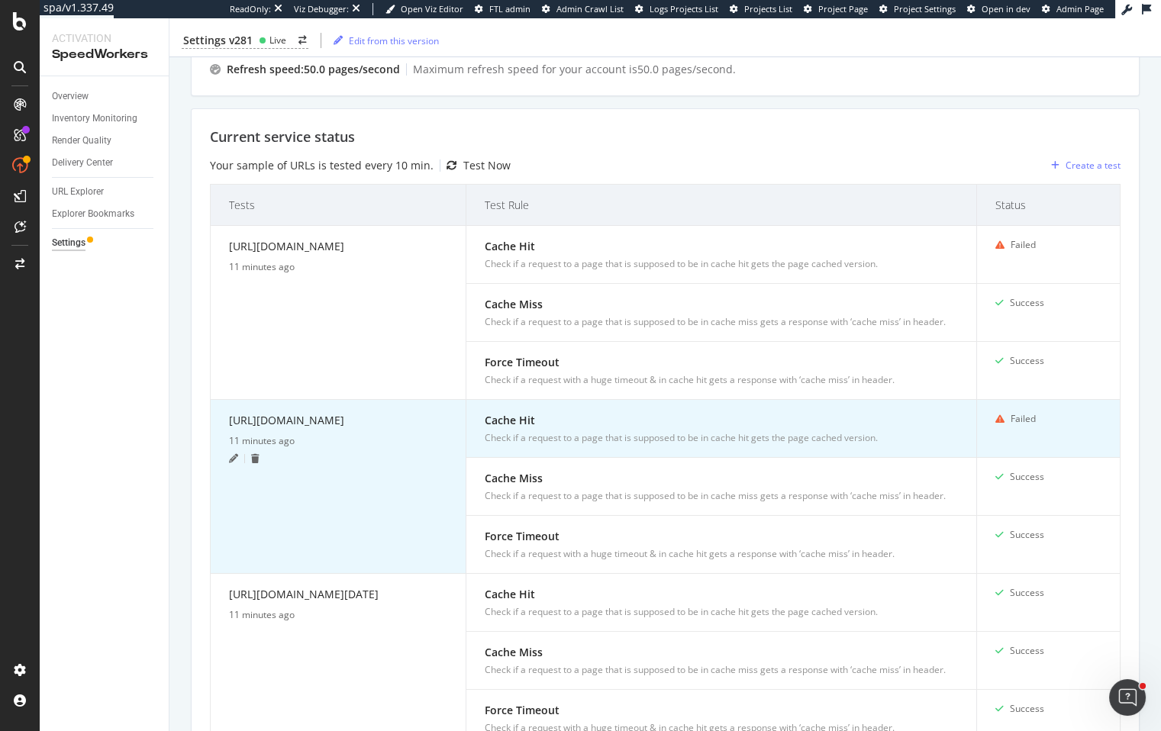
click at [232, 463] on icon at bounding box center [233, 458] width 9 height 9
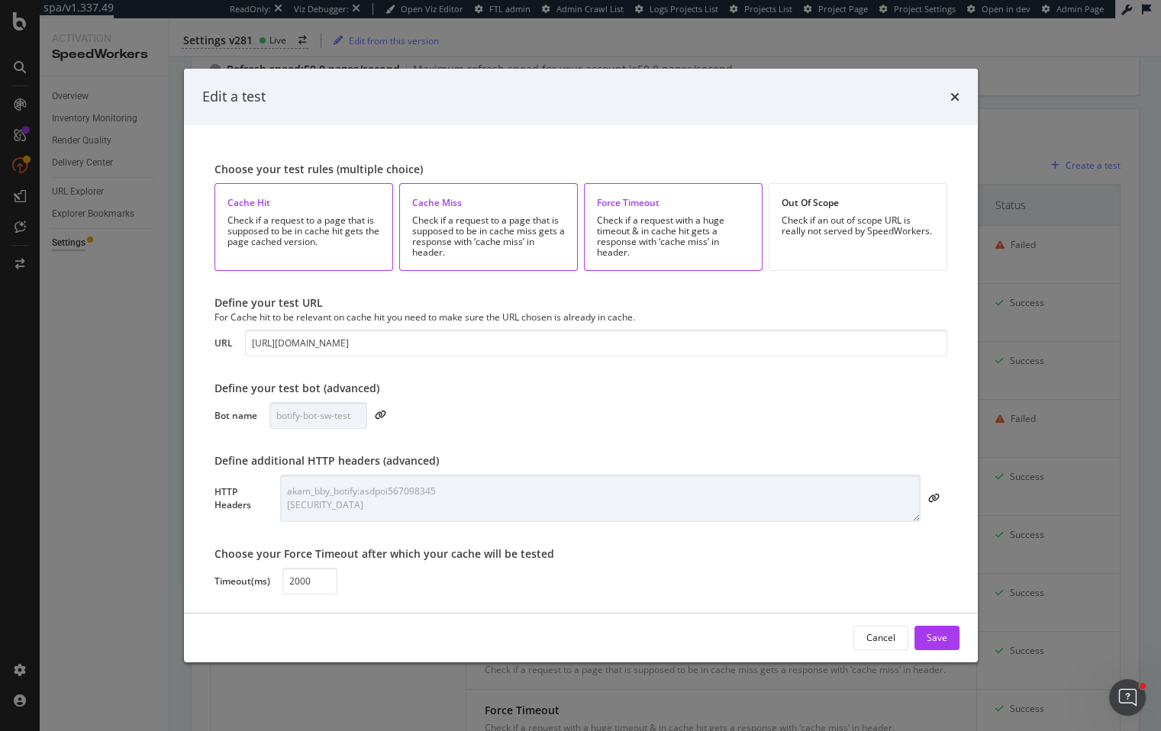
click at [146, 498] on div "Edit a test Choose your test rules (multiple choice) Cache Hit Check if a reque…" at bounding box center [580, 365] width 1161 height 731
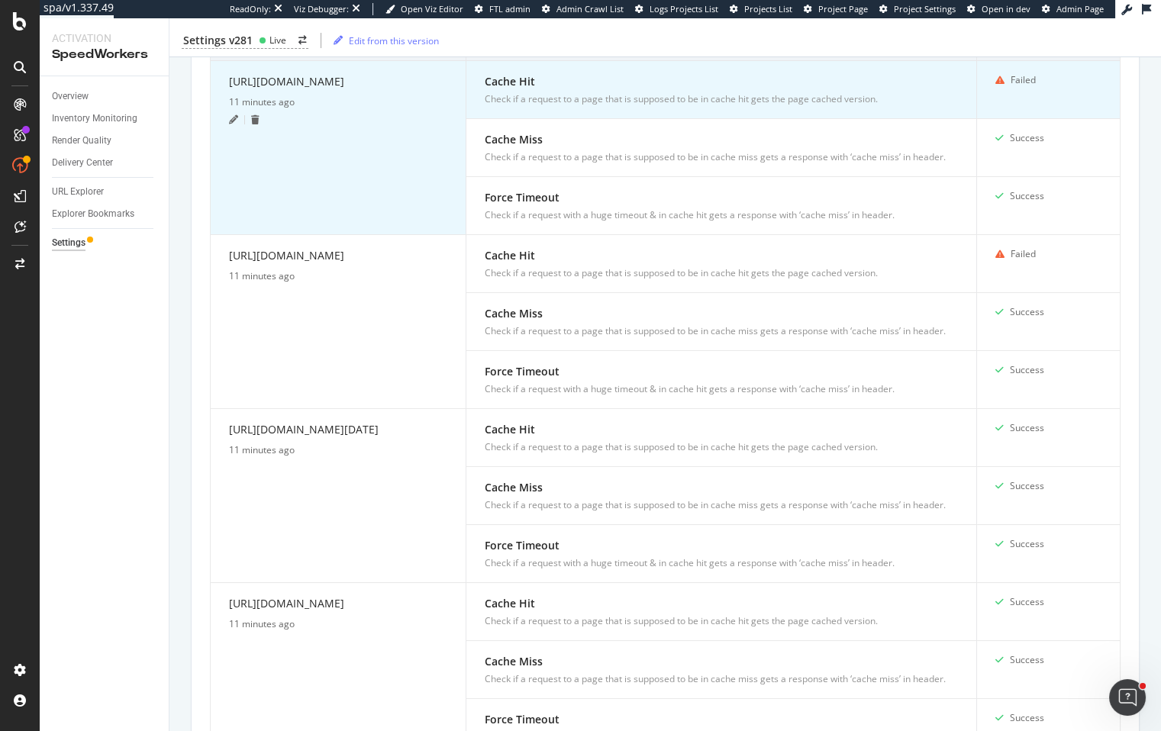
scroll to position [341, 0]
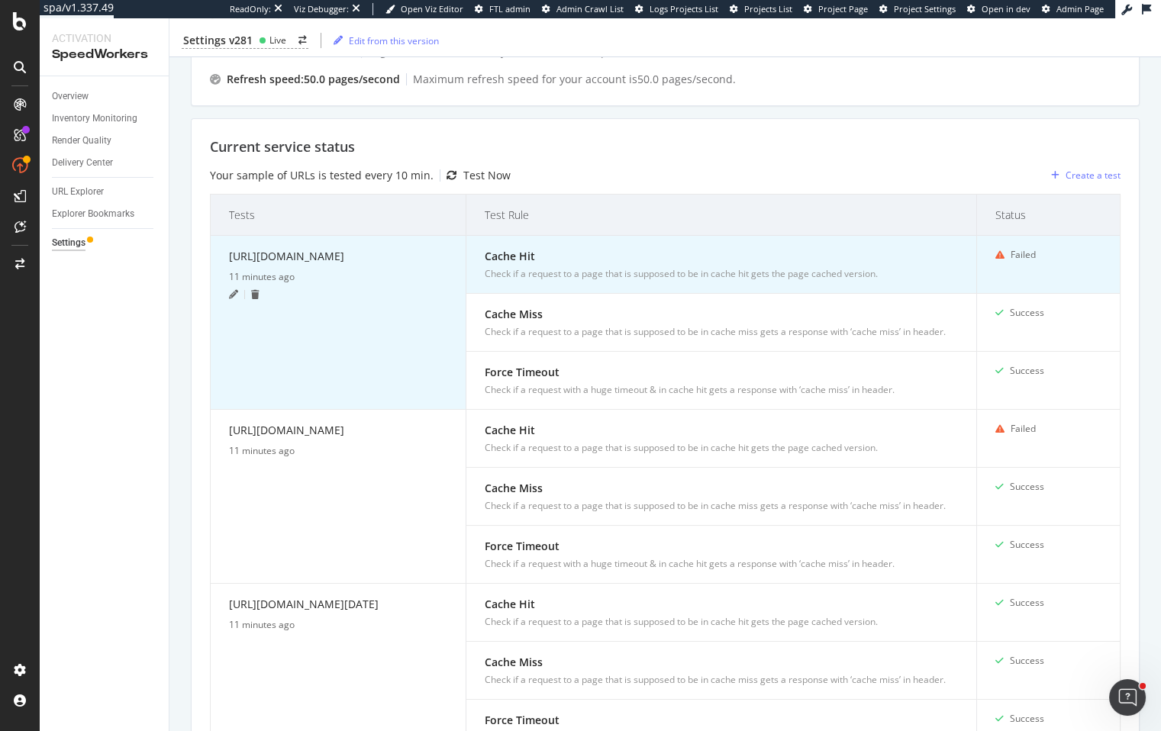
click at [230, 299] on icon at bounding box center [233, 294] width 9 height 9
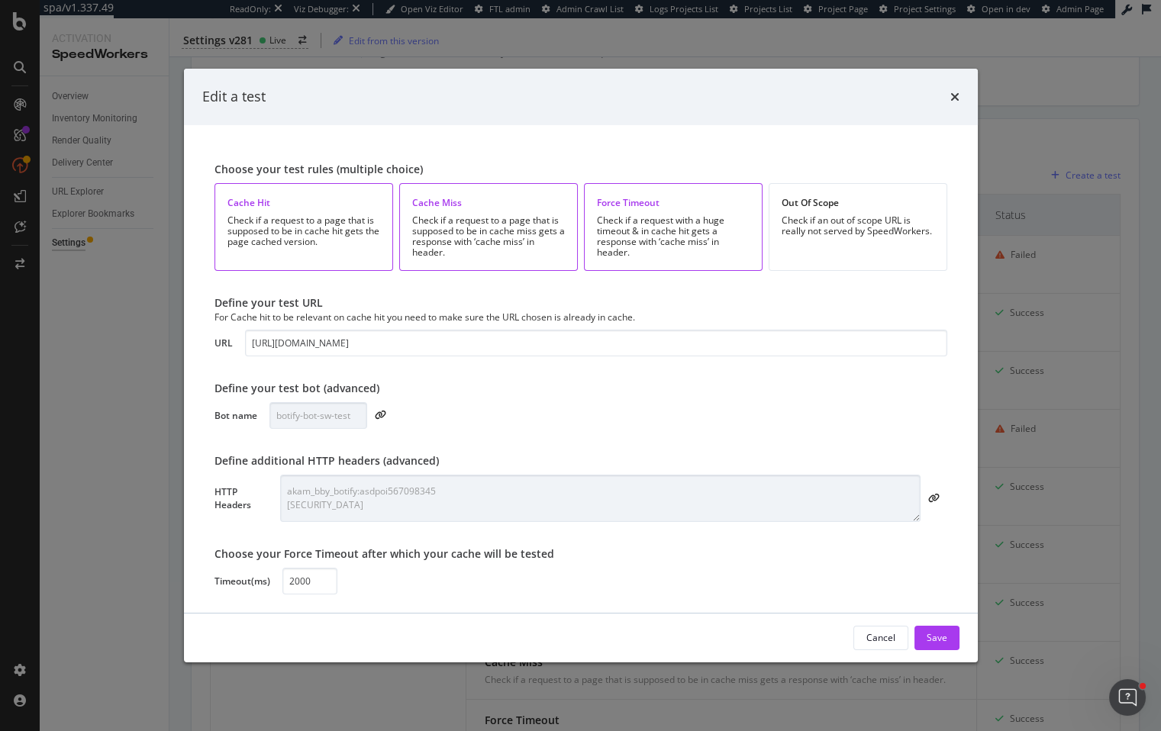
click at [127, 341] on div "Edit a test Choose your test rules (multiple choice) Cache Hit Check if a reque…" at bounding box center [580, 365] width 1161 height 731
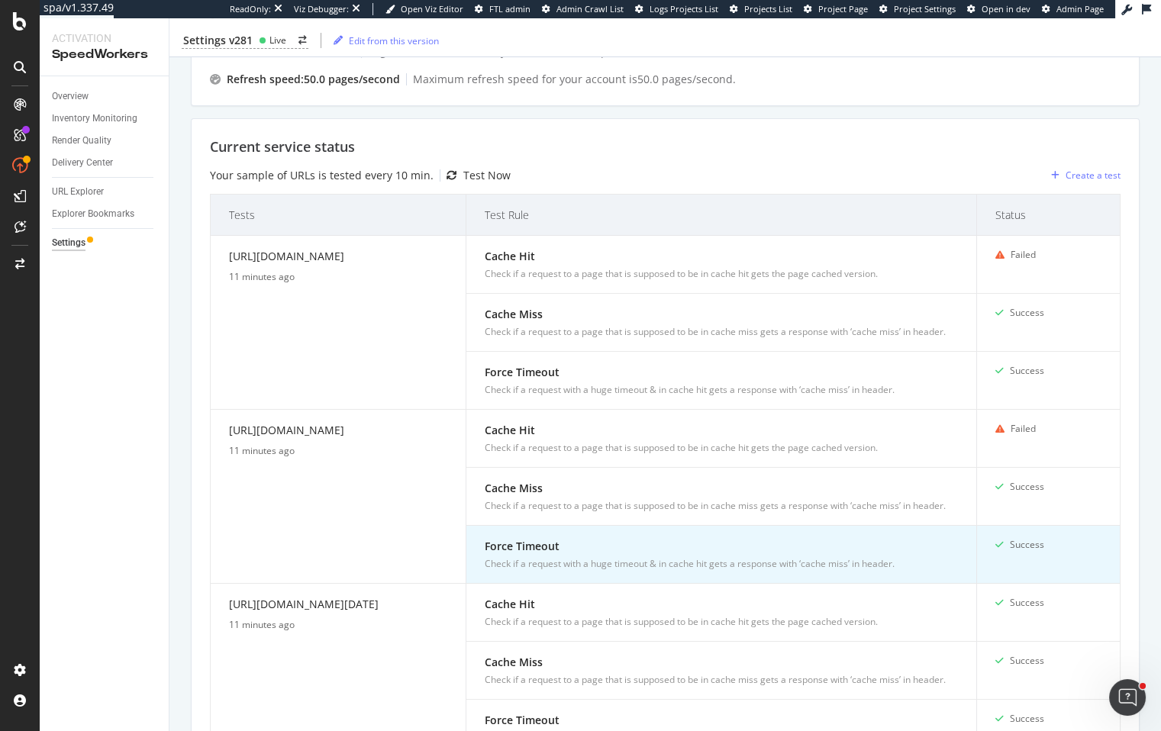
scroll to position [516, 0]
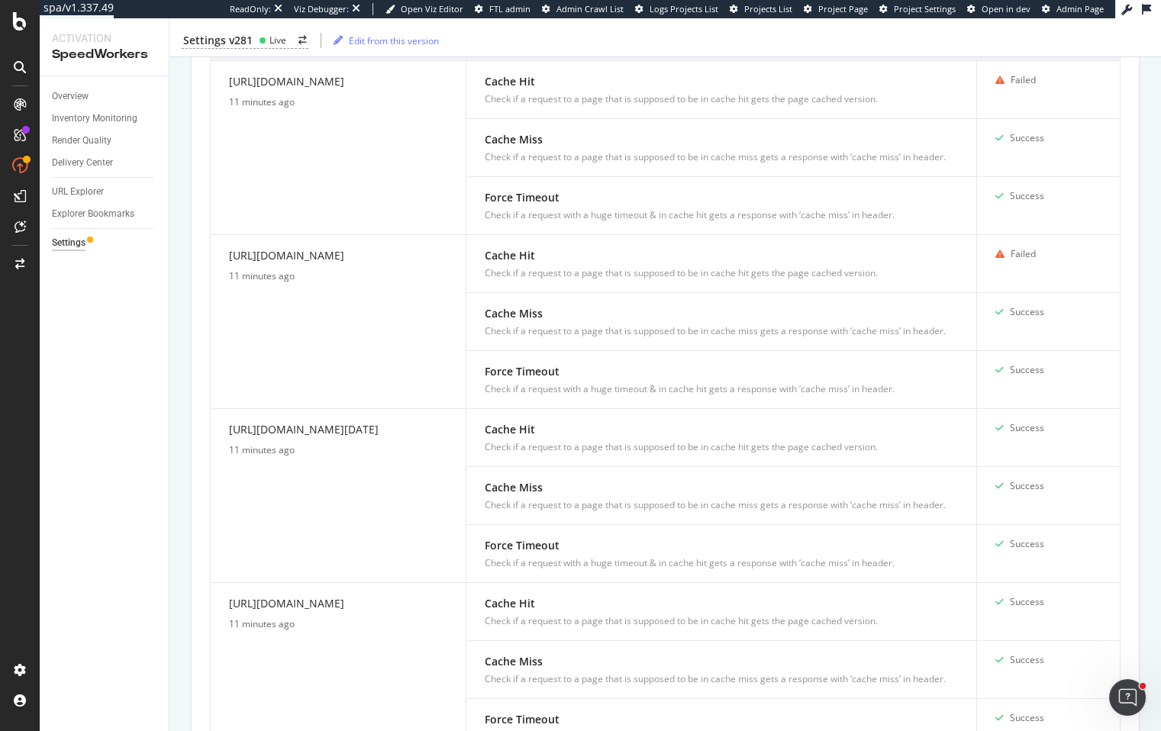
click at [1140, 495] on div "Inventory Cache behaviors Quality Controls Control Center System alert: fails r…" at bounding box center [664, 693] width 991 height 2227
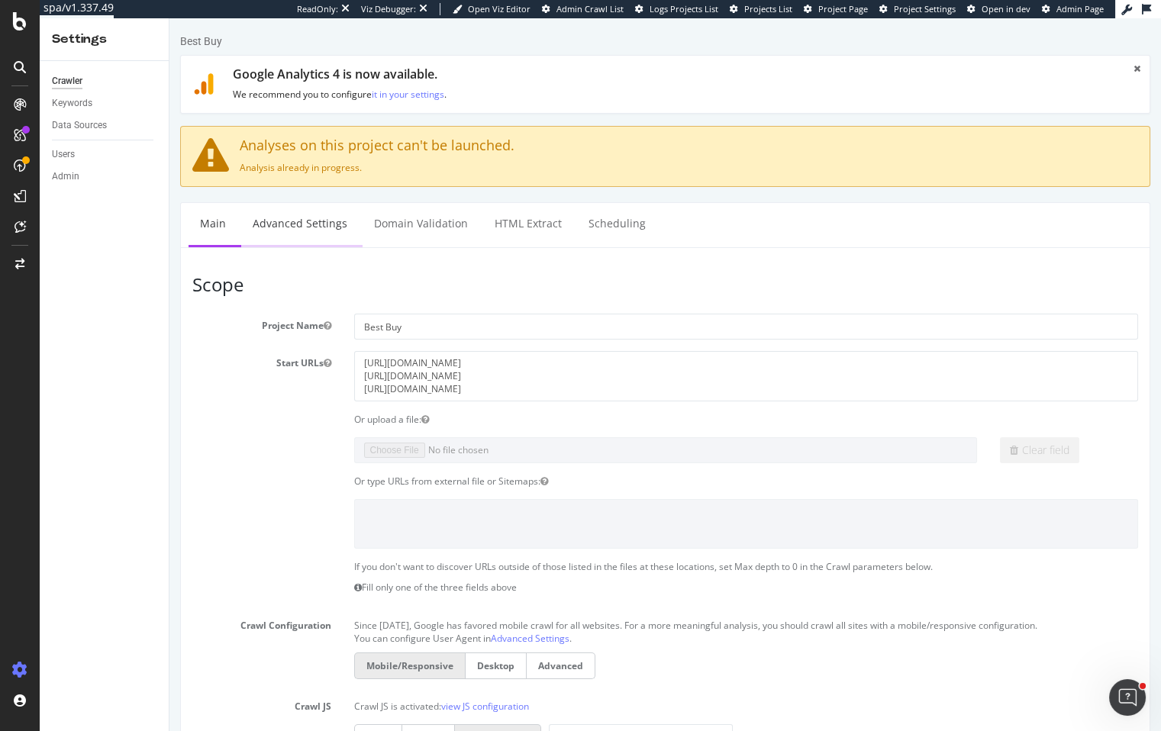
click at [307, 226] on link "Advanced Settings" at bounding box center [300, 224] width 118 height 42
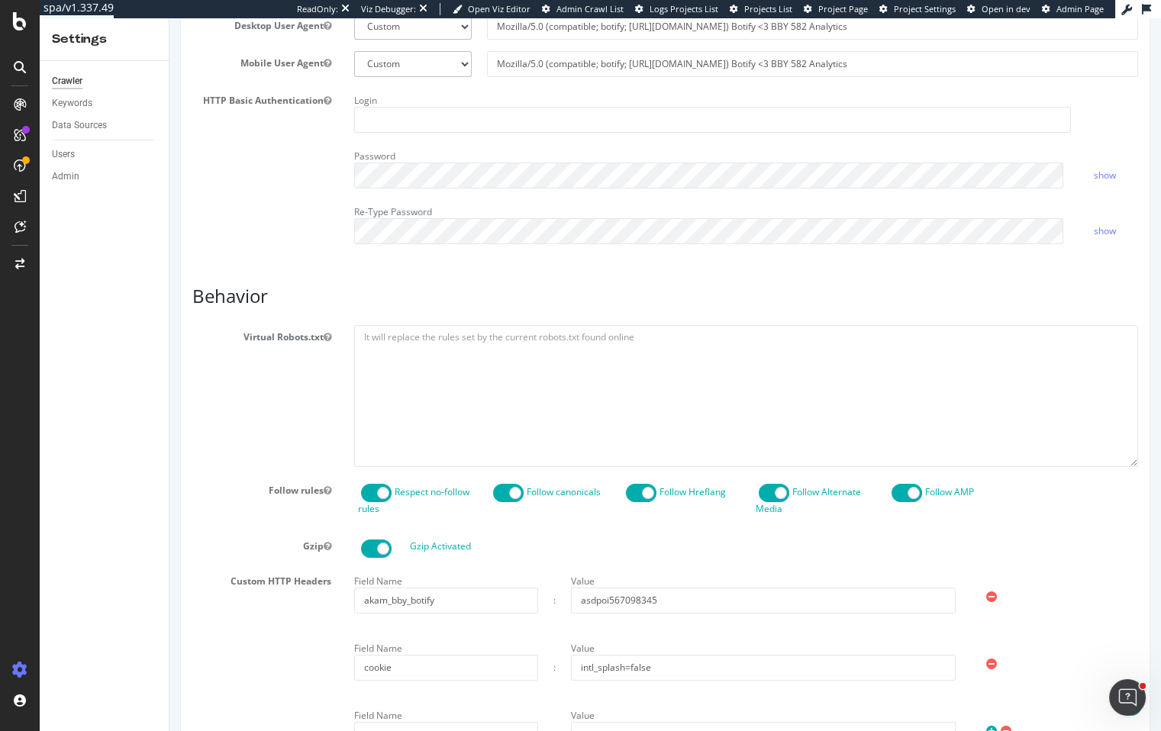
scroll to position [870, 0]
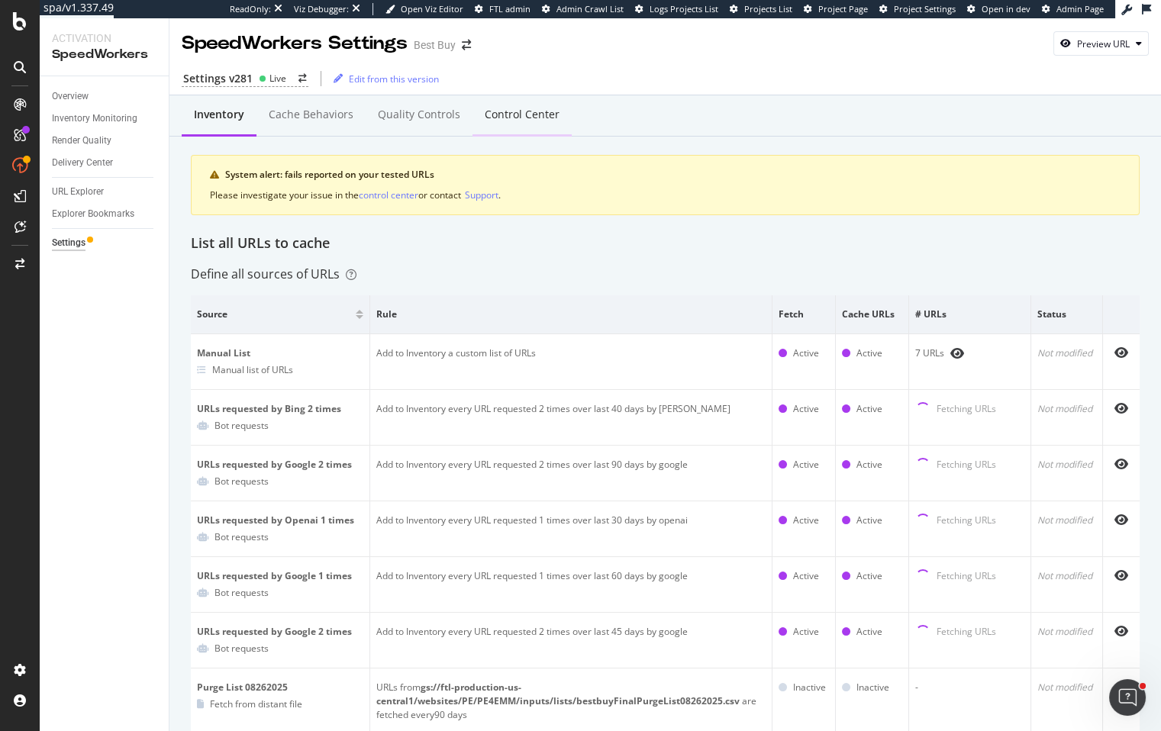
click at [533, 115] on div "Control Center" at bounding box center [522, 114] width 75 height 15
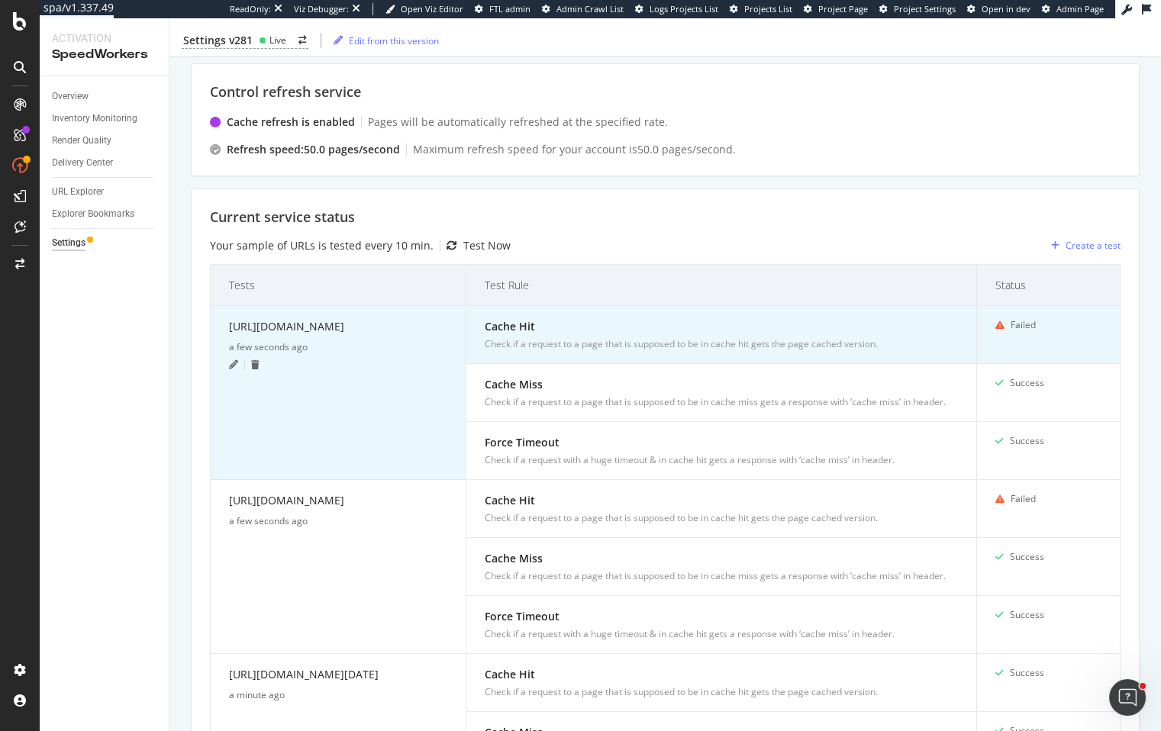
scroll to position [298, 0]
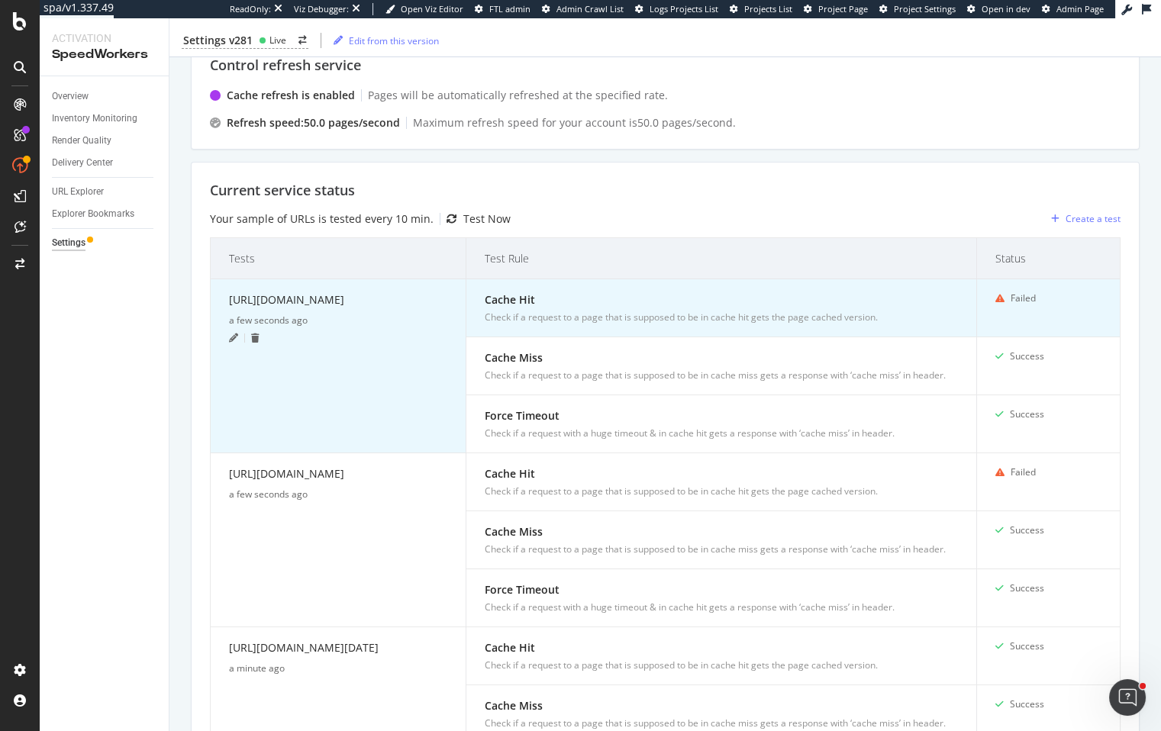
click at [237, 333] on div "a few seconds ago" at bounding box center [338, 324] width 218 height 20
click at [235, 343] on icon at bounding box center [233, 337] width 9 height 9
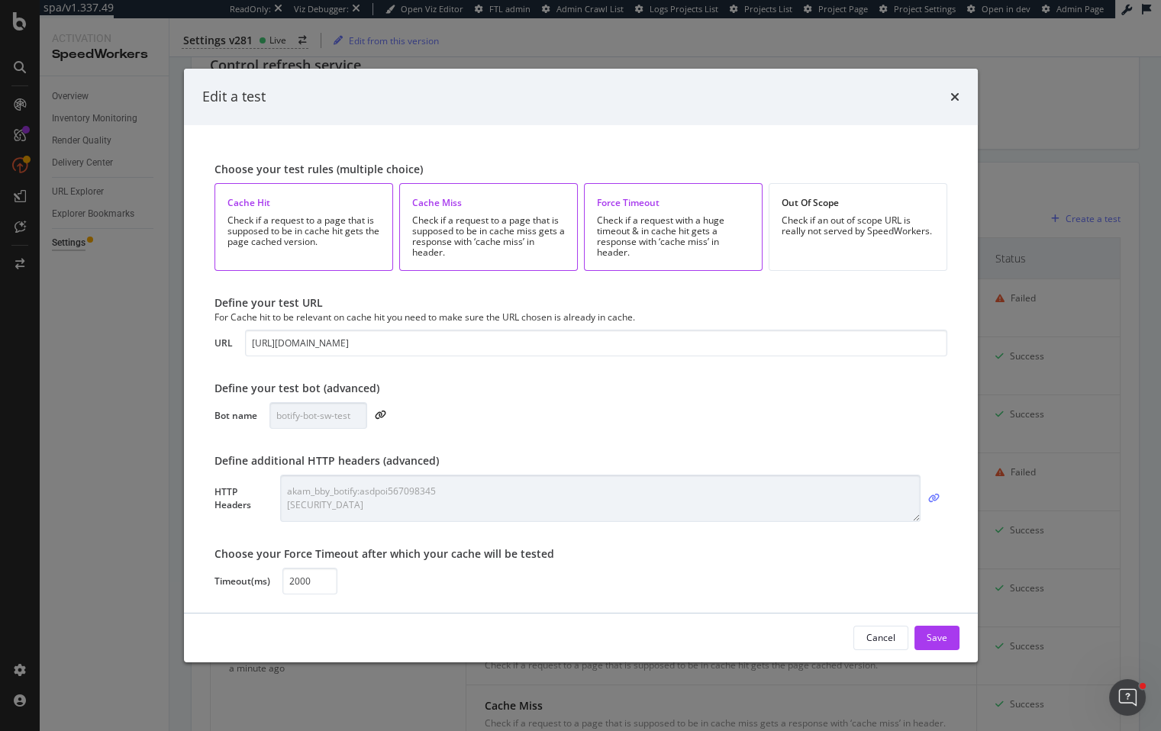
click at [934, 494] on icon "modal" at bounding box center [933, 498] width 11 height 9
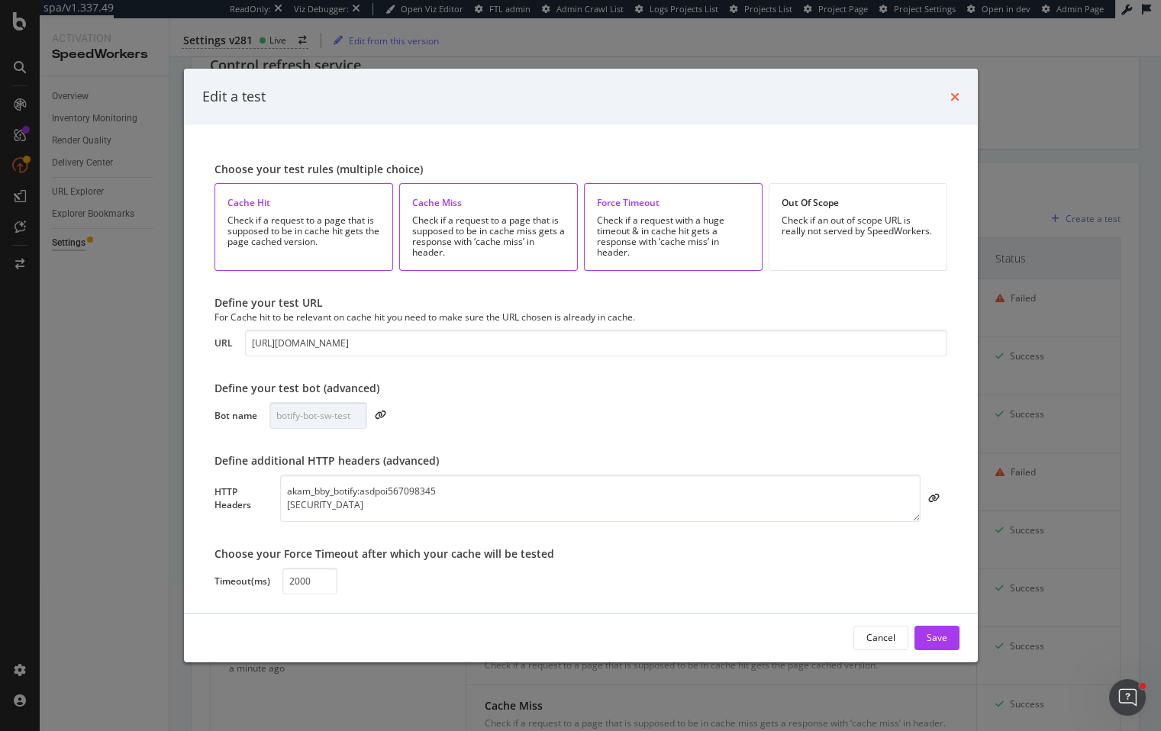
click at [952, 90] on div "times" at bounding box center [954, 97] width 9 height 20
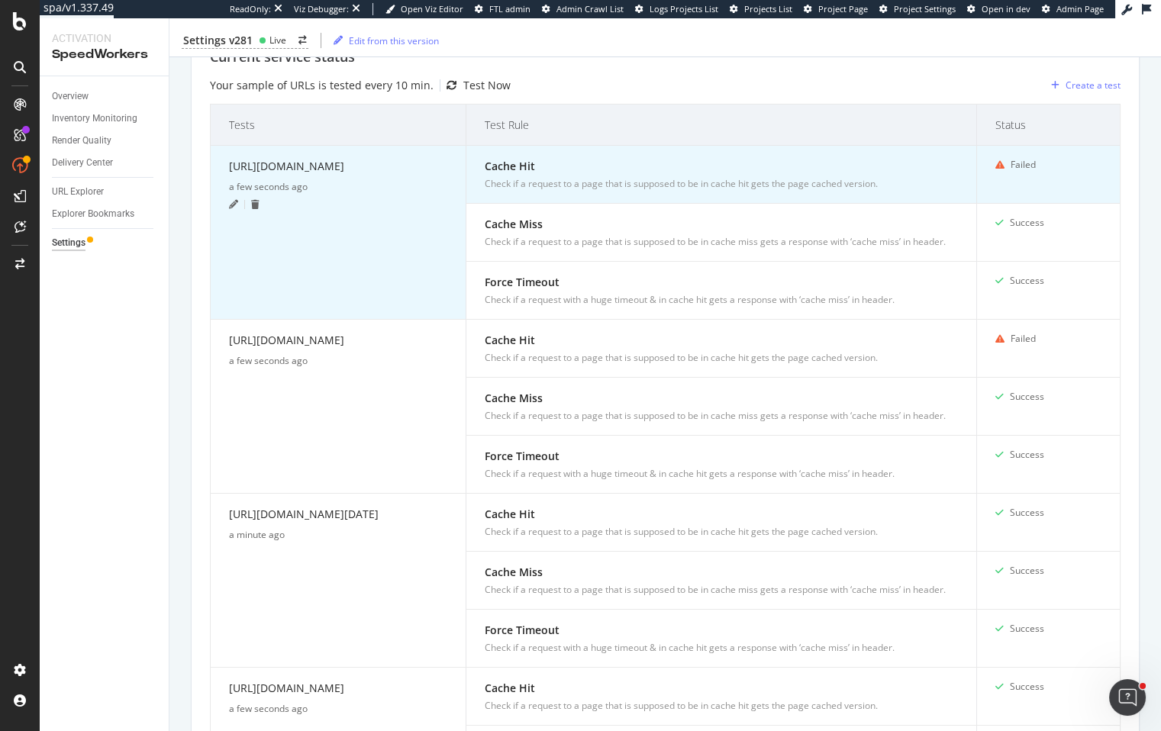
scroll to position [456, 0]
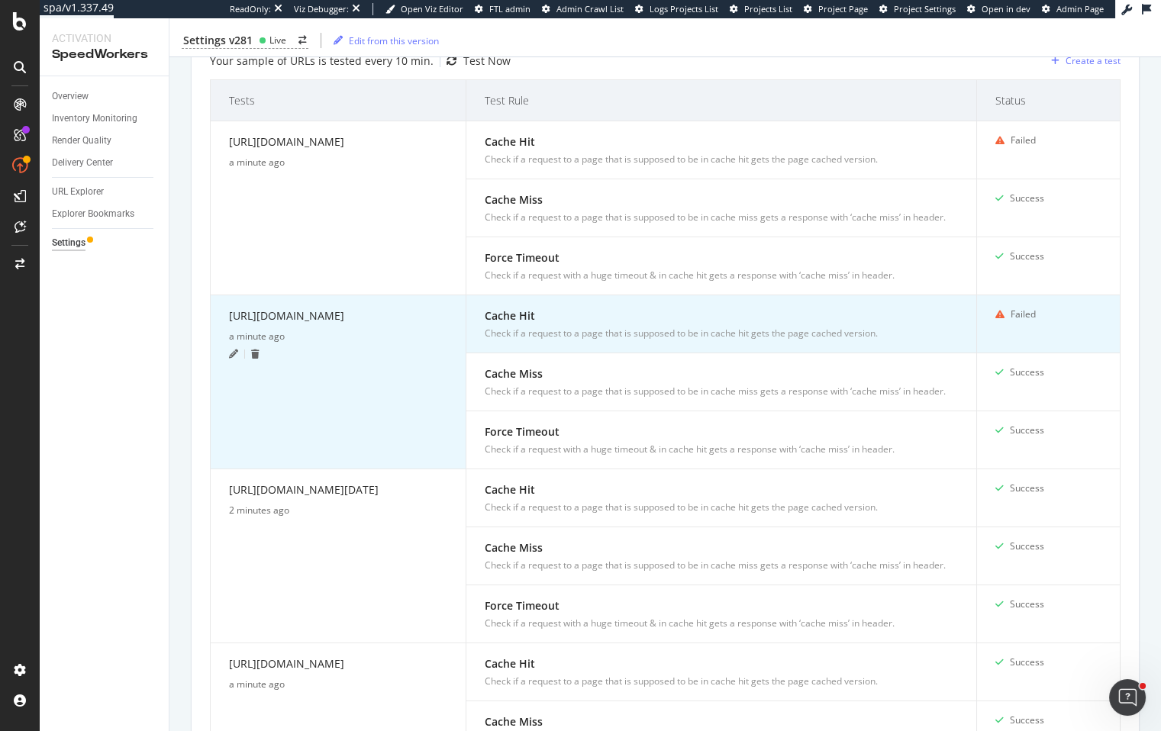
click at [235, 349] on div "a minute ago" at bounding box center [338, 340] width 218 height 20
click at [233, 359] on icon at bounding box center [233, 353] width 9 height 9
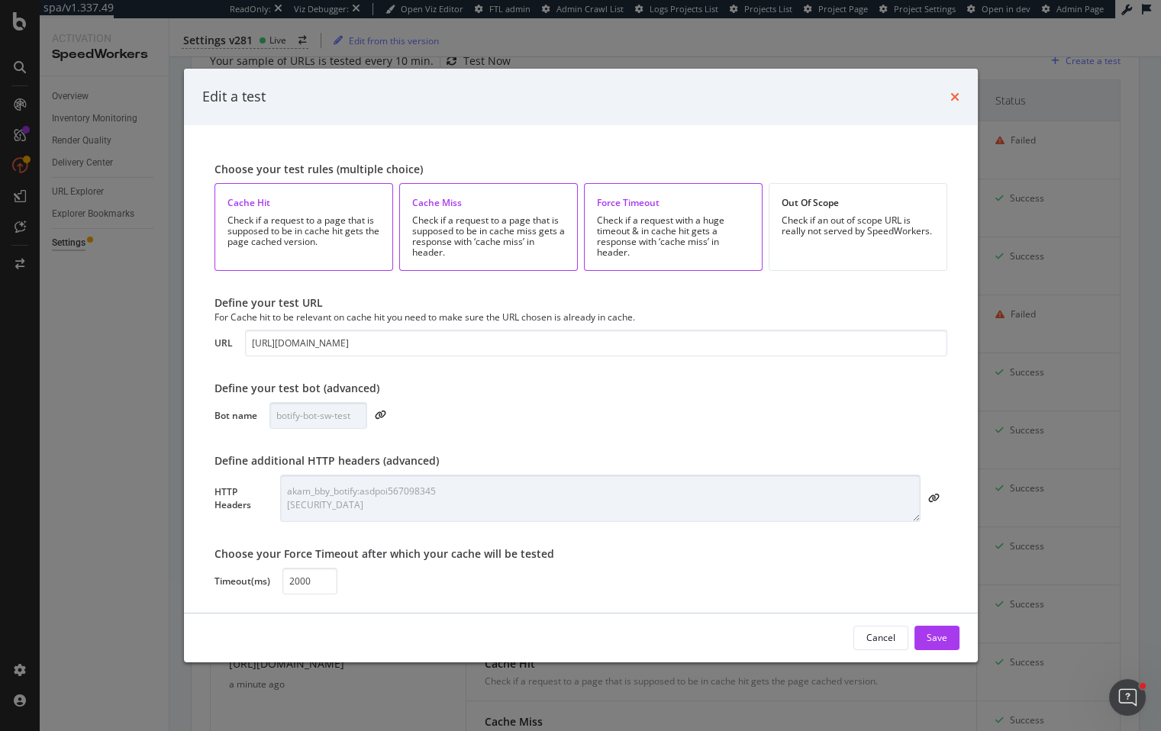
click at [950, 101] on icon "times" at bounding box center [954, 97] width 9 height 12
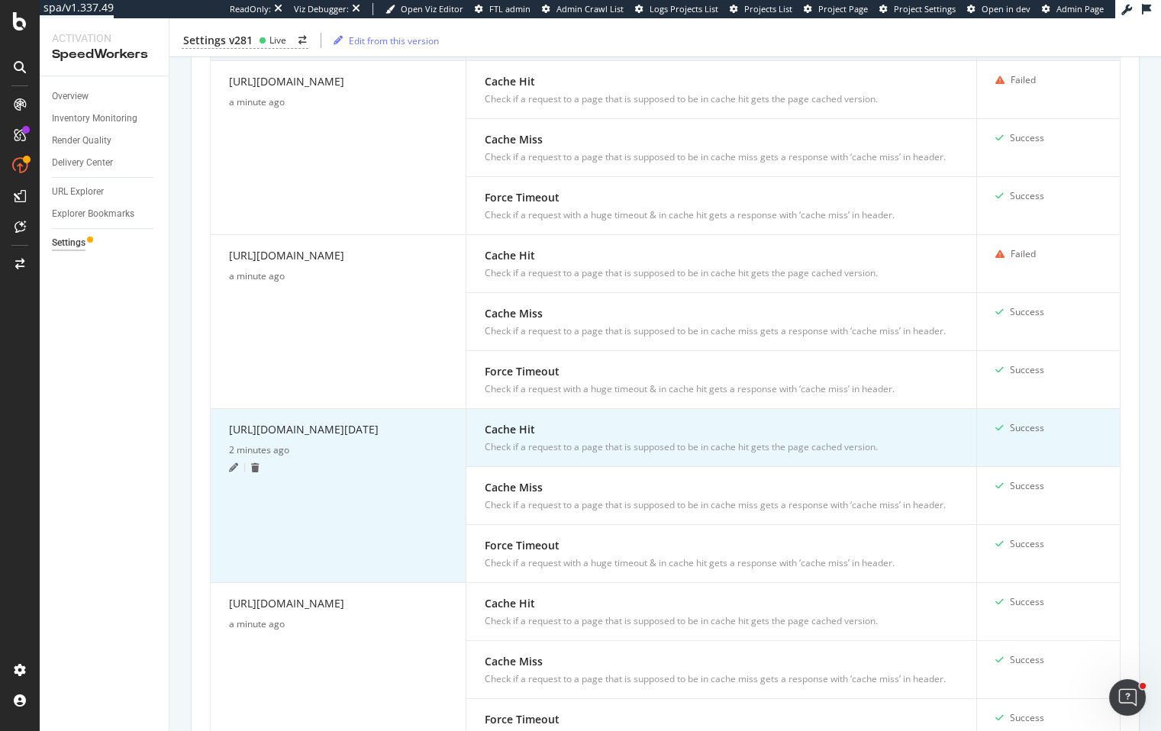
click at [240, 472] on div at bounding box center [237, 467] width 16 height 9
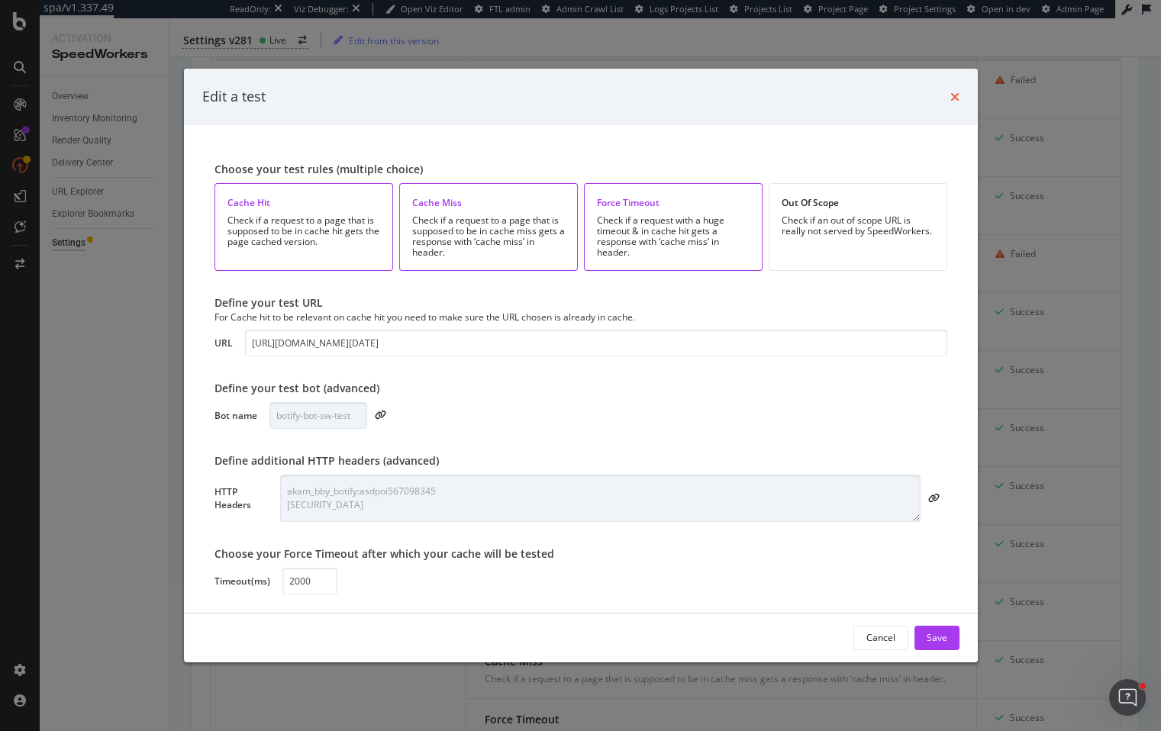
click at [950, 99] on icon "times" at bounding box center [954, 97] width 9 height 12
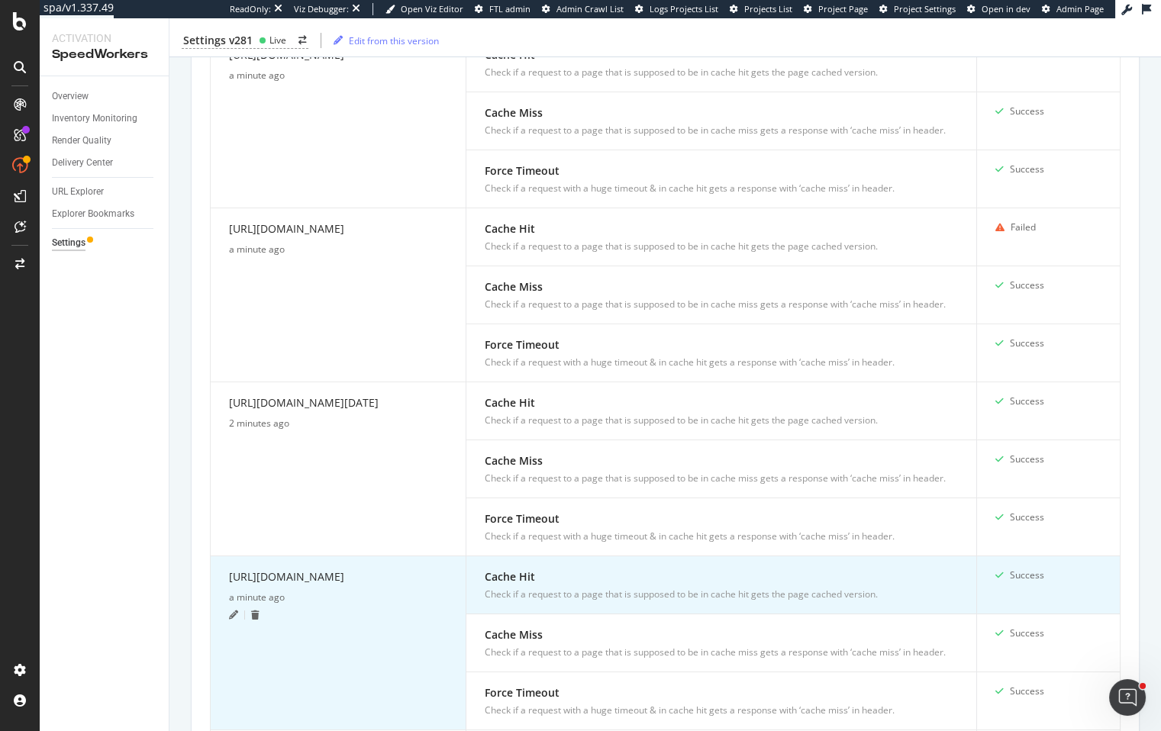
scroll to position [552, 0]
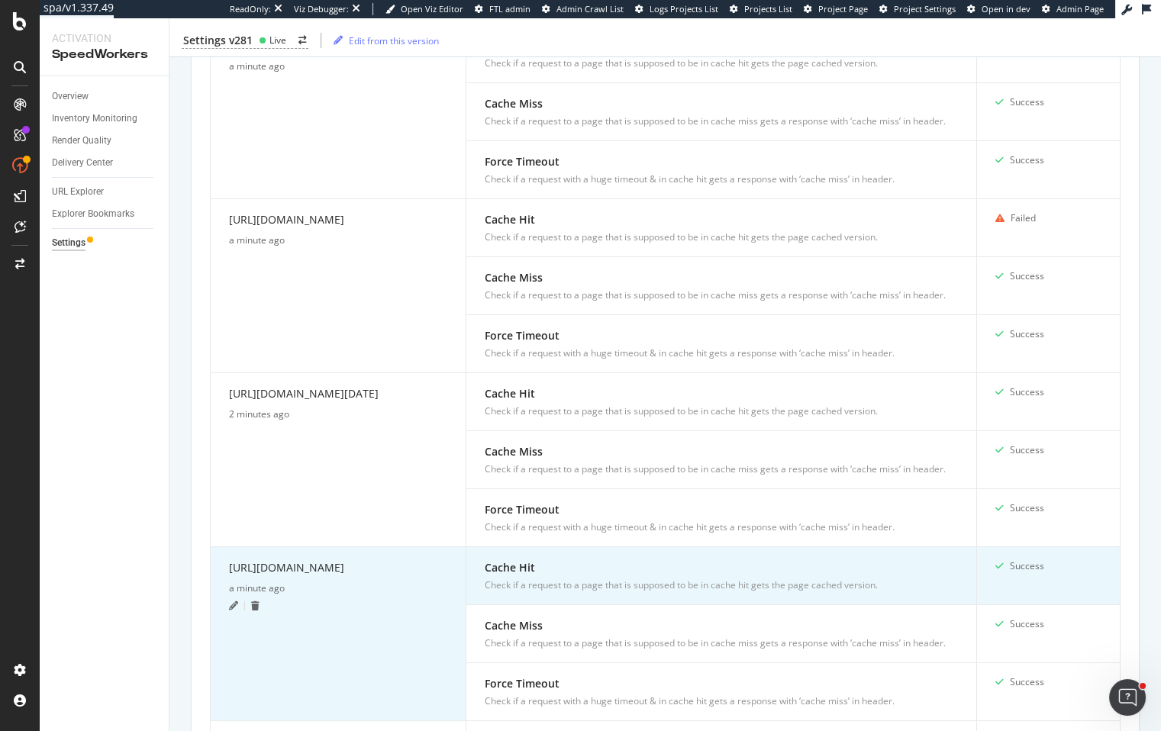
click at [238, 601] on div at bounding box center [237, 605] width 16 height 9
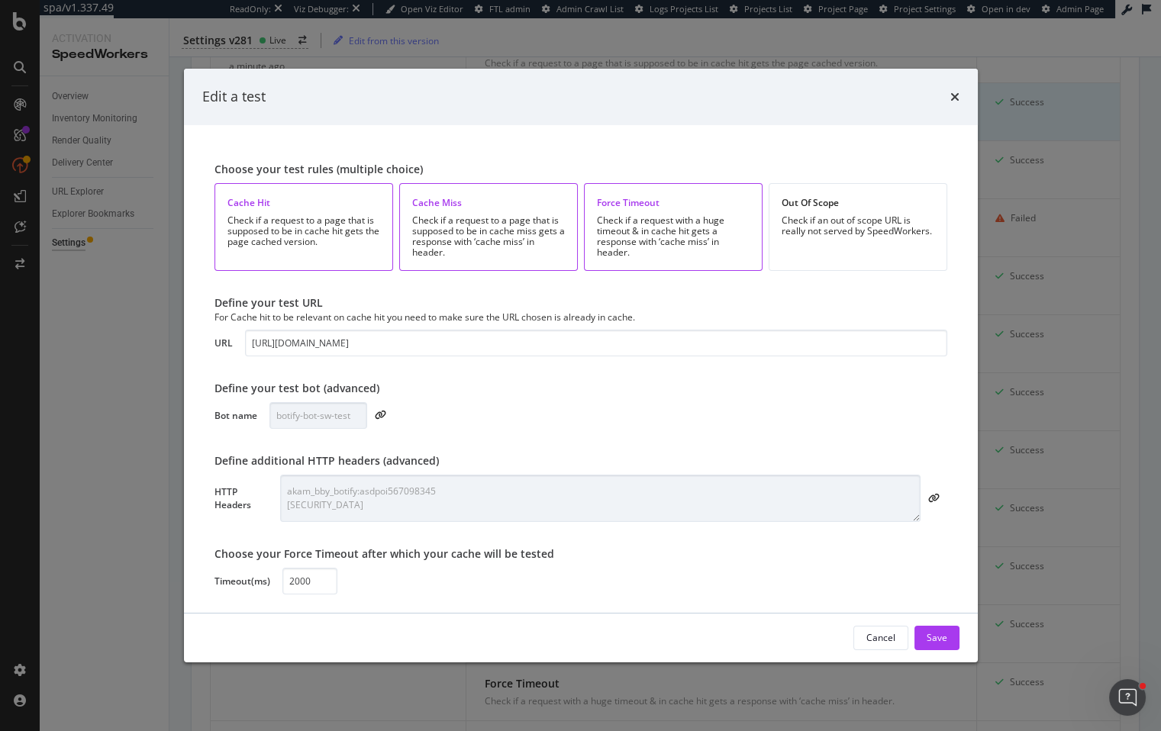
click at [951, 98] on icon "times" at bounding box center [954, 97] width 9 height 12
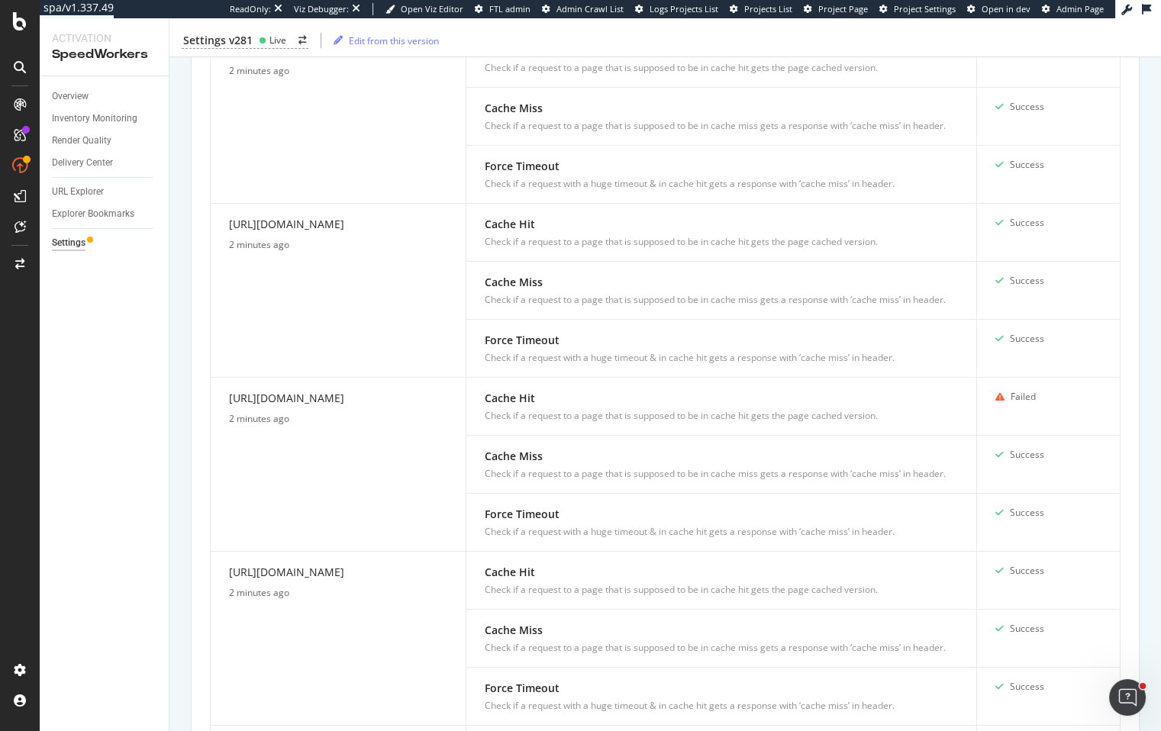
scroll to position [1078, 0]
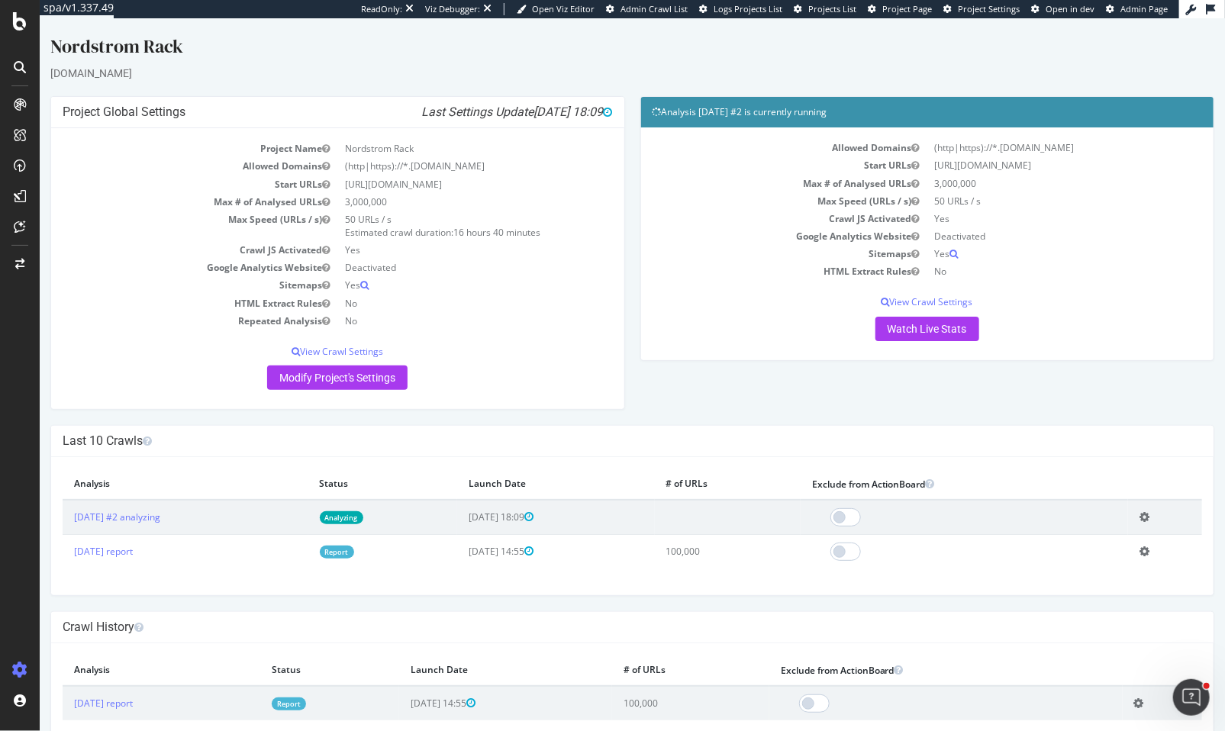
scroll to position [17, 0]
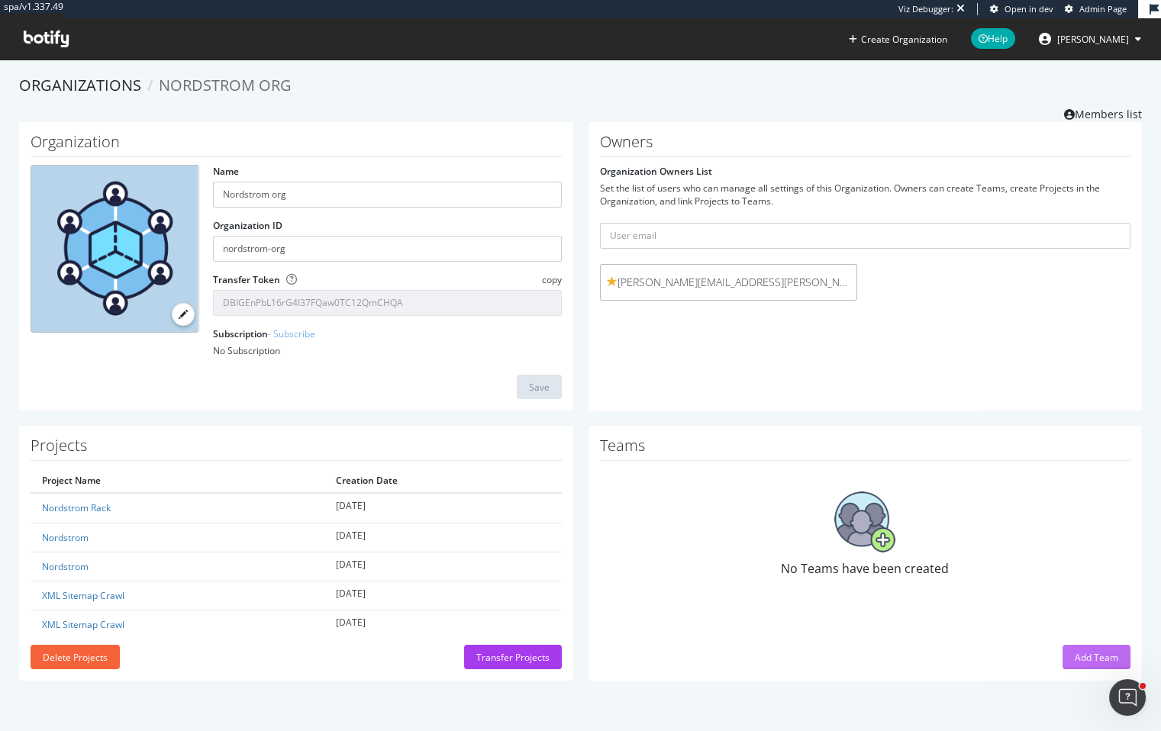
click at [1094, 652] on div "Add Team" at bounding box center [1095, 657] width 43 height 13
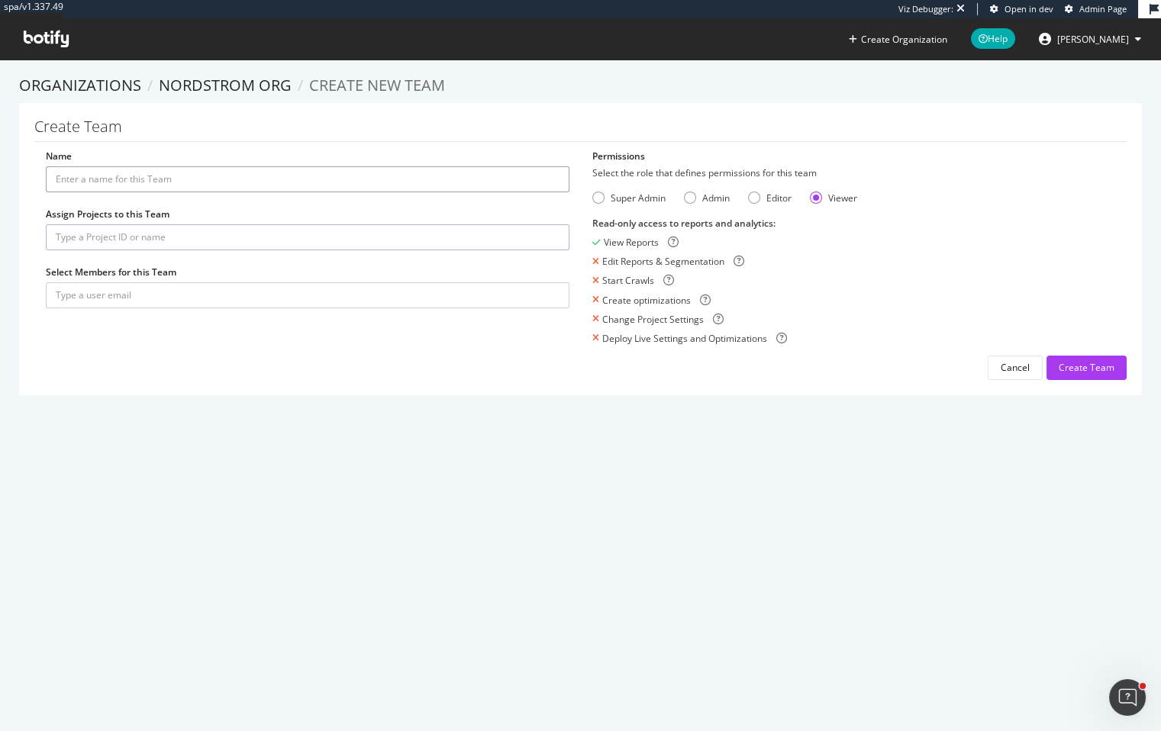
click at [248, 177] on input "Name" at bounding box center [307, 179] width 523 height 26
type input "SEO Team"
click at [321, 237] on input "text" at bounding box center [307, 237] width 523 height 26
click at [147, 235] on input "text" at bounding box center [307, 237] width 523 height 26
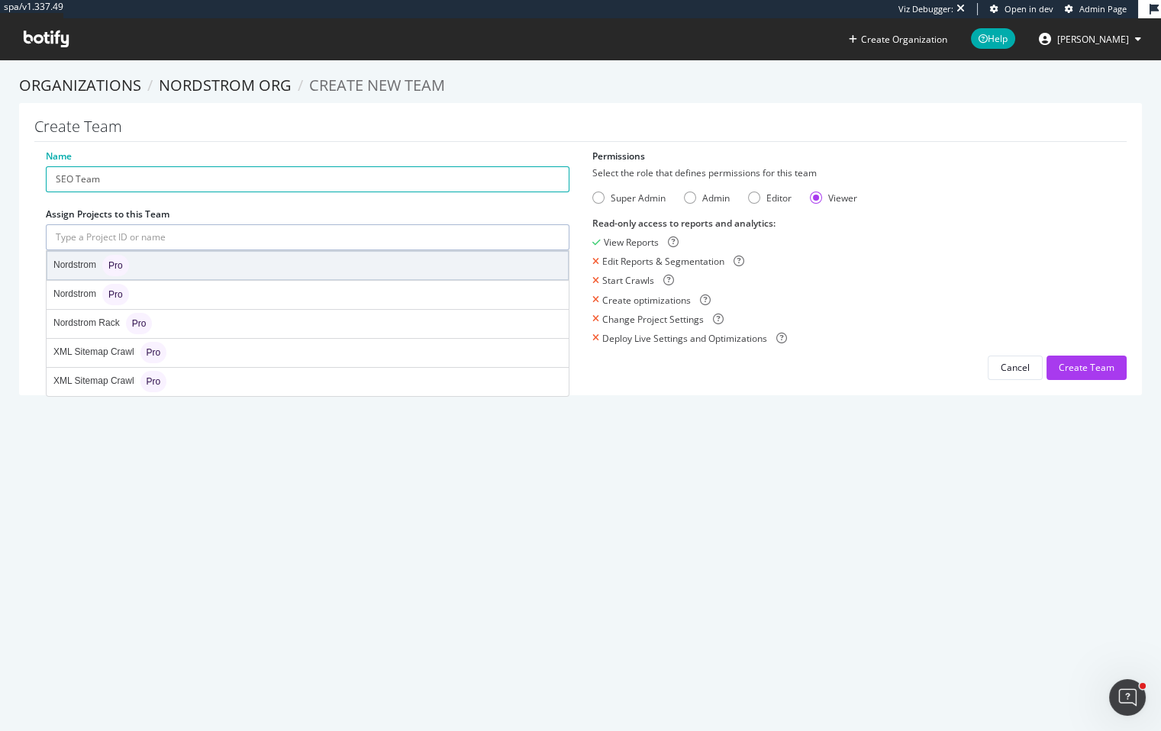
click at [133, 276] on div "Nordstrom Pro" at bounding box center [307, 265] width 520 height 27
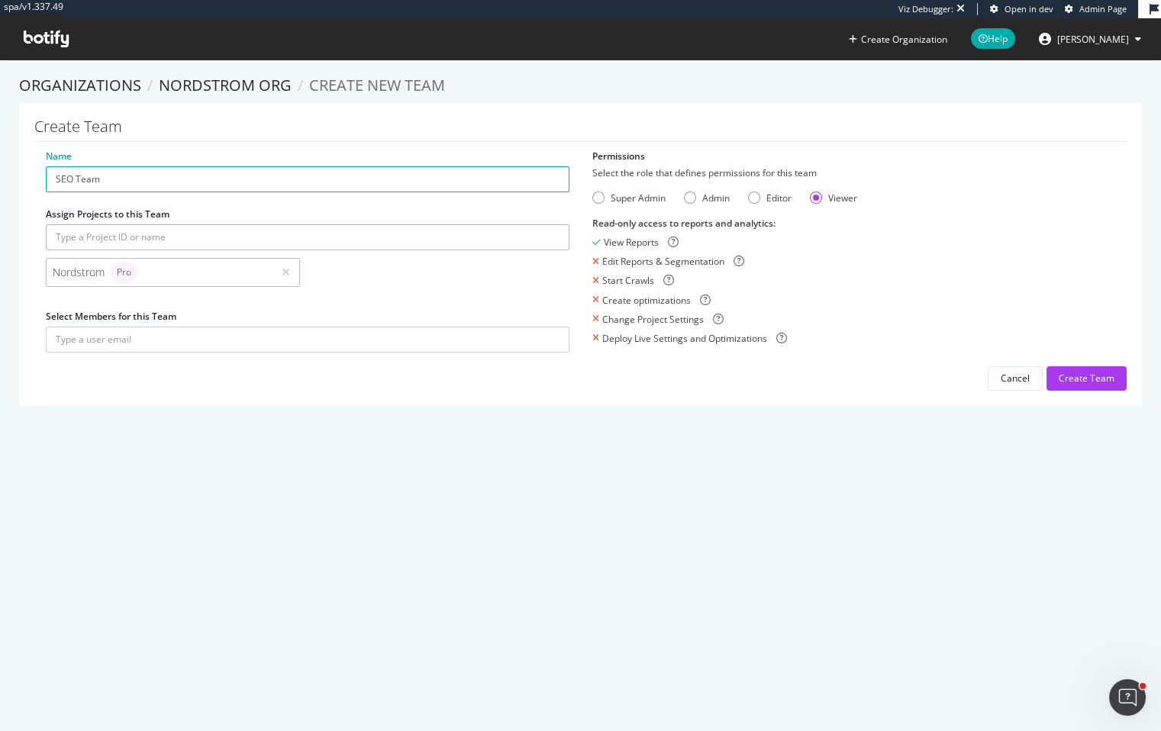
click at [227, 237] on input "text" at bounding box center [307, 237] width 523 height 26
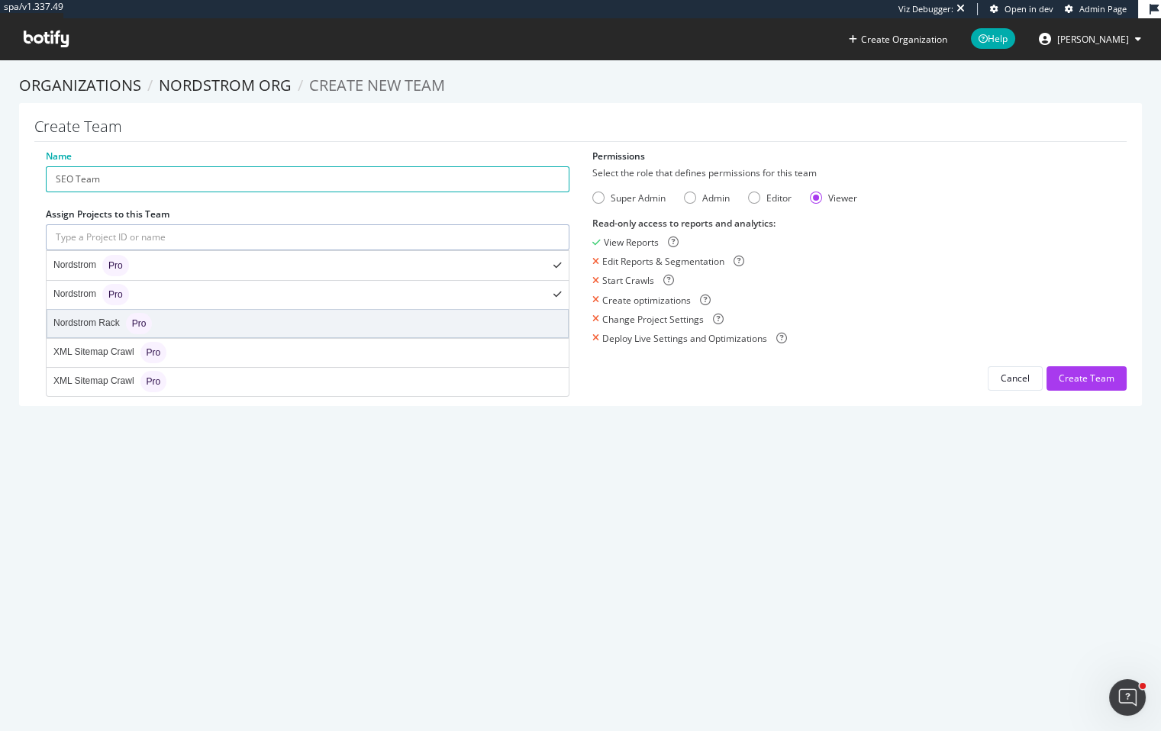
click at [211, 326] on div "Nordstrom Rack Pro" at bounding box center [307, 323] width 520 height 27
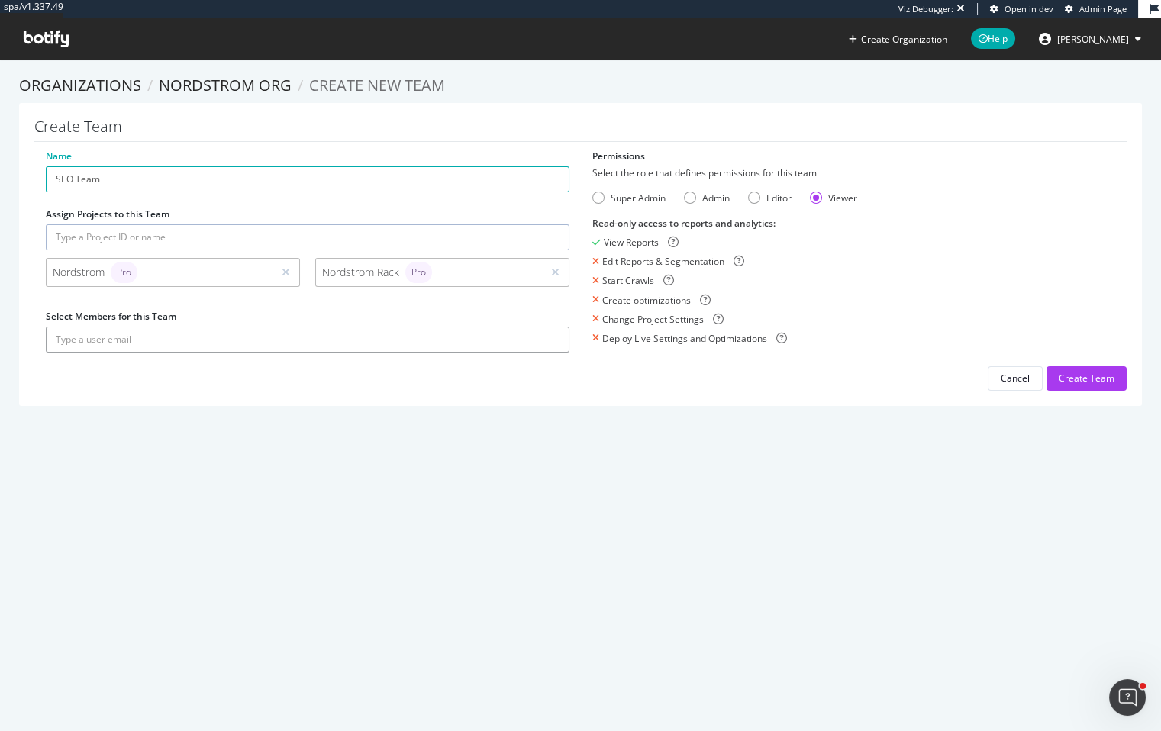
click at [172, 330] on input "text" at bounding box center [307, 340] width 523 height 26
click at [156, 338] on input "text" at bounding box center [307, 340] width 523 height 26
click at [352, 344] on input "text" at bounding box center [307, 340] width 523 height 26
paste input "leigh.cronin@nordstrom.com"
type input "leigh.cronin@nordstrom.com"
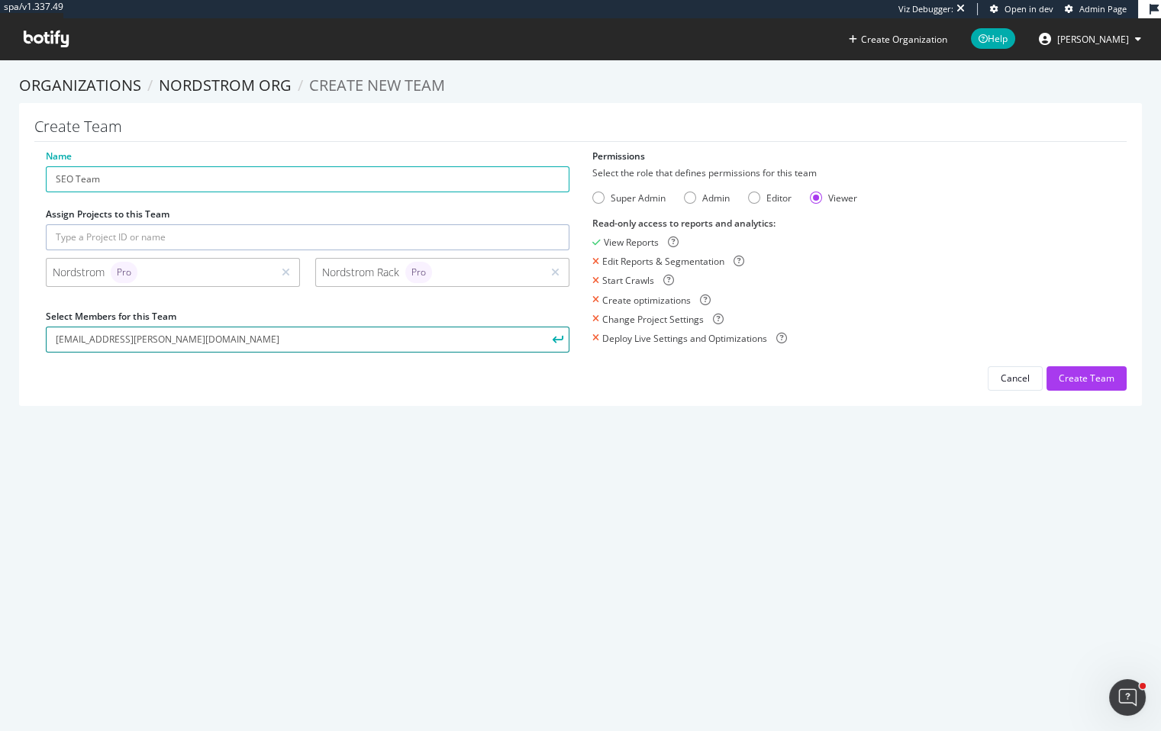
click at [543, 327] on button "submit" at bounding box center [556, 340] width 26 height 26
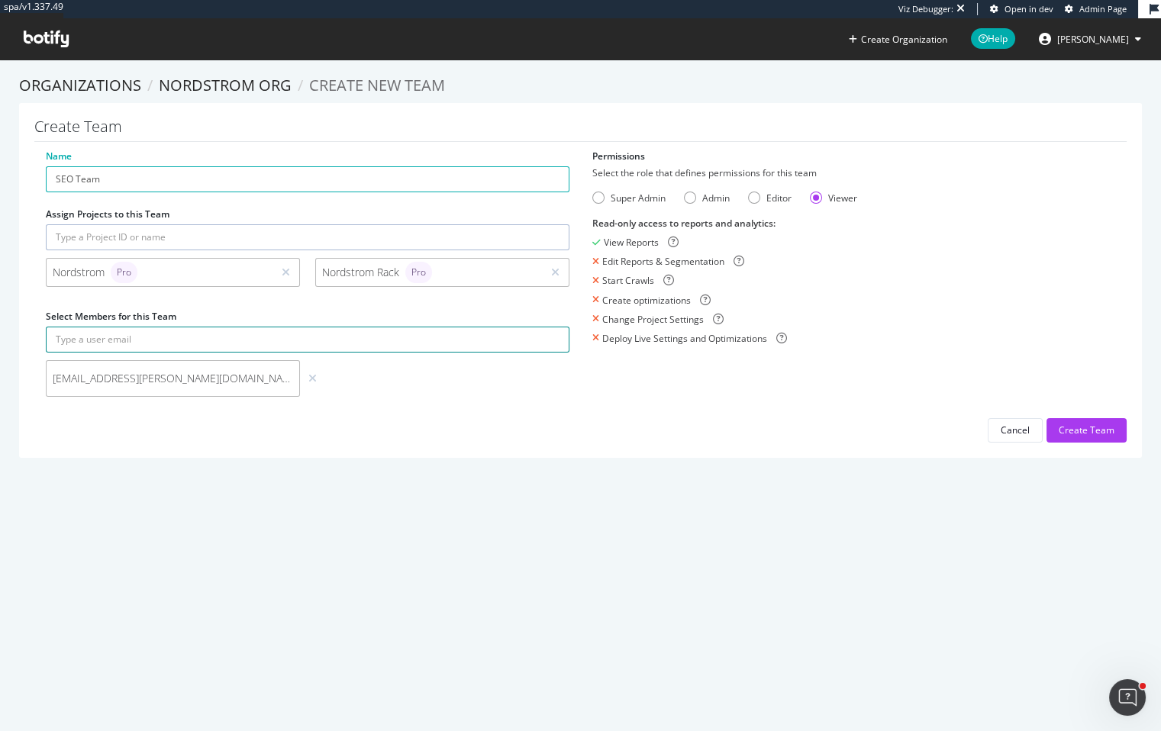
click at [269, 342] on input "text" at bounding box center [307, 340] width 523 height 26
paste input "neal.mahoney@nordstrom.com"
type input "neal.mahoney@nordstrom.com"
click at [543, 327] on button "submit" at bounding box center [556, 340] width 26 height 26
click at [231, 340] on input "text" at bounding box center [307, 340] width 523 height 26
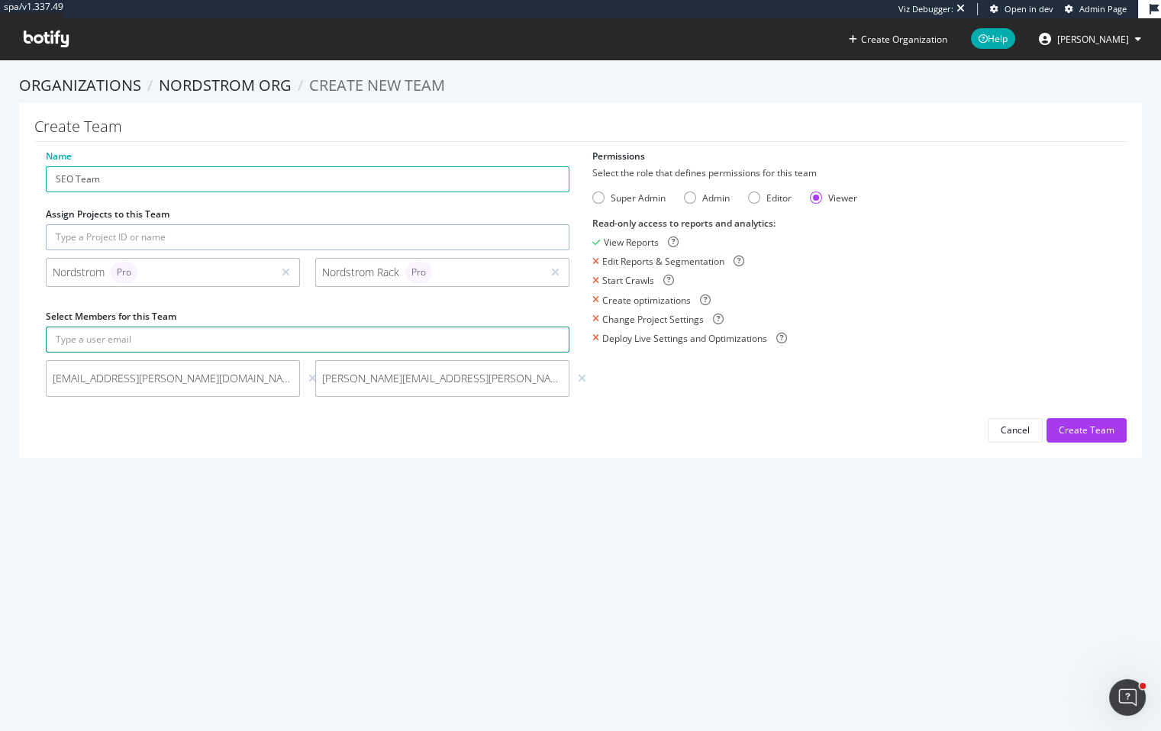
paste input "paola.sigala@nordstrom.com"
type input "paola.sigala@nordstrom.com"
click at [543, 327] on button "submit" at bounding box center [556, 340] width 26 height 26
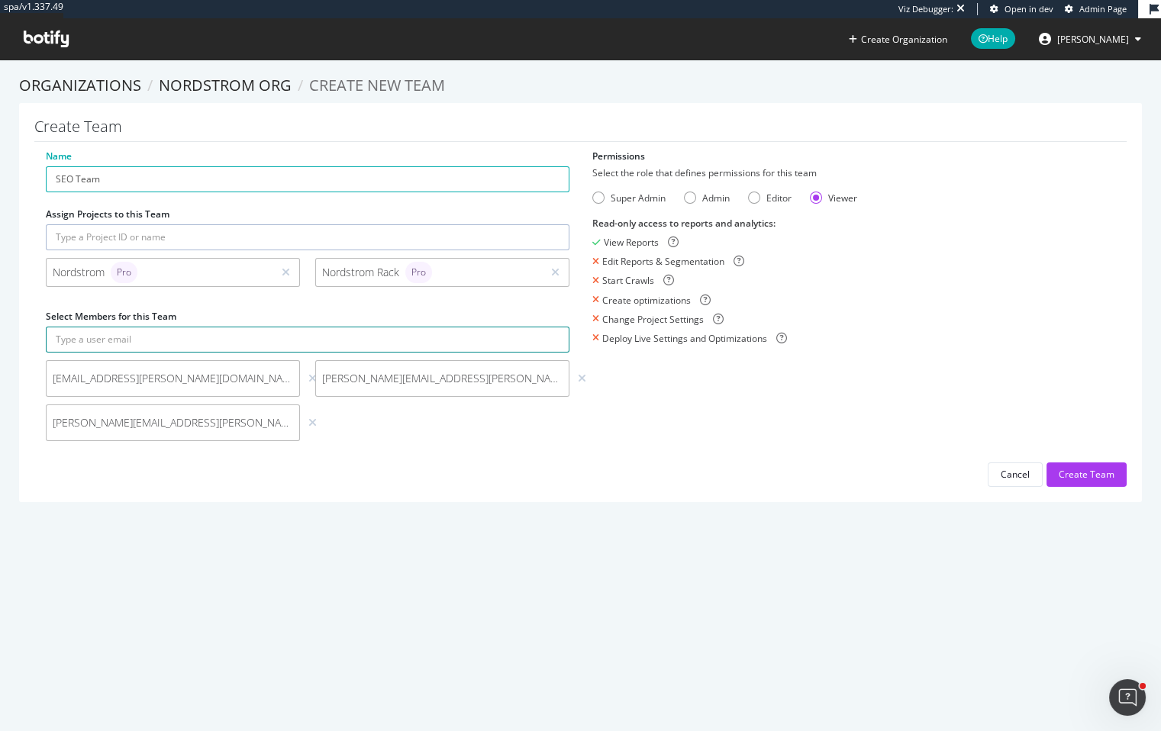
click at [270, 343] on input "text" at bounding box center [307, 340] width 523 height 26
paste input "maria.segovia@nordstrom.com"
type input "maria.segovia@nordstrom.com"
click at [543, 327] on button "submit" at bounding box center [556, 340] width 26 height 26
click at [258, 340] on input "text" at bounding box center [307, 340] width 523 height 26
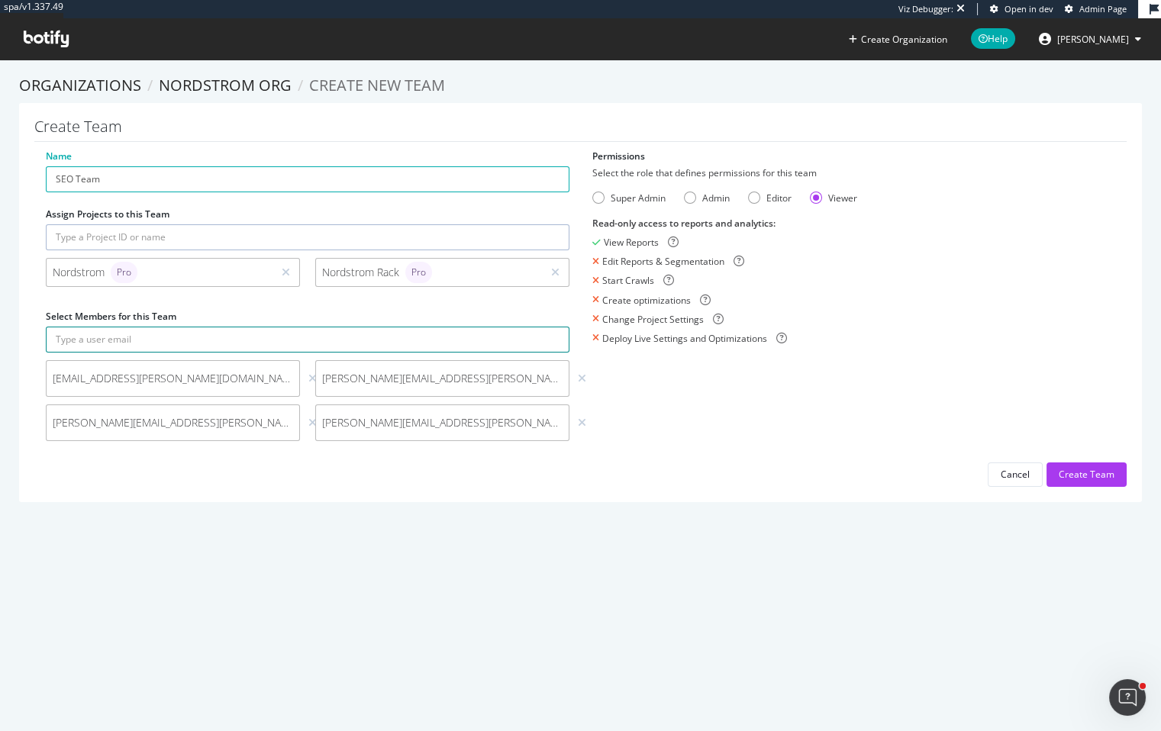
paste input "cassandra.boozer@nordstrom.com"
type input "cassandra.boozer@nordstrom.com"
click at [543, 327] on button "submit" at bounding box center [556, 340] width 26 height 26
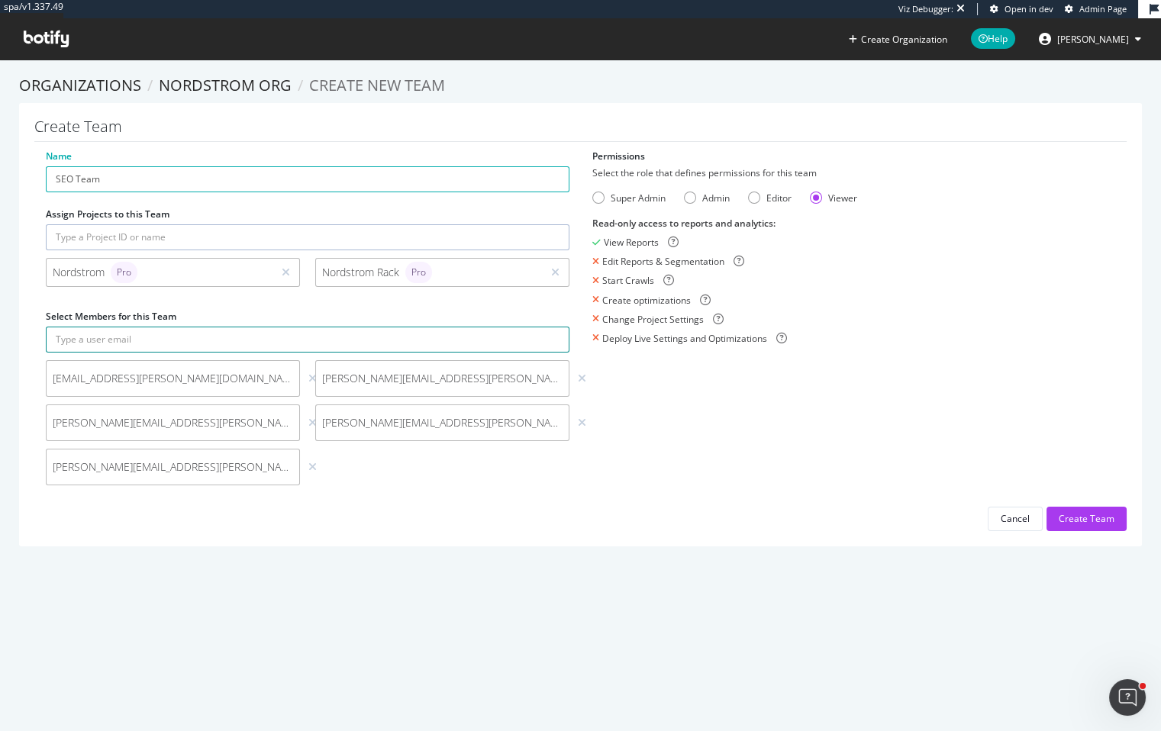
click at [288, 342] on input "text" at bounding box center [307, 340] width 523 height 26
paste input "william.frankhauser@nordstrom.com"
type input "william.frankhauser@nordstrom.com"
click at [543, 327] on button "submit" at bounding box center [556, 340] width 26 height 26
click at [337, 340] on input "text" at bounding box center [307, 340] width 523 height 26
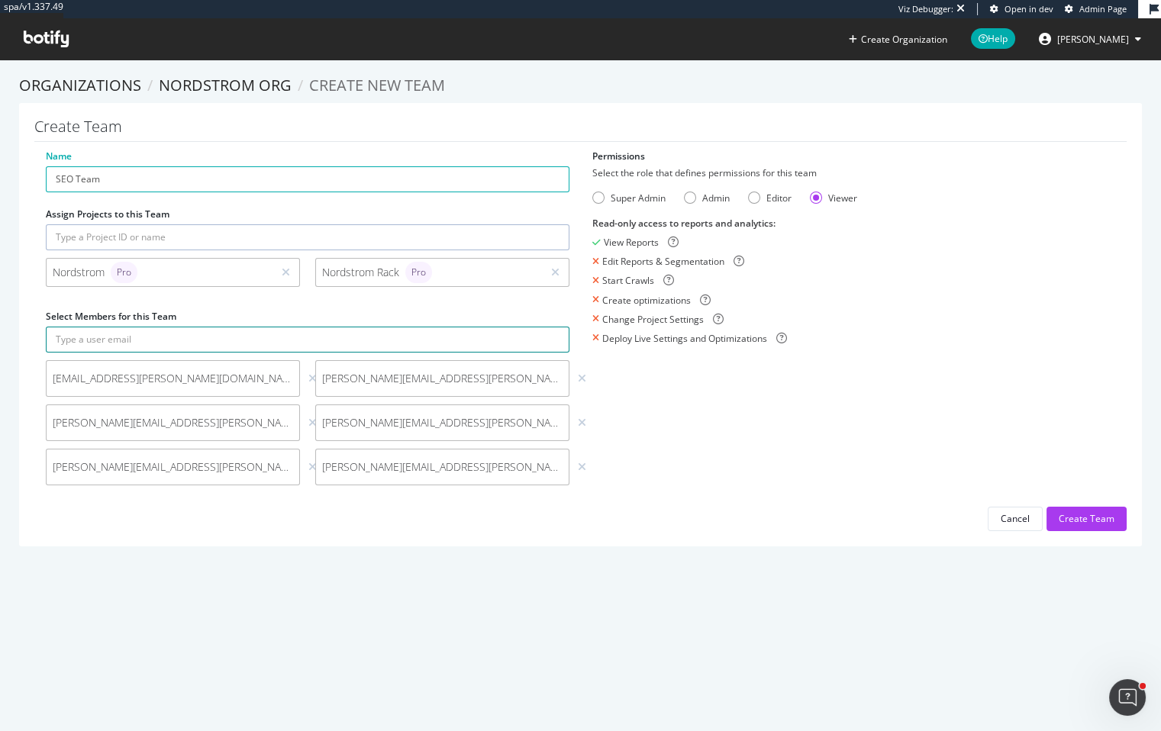
paste input "akasha.yi@nordstrom.com"
type input "akasha.yi@nordstrom.com"
click at [543, 327] on button "submit" at bounding box center [556, 340] width 26 height 26
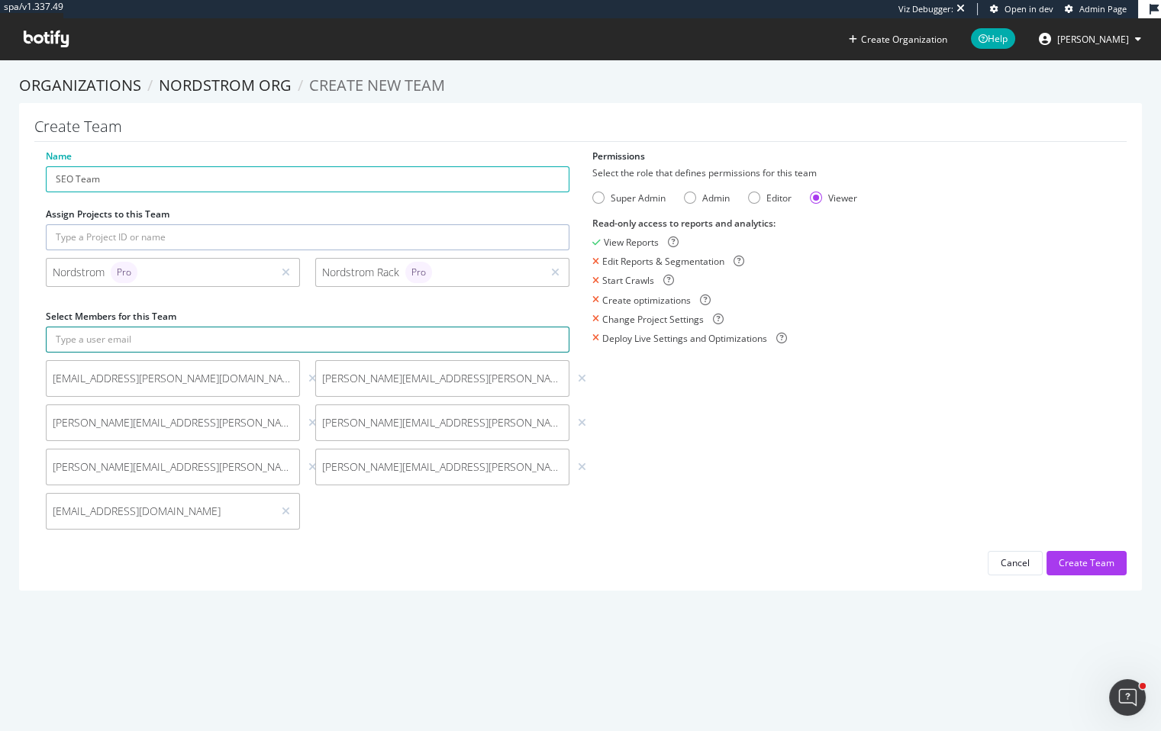
click at [233, 335] on input "text" at bounding box center [307, 340] width 523 height 26
paste input "Ankita.sayal@nordstrom.com"
type input "Ankita.sayal@nordstrom.com"
click at [543, 327] on button "submit" at bounding box center [556, 340] width 26 height 26
click at [1092, 568] on div "Create Team" at bounding box center [1086, 562] width 56 height 13
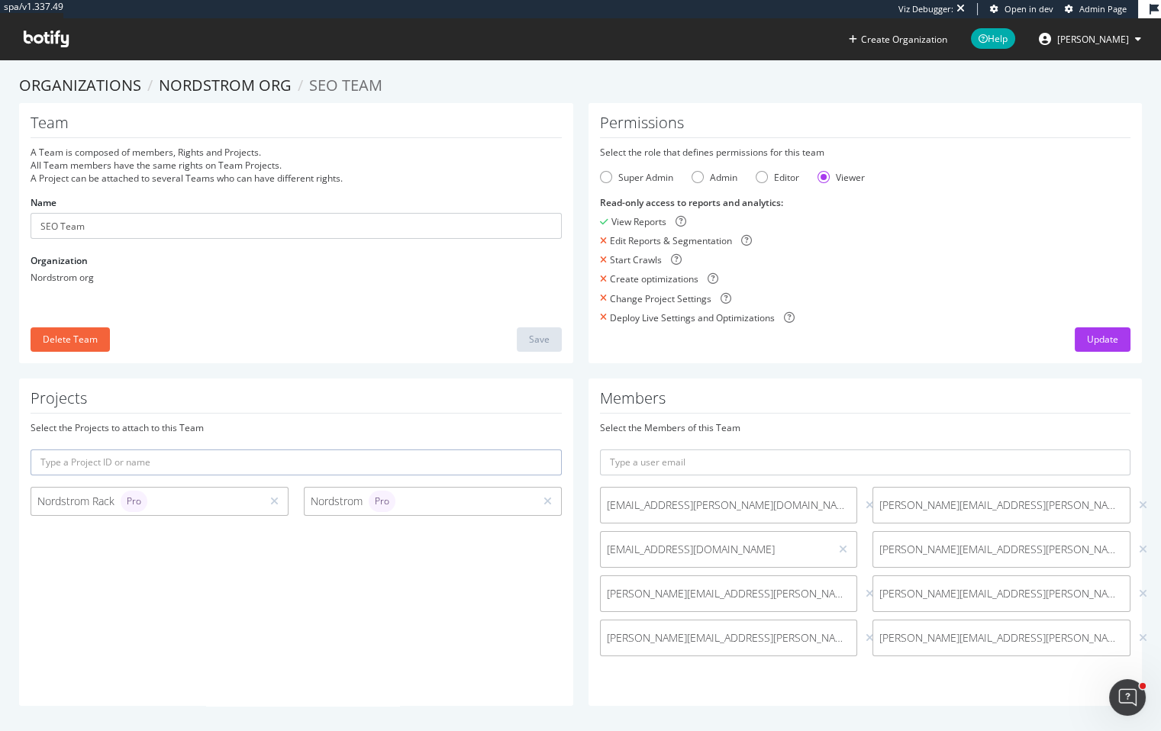
scroll to position [5, 0]
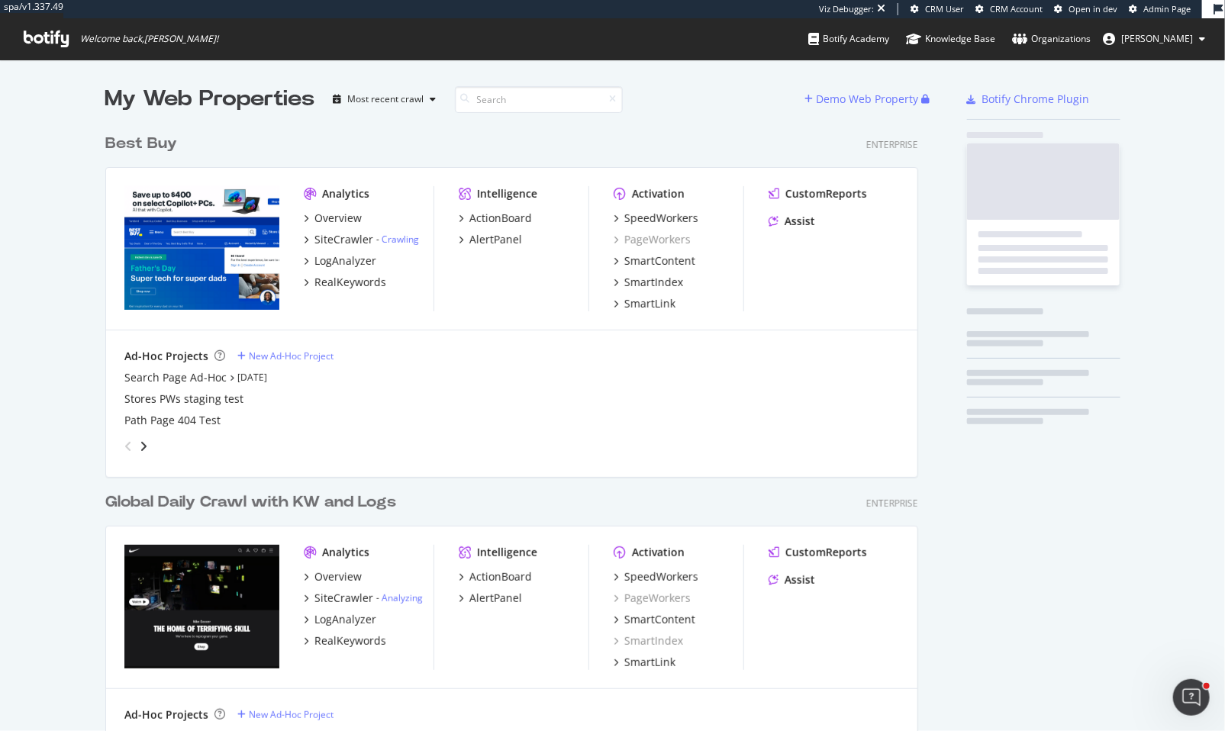
scroll to position [5060, 814]
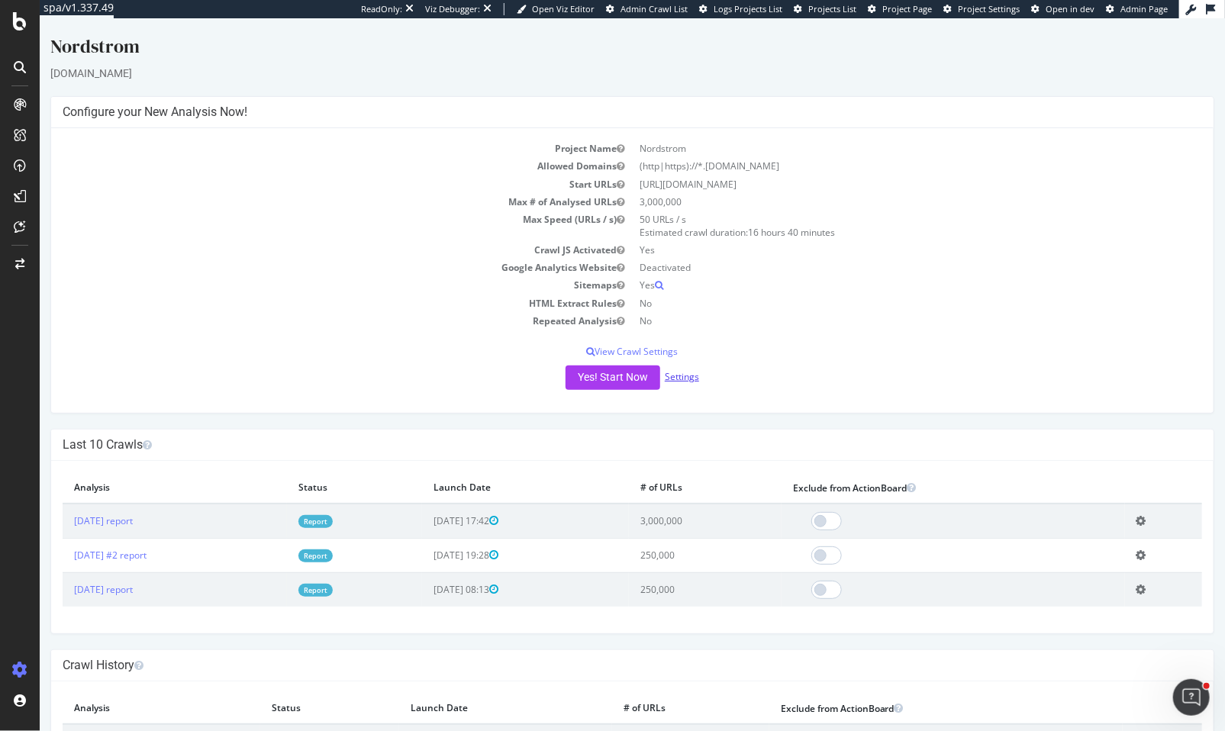
click at [683, 381] on link "Settings" at bounding box center [681, 376] width 34 height 13
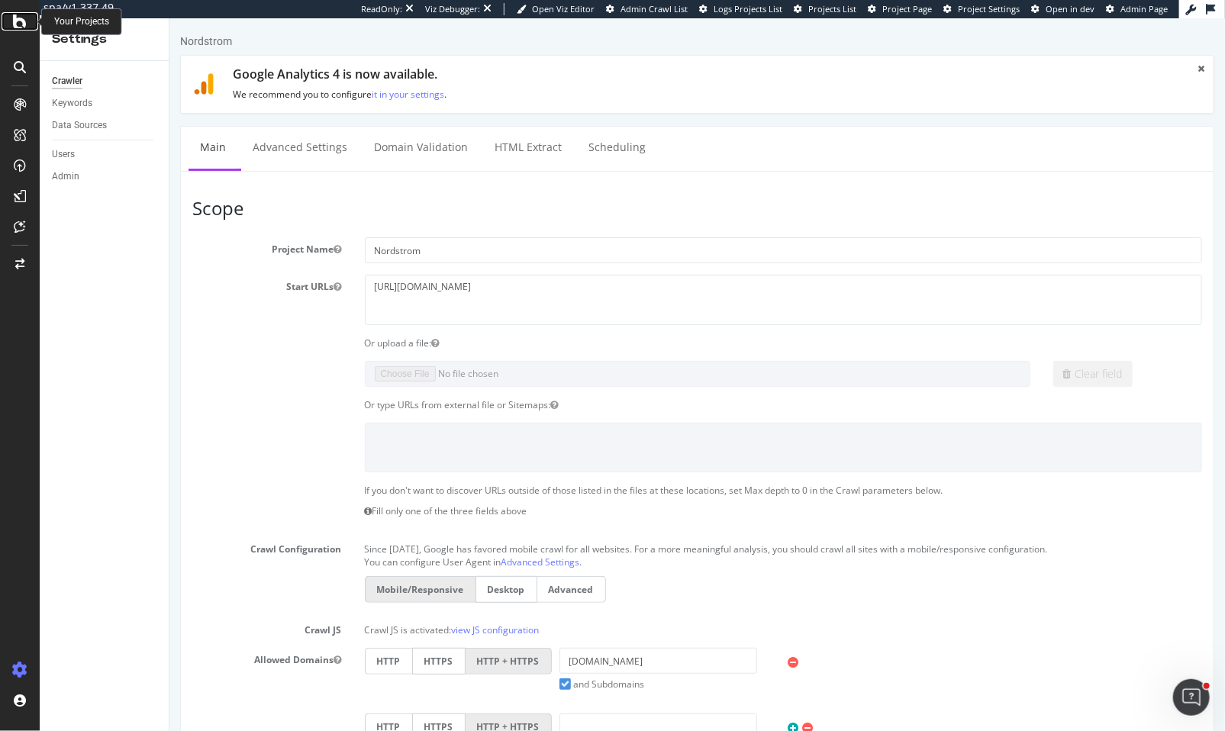
click at [9, 16] on div at bounding box center [20, 21] width 37 height 18
